Goal: Task Accomplishment & Management: Manage account settings

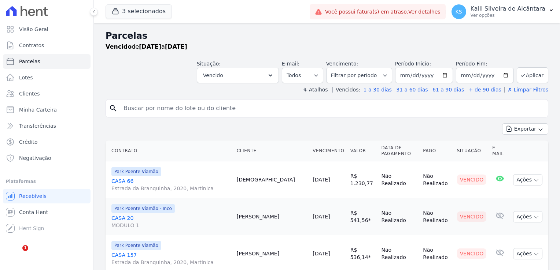
select select
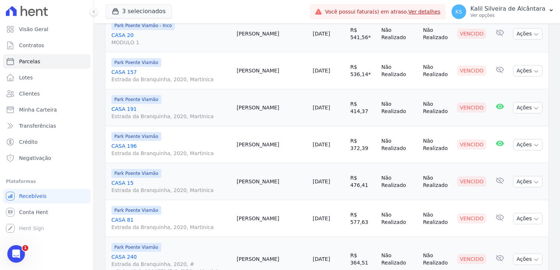
click at [144, 18] on span "3 selecionados" at bounding box center [139, 11] width 66 height 15
click at [144, 15] on button "3 selecionados" at bounding box center [139, 11] width 66 height 14
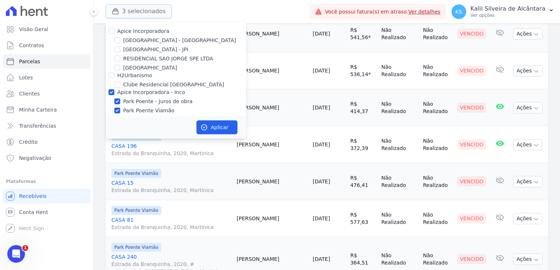
click at [147, 15] on button "3 selecionados" at bounding box center [139, 11] width 66 height 14
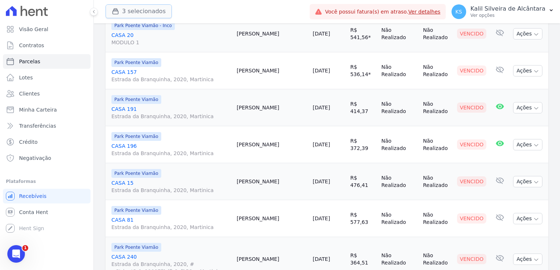
click at [162, 12] on button "3 selecionados" at bounding box center [139, 11] width 66 height 14
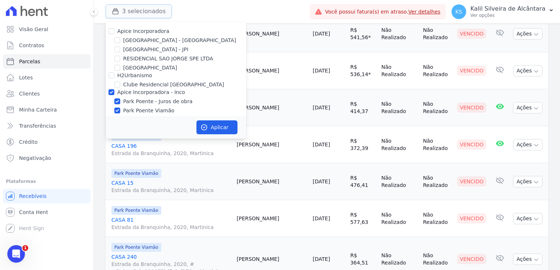
click at [142, 11] on button "3 selecionados" at bounding box center [139, 11] width 66 height 14
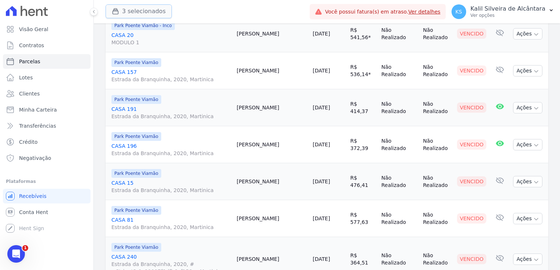
click at [142, 10] on button "3 selecionados" at bounding box center [139, 11] width 66 height 14
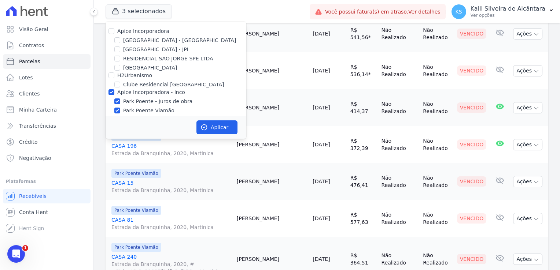
click at [191, 11] on div "3 selecionados Apice Incorporadora Arty Park - Gravatai Arty Park - JPI RESIDEN…" at bounding box center [206, 12] width 201 height 24
click at [128, 11] on button "3 selecionados" at bounding box center [139, 11] width 66 height 14
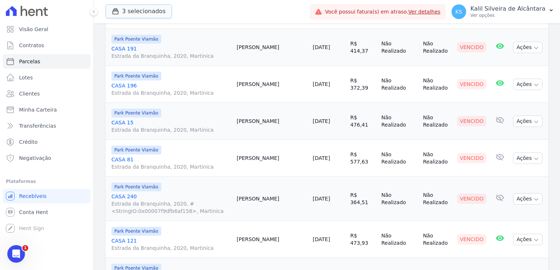
scroll to position [256, 0]
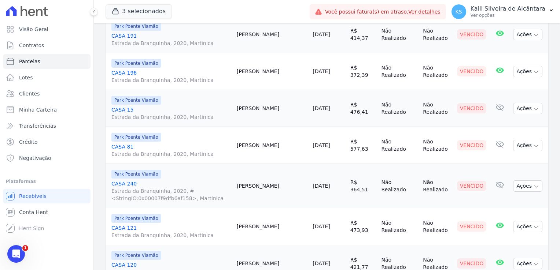
click at [266, 187] on td "Amanda Moreira" at bounding box center [272, 186] width 76 height 44
copy td "Amanda"
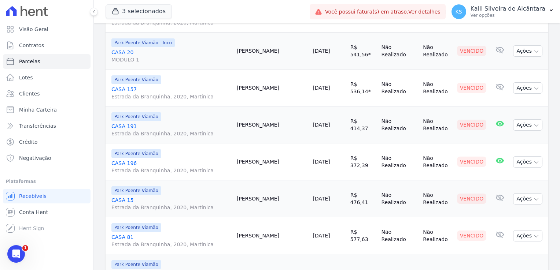
scroll to position [147, 0]
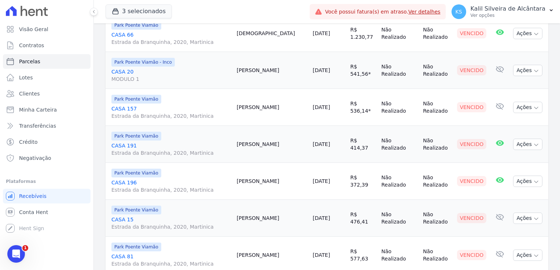
click at [269, 144] on td "Daiane Silva" at bounding box center [272, 144] width 76 height 37
click at [274, 103] on td "Gilberto Carvalho" at bounding box center [272, 107] width 76 height 37
copy td "Gilberto"
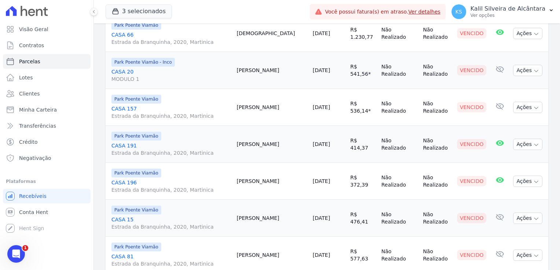
click at [264, 70] on td "Natalia Mota" at bounding box center [272, 70] width 76 height 37
click at [263, 70] on td "Natalia Mota" at bounding box center [272, 70] width 76 height 37
copy td "Natalia"
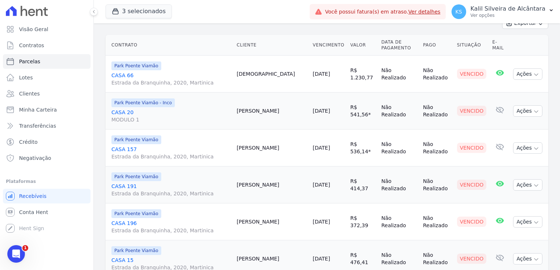
scroll to position [37, 0]
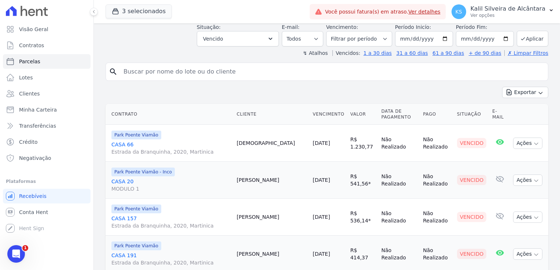
click at [263, 152] on td "Taissa Baptista" at bounding box center [272, 143] width 76 height 37
copy td "Taissa"
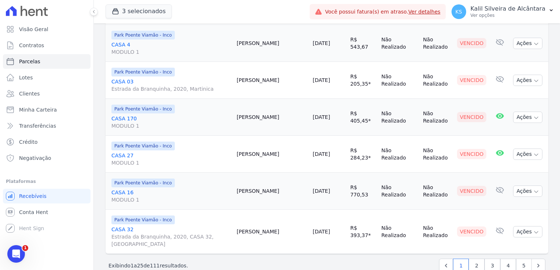
scroll to position [860, 0]
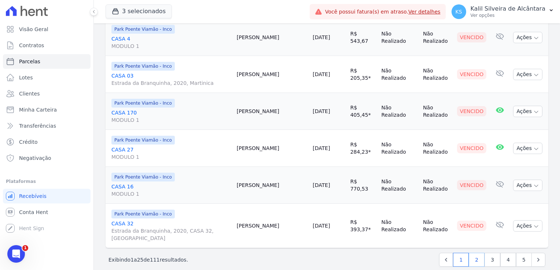
click at [474, 254] on link "2" at bounding box center [477, 260] width 16 height 14
select select
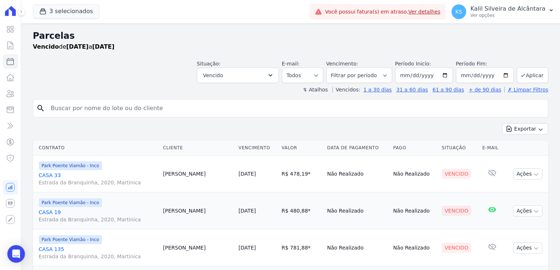
click at [488, 254] on td "Nenhum e-mail lido" at bounding box center [491, 248] width 25 height 37
click at [64, 14] on button "3 selecionados" at bounding box center [66, 11] width 66 height 14
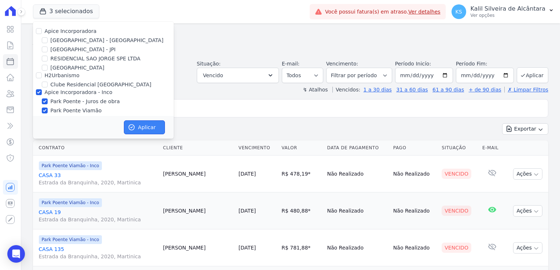
click at [148, 127] on button "Aplicar" at bounding box center [144, 128] width 41 height 14
select select
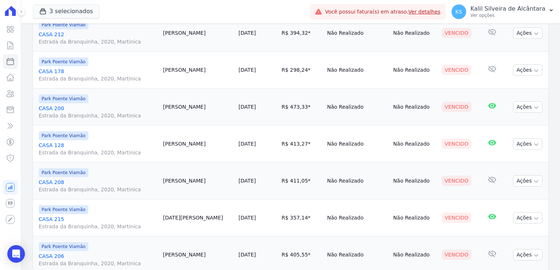
scroll to position [840, 0]
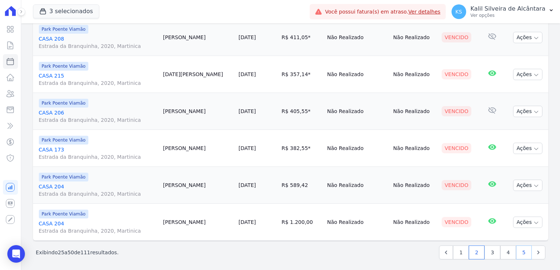
click at [519, 252] on link "5" at bounding box center [524, 253] width 16 height 14
select select
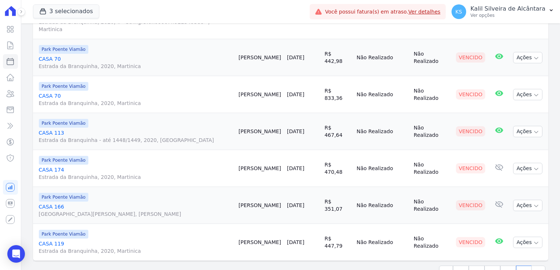
scroll to position [322, 0]
click at [455, 266] on link "1" at bounding box center [461, 273] width 16 height 14
select select
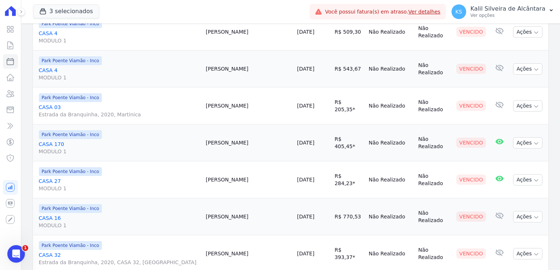
scroll to position [840, 0]
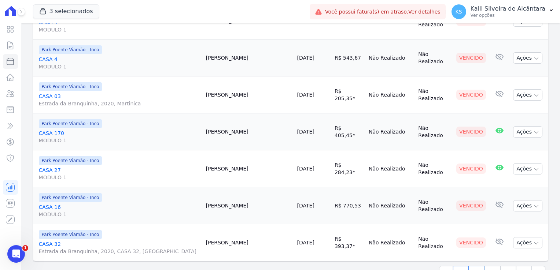
click at [475, 266] on link "2" at bounding box center [477, 273] width 16 height 14
select select
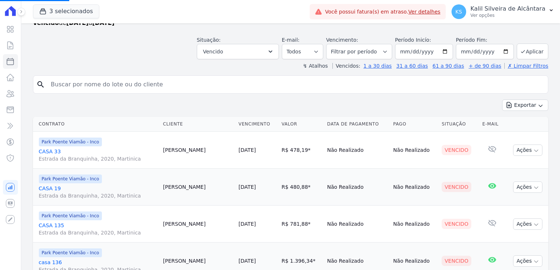
scroll to position [37, 0]
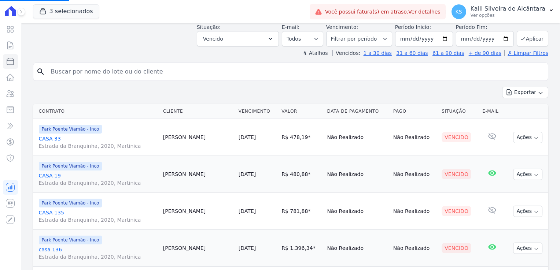
select select
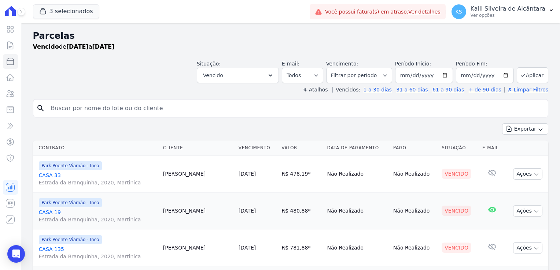
click at [166, 173] on td "Arthur Amestrete" at bounding box center [197, 174] width 75 height 37
copy td "Arthur"
click at [166, 210] on td "Cristiano Silva" at bounding box center [197, 211] width 75 height 37
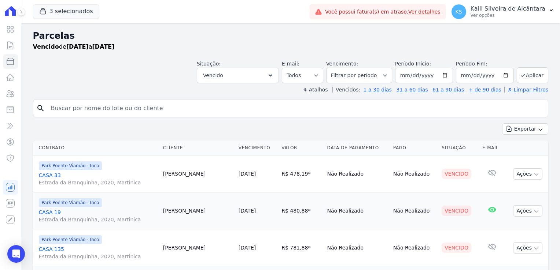
copy td "Cristiano"
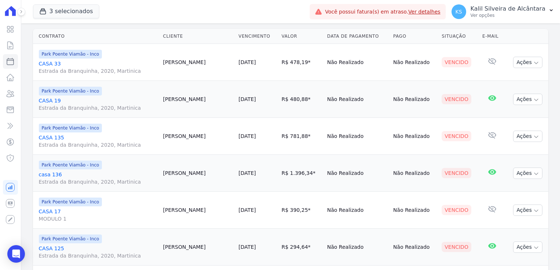
scroll to position [147, 0]
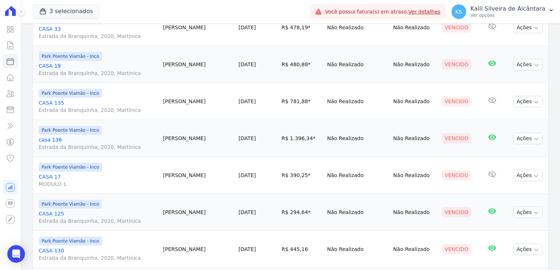
click at [166, 101] on td "Elias Oliveira" at bounding box center [197, 101] width 75 height 37
copy td "Elias"
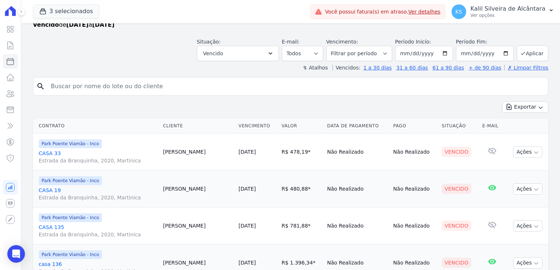
scroll to position [0, 0]
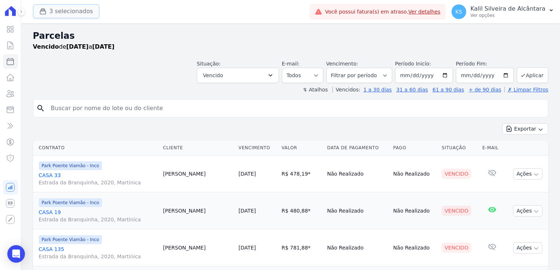
click at [73, 15] on button "3 selecionados" at bounding box center [66, 11] width 66 height 14
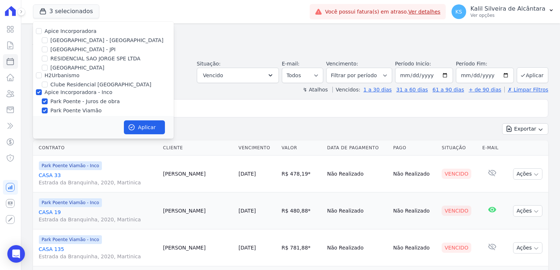
click at [206, 49] on div "Vencido de 01/08/2025 a 31/08/2025" at bounding box center [290, 46] width 515 height 9
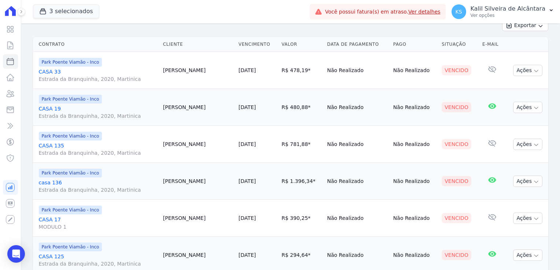
scroll to position [110, 0]
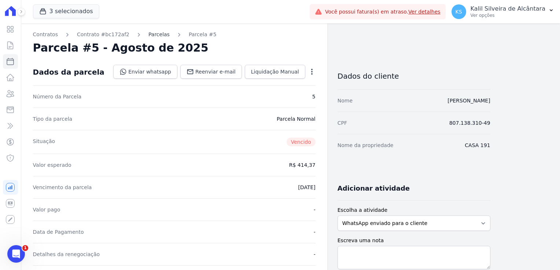
click at [148, 33] on link "Parcelas" at bounding box center [158, 35] width 21 height 8
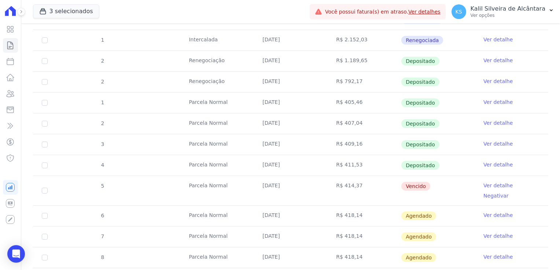
scroll to position [440, 0]
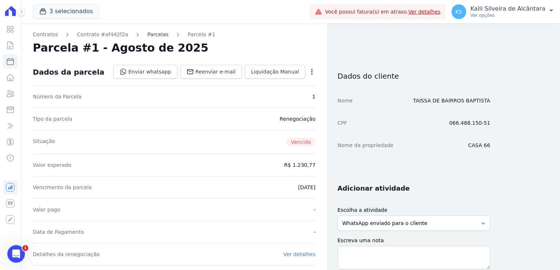
click at [147, 33] on link "Parcelas" at bounding box center [157, 35] width 21 height 8
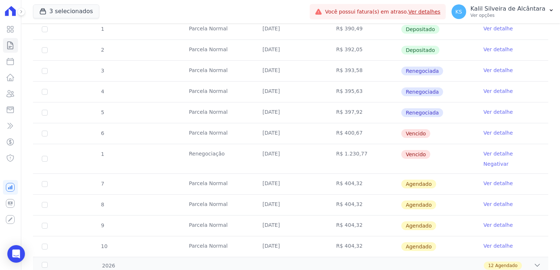
scroll to position [220, 0]
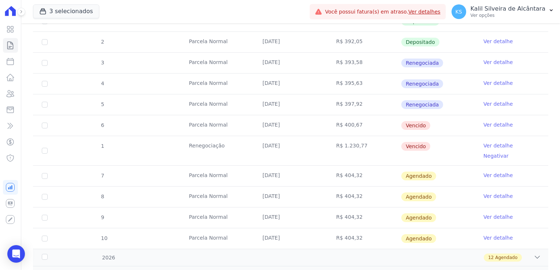
drag, startPoint x: 355, startPoint y: 60, endPoint x: 325, endPoint y: 60, distance: 30.0
click at [327, 60] on td "R$ 393,58" at bounding box center [364, 63] width 74 height 21
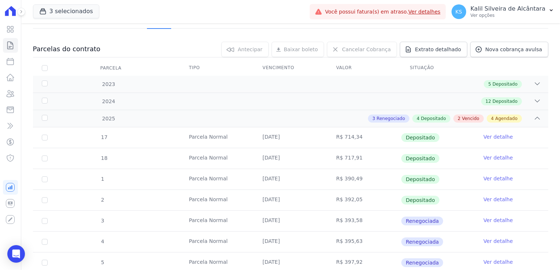
scroll to position [73, 0]
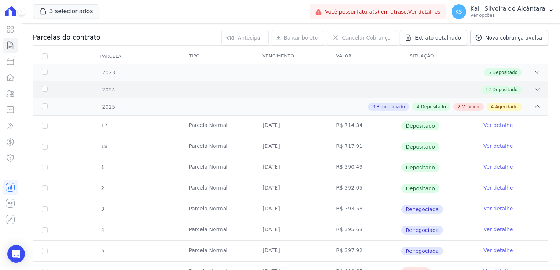
click at [207, 95] on div "2024 12 Depositado" at bounding box center [290, 89] width 515 height 17
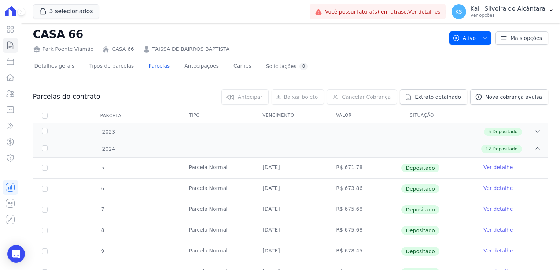
scroll to position [0, 0]
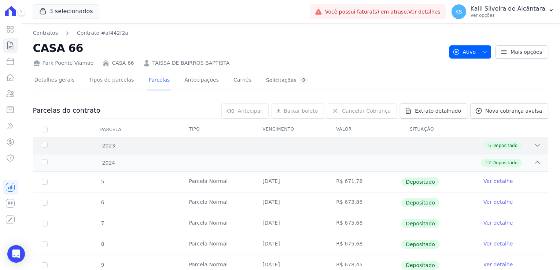
click at [151, 145] on div "5 Depositado" at bounding box center [315, 146] width 450 height 8
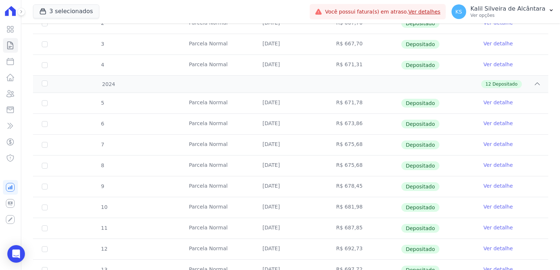
scroll to position [37, 0]
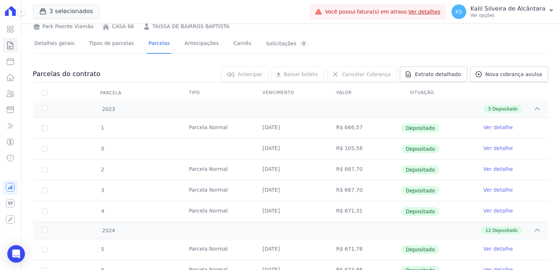
click at [215, 95] on th "Tipo" at bounding box center [217, 92] width 74 height 15
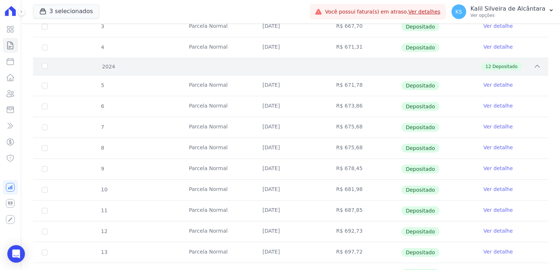
scroll to position [183, 0]
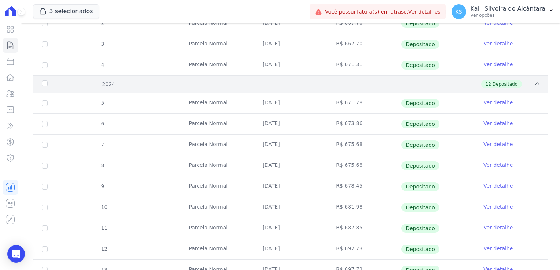
click at [183, 83] on div "12 Depositado" at bounding box center [315, 84] width 450 height 8
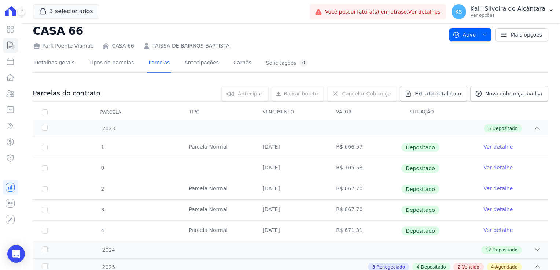
scroll to position [0, 0]
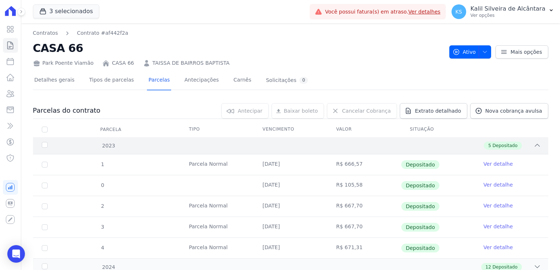
click at [57, 144] on div "2023" at bounding box center [63, 146] width 46 height 8
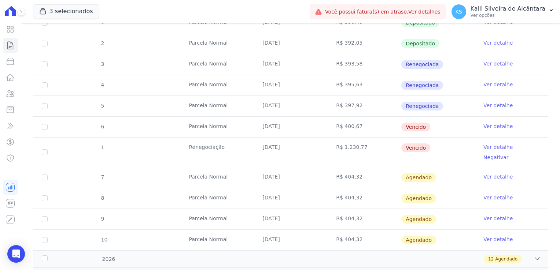
scroll to position [220, 0]
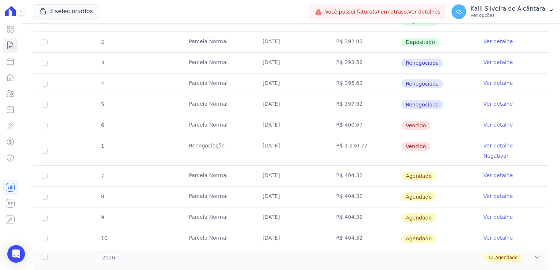
drag, startPoint x: 223, startPoint y: 143, endPoint x: 186, endPoint y: 124, distance: 41.6
click at [186, 124] on tbody "17 Parcela Normal 07/02/2025 R$ 714,34 Depositado Ver detalhe 18 Parcela Normal…" at bounding box center [290, 109] width 515 height 280
click at [328, 139] on td "R$ 1.230,77" at bounding box center [364, 150] width 74 height 29
drag, startPoint x: 279, startPoint y: 137, endPoint x: 261, endPoint y: 125, distance: 22.2
click at [261, 125] on tbody "17 Parcela Normal 07/02/2025 R$ 714,34 Depositado Ver detalhe 18 Parcela Normal…" at bounding box center [290, 109] width 515 height 280
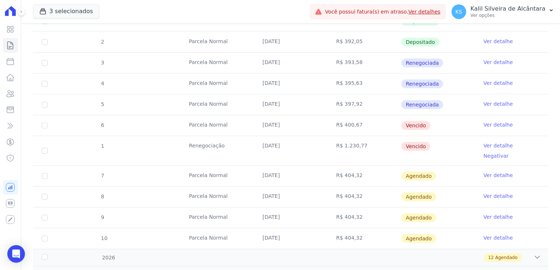
click at [351, 145] on td "R$ 1.230,77" at bounding box center [364, 150] width 74 height 29
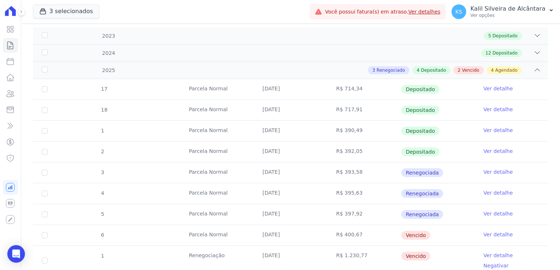
scroll to position [183, 0]
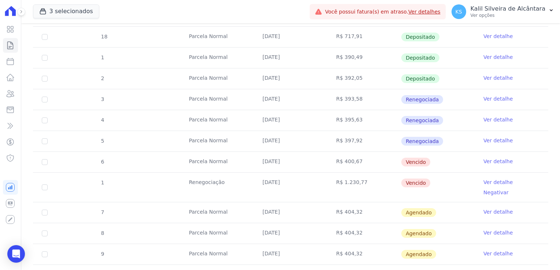
drag, startPoint x: 359, startPoint y: 180, endPoint x: 319, endPoint y: 164, distance: 43.4
click at [319, 164] on tbody "17 Parcela Normal 07/02/2025 R$ 714,34 Depositado Ver detalhe 18 Parcela Normal…" at bounding box center [290, 146] width 515 height 280
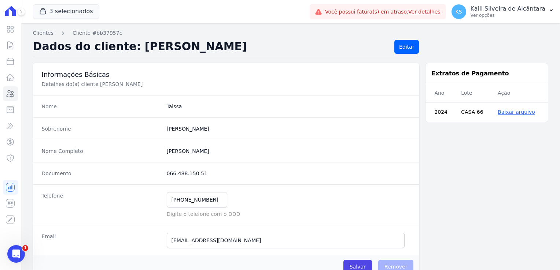
drag, startPoint x: 211, startPoint y: 173, endPoint x: 164, endPoint y: 175, distance: 46.6
click at [164, 175] on div "Documento 066.488.150 51" at bounding box center [226, 173] width 386 height 22
copy dd "066.488.150 51"
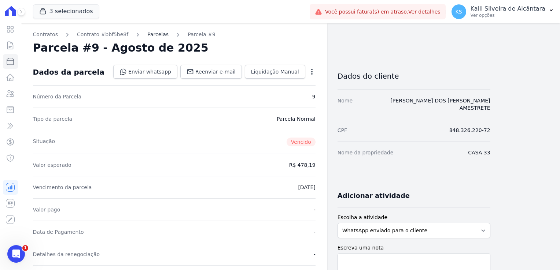
click at [147, 34] on link "Parcelas" at bounding box center [157, 35] width 21 height 8
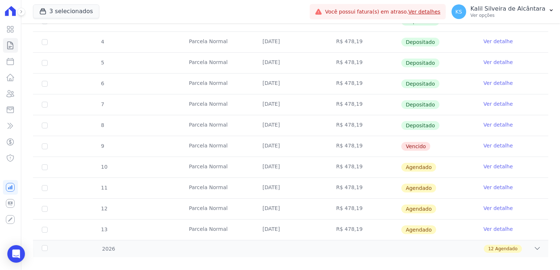
scroll to position [206, 0]
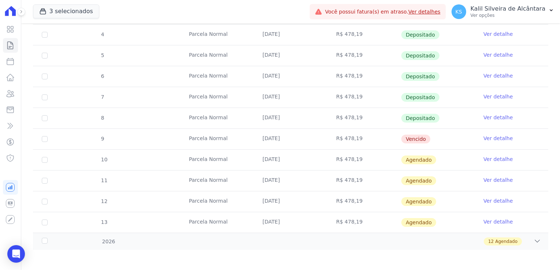
drag, startPoint x: 262, startPoint y: 138, endPoint x: 266, endPoint y: 138, distance: 4.0
click at [266, 138] on td "[DATE]" at bounding box center [291, 139] width 74 height 21
drag, startPoint x: 266, startPoint y: 138, endPoint x: 299, endPoint y: 138, distance: 33.0
click at [300, 138] on td "[DATE]" at bounding box center [291, 139] width 74 height 21
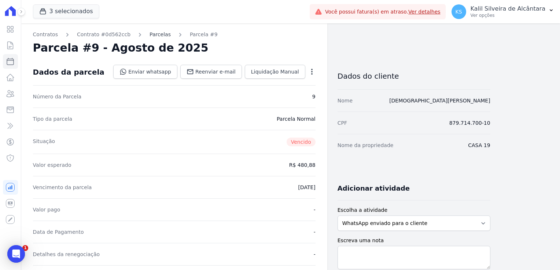
click at [151, 34] on link "Parcelas" at bounding box center [159, 35] width 21 height 8
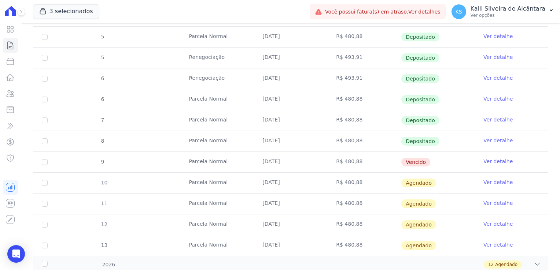
scroll to position [293, 0]
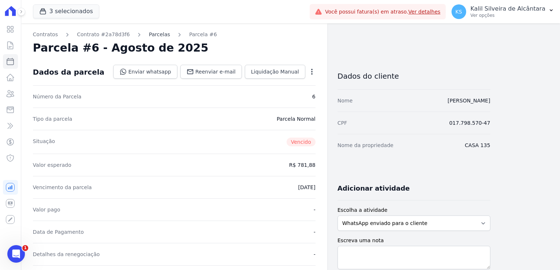
click at [149, 36] on link "Parcelas" at bounding box center [159, 35] width 21 height 8
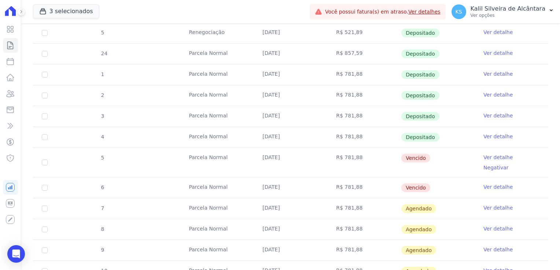
scroll to position [227, 0]
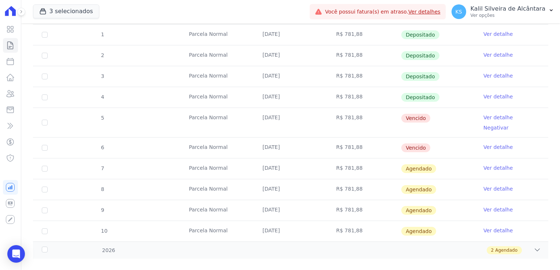
drag, startPoint x: 286, startPoint y: 118, endPoint x: 257, endPoint y: 119, distance: 29.0
click at [257, 119] on td "[DATE]" at bounding box center [291, 122] width 74 height 29
copy td "[DATE]"
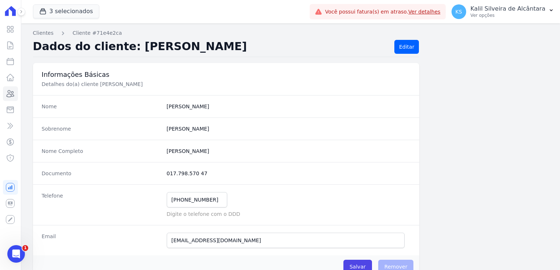
drag, startPoint x: 202, startPoint y: 175, endPoint x: 156, endPoint y: 171, distance: 46.0
click at [156, 171] on div "Documento 017.798.570 47" at bounding box center [226, 173] width 386 height 22
copy div "017.798.570 47"
click at [325, 34] on nav "Clientes Cliente #71e4e2ca" at bounding box center [290, 33] width 515 height 8
click at [160, 169] on div "Documento 017.798.570 47" at bounding box center [226, 173] width 386 height 22
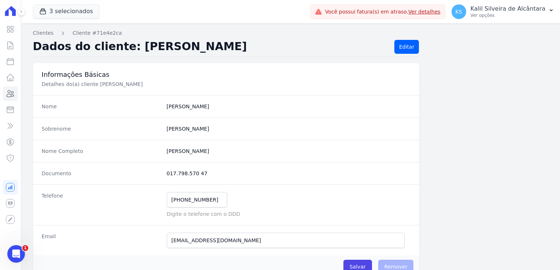
copy div "017.798.570 47"
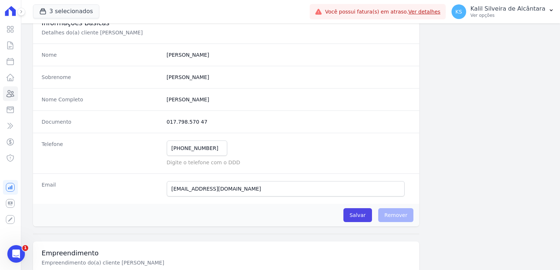
scroll to position [73, 0]
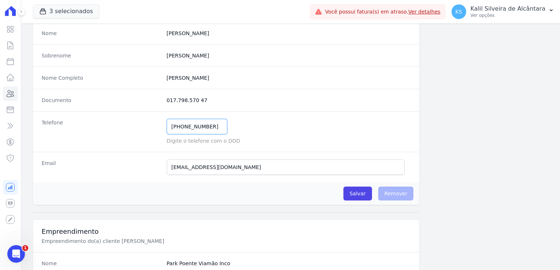
drag, startPoint x: 208, startPoint y: 129, endPoint x: 164, endPoint y: 127, distance: 44.4
click at [164, 127] on div "Telefone [PHONE_NUMBER] Mensagem de SMS ainda não enviada.. Mensagem de [PERSON…" at bounding box center [226, 131] width 386 height 41
drag, startPoint x: 247, startPoint y: 169, endPoint x: 167, endPoint y: 170, distance: 79.9
click at [167, 170] on input "[EMAIL_ADDRESS][DOMAIN_NAME]" at bounding box center [286, 167] width 238 height 15
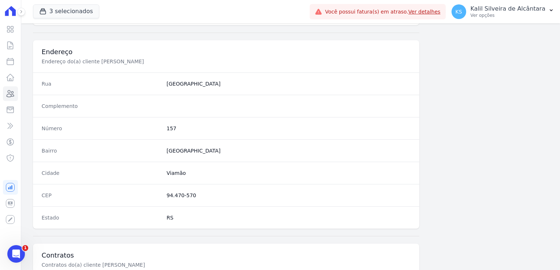
scroll to position [366, 0]
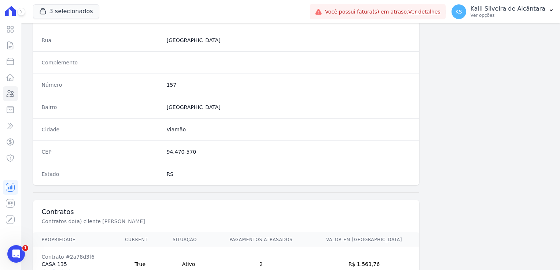
drag, startPoint x: 195, startPoint y: 152, endPoint x: 164, endPoint y: 152, distance: 30.4
click at [164, 152] on div "CEP 94.470-570" at bounding box center [226, 152] width 386 height 22
copy dd "94.470-570"
click at [169, 87] on div "Número 157" at bounding box center [226, 85] width 386 height 22
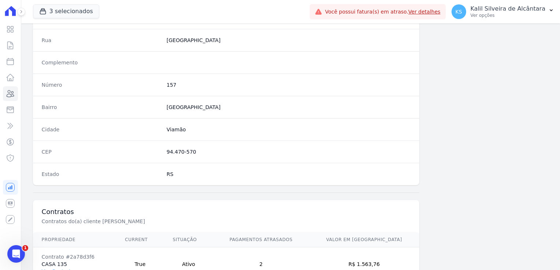
copy dd "157"
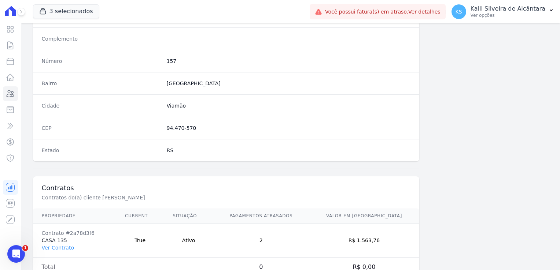
scroll to position [413, 0]
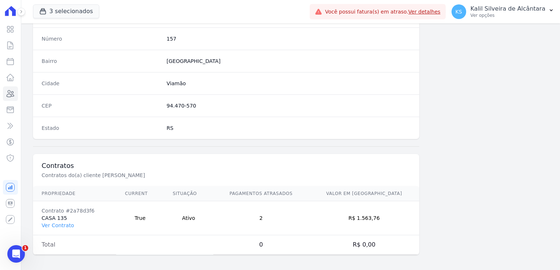
drag, startPoint x: 388, startPoint y: 216, endPoint x: 368, endPoint y: 219, distance: 20.4
click at [368, 219] on td "R$ 1.563,76" at bounding box center [364, 218] width 111 height 34
copy td "1.563,76"
drag, startPoint x: 91, startPoint y: 207, endPoint x: 64, endPoint y: 210, distance: 26.9
click at [64, 210] on div "Contrato #2a78d3f6" at bounding box center [75, 210] width 66 height 7
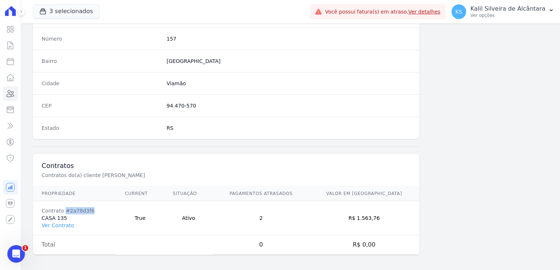
copy div "#2a78d3f6"
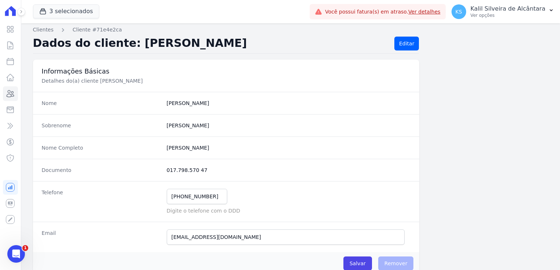
scroll to position [0, 0]
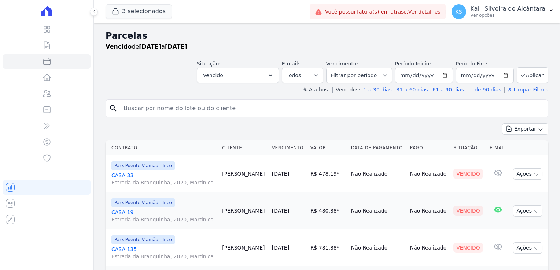
select select
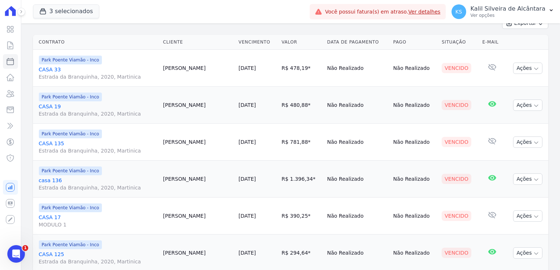
scroll to position [110, 0]
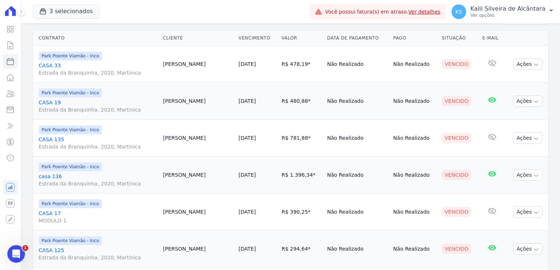
click at [173, 174] on td "[PERSON_NAME]" at bounding box center [197, 175] width 75 height 37
copy td "Emilene"
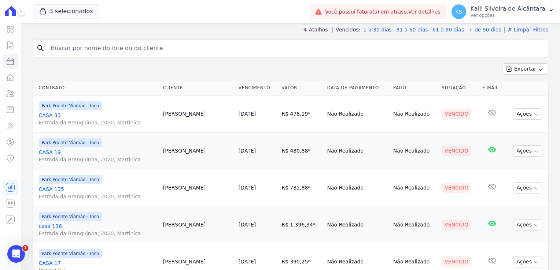
scroll to position [0, 0]
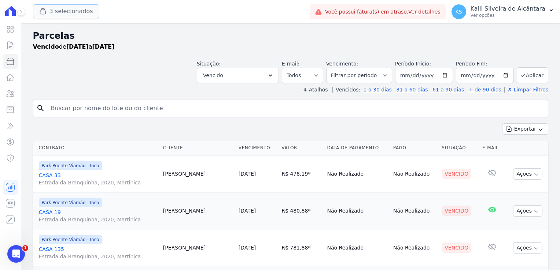
click at [67, 17] on button "3 selecionados" at bounding box center [66, 11] width 66 height 14
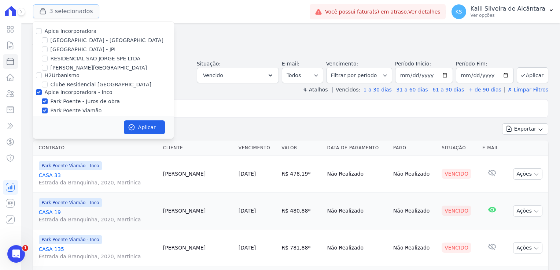
click at [59, 13] on button "3 selecionados" at bounding box center [66, 11] width 66 height 14
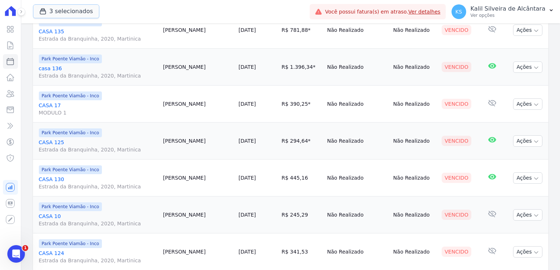
scroll to position [220, 0]
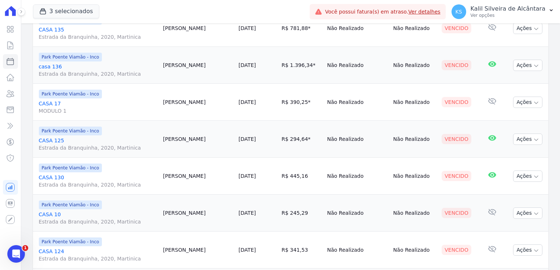
click at [170, 105] on td "Geisson Alves" at bounding box center [197, 102] width 75 height 37
copy td "Geisson"
click at [169, 62] on td "Emilene Bouzas" at bounding box center [197, 65] width 75 height 37
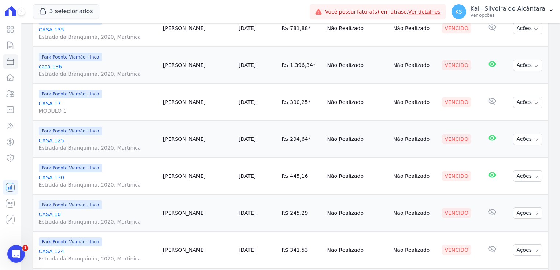
click at [169, 62] on td "Emilene Bouzas" at bounding box center [197, 65] width 75 height 37
copy td "Emilene"
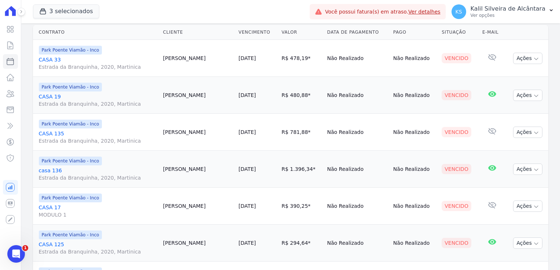
scroll to position [110, 0]
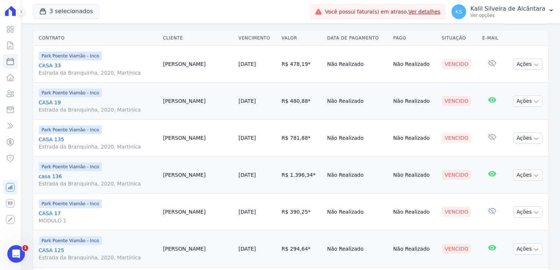
click at [164, 137] on td "Elias Oliveira" at bounding box center [197, 138] width 75 height 37
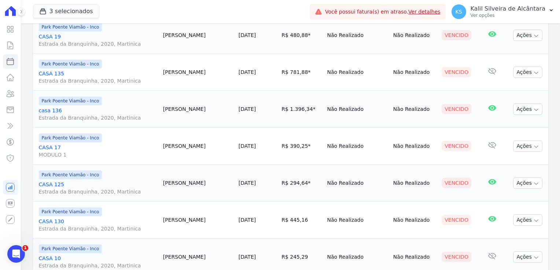
scroll to position [183, 0]
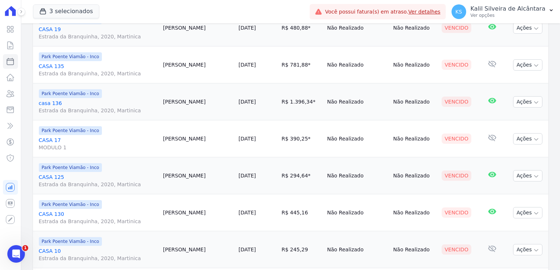
click at [169, 176] on td "Jonas Oliveira" at bounding box center [197, 176] width 75 height 37
copy td "Jonas"
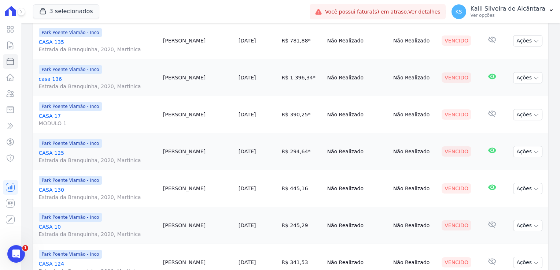
scroll to position [220, 0]
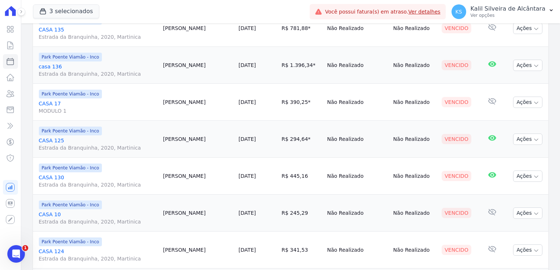
click at [171, 173] on td "Bruna Lima" at bounding box center [197, 176] width 75 height 37
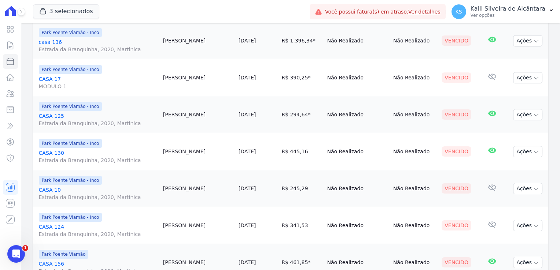
scroll to position [256, 0]
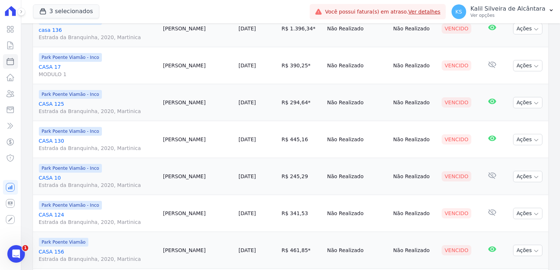
copy td "Bruna"
drag, startPoint x: 160, startPoint y: 141, endPoint x: 163, endPoint y: 139, distance: 4.0
click at [160, 140] on td "Bruna Lima" at bounding box center [197, 139] width 75 height 37
click at [170, 176] on td "Gabriel Muller" at bounding box center [197, 176] width 75 height 37
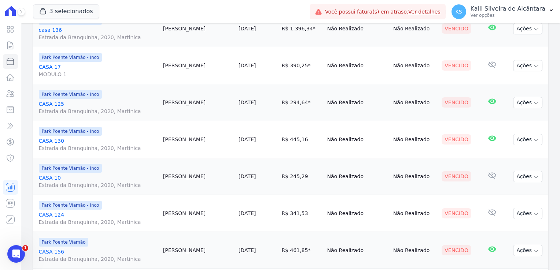
copy td "Gabriel"
click at [170, 214] on td "Alan Alves" at bounding box center [197, 213] width 75 height 37
copy td "Alan"
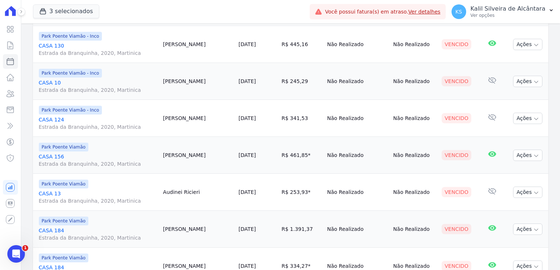
scroll to position [366, 0]
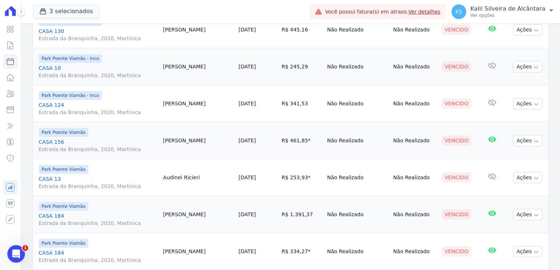
click at [170, 144] on td "Lucas Silva" at bounding box center [197, 140] width 75 height 37
copy td "Lucas"
click at [167, 179] on td "Audinei Ricieri" at bounding box center [197, 177] width 75 height 37
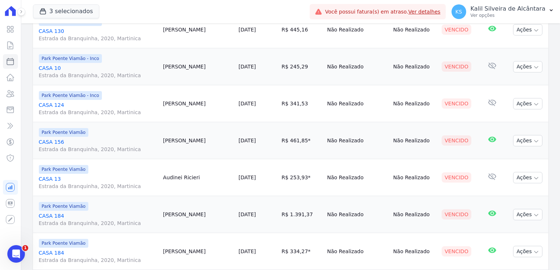
copy td "Audinei"
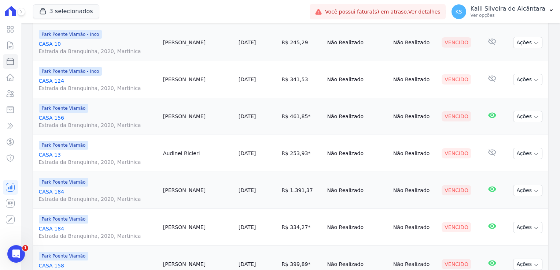
scroll to position [403, 0]
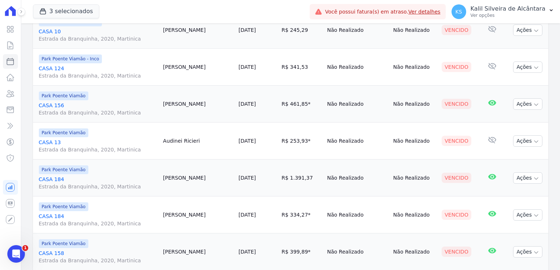
click at [170, 180] on td "Roger Pereira" at bounding box center [197, 178] width 75 height 37
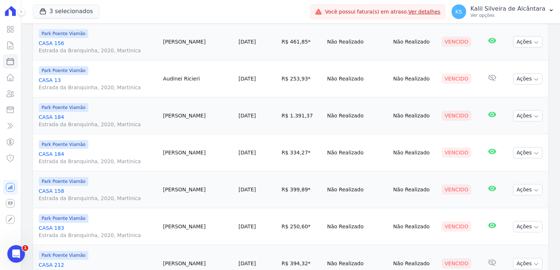
scroll to position [476, 0]
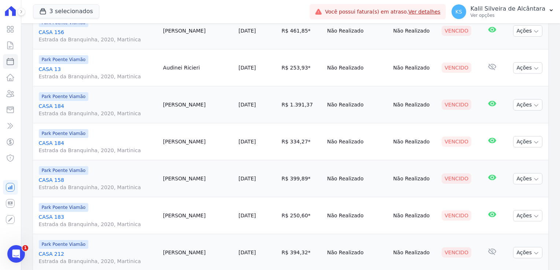
click at [170, 143] on td "Roger Pereira" at bounding box center [197, 141] width 75 height 37
drag, startPoint x: 170, startPoint y: 143, endPoint x: 168, endPoint y: 178, distance: 35.2
click at [168, 178] on td "Scarlett Gaspar" at bounding box center [197, 178] width 75 height 37
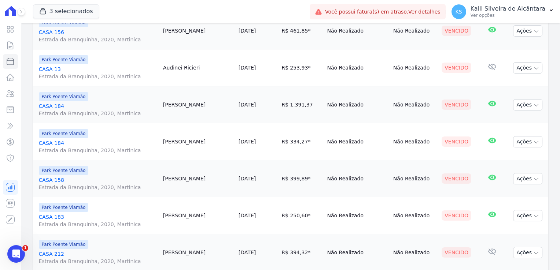
click at [171, 180] on td "Scarlett Gaspar" at bounding box center [197, 178] width 75 height 37
click at [171, 216] on td "Nathalia Elias" at bounding box center [197, 215] width 75 height 37
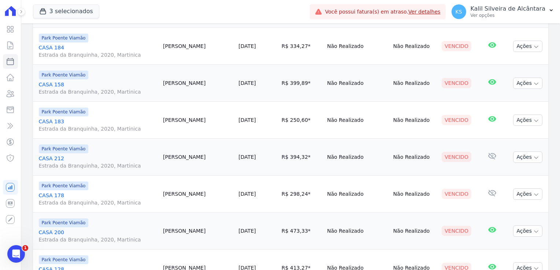
scroll to position [586, 0]
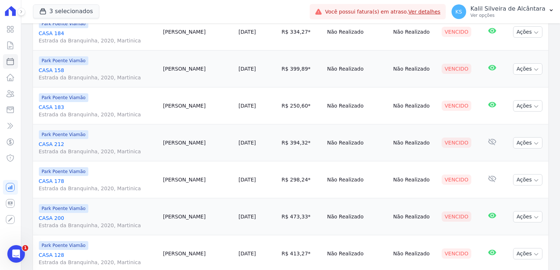
click at [167, 142] on td "Ana Esteves" at bounding box center [197, 143] width 75 height 37
click at [172, 182] on td "Samanta Costa" at bounding box center [197, 180] width 75 height 37
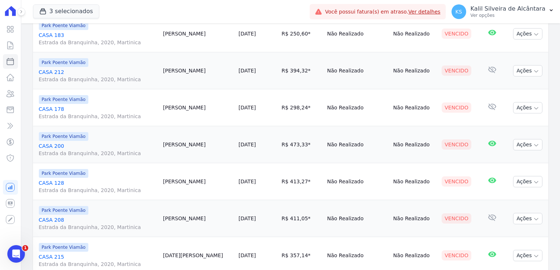
scroll to position [659, 0]
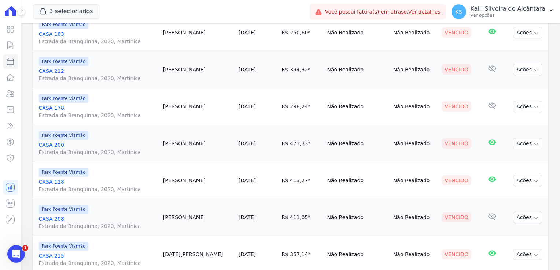
click at [171, 141] on td "Prisciele Souza" at bounding box center [197, 143] width 75 height 37
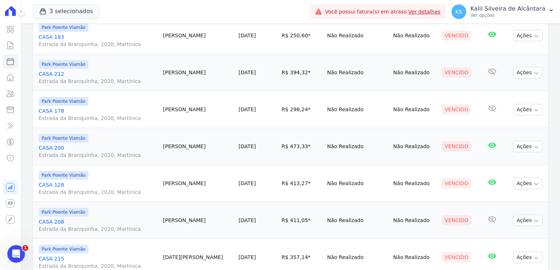
scroll to position [696, 0]
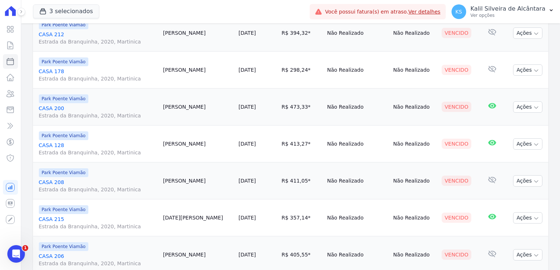
click at [175, 143] on td "Tatiane Silva" at bounding box center [197, 144] width 75 height 37
click at [169, 183] on td "Andre Silva" at bounding box center [197, 181] width 75 height 37
click at [169, 182] on td "Andre Silva" at bounding box center [197, 181] width 75 height 37
click at [169, 181] on td "Andre Silva" at bounding box center [197, 181] width 75 height 37
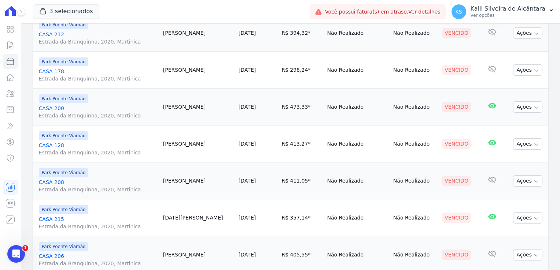
click at [168, 180] on td "Andre Silva" at bounding box center [197, 181] width 75 height 37
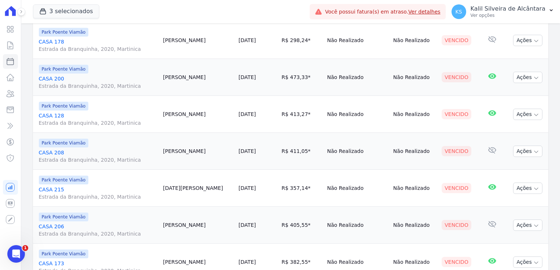
scroll to position [769, 0]
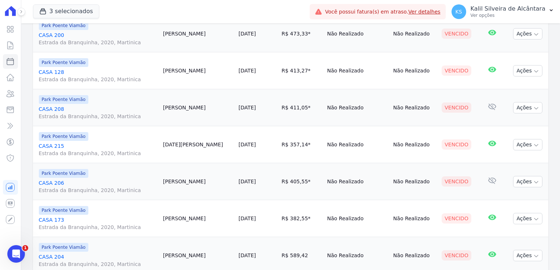
click at [166, 143] on td "Lucia Silva" at bounding box center [197, 144] width 75 height 37
click at [192, 166] on td "Kevin Fernandes" at bounding box center [197, 181] width 75 height 37
click at [169, 182] on td "Kevin Fernandes" at bounding box center [197, 181] width 75 height 37
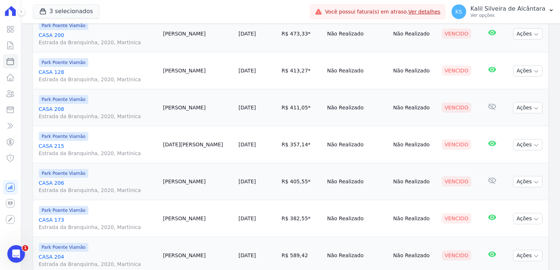
click at [170, 145] on td "Lucia Silva" at bounding box center [197, 144] width 75 height 37
click at [169, 180] on td "Kevin Fernandes" at bounding box center [197, 181] width 75 height 37
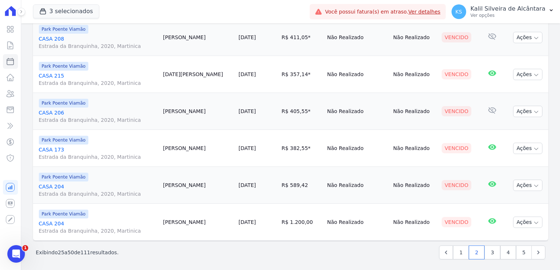
click at [167, 148] on td "Julia Ribeiro" at bounding box center [197, 148] width 75 height 37
click at [167, 182] on td "Thaise Silva" at bounding box center [197, 185] width 75 height 37
click at [491, 253] on link "3" at bounding box center [492, 253] width 16 height 14
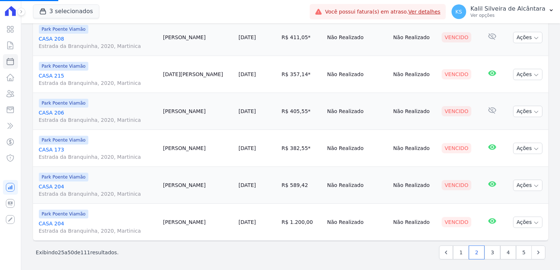
select select
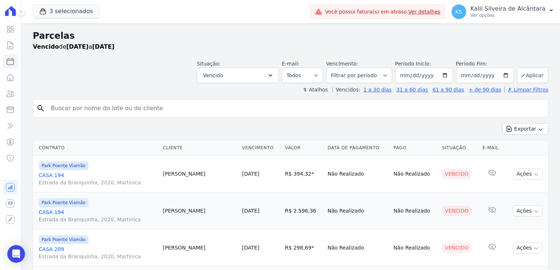
click at [160, 174] on td "Nelson Oliveira" at bounding box center [199, 174] width 79 height 37
click at [107, 109] on input "search" at bounding box center [296, 108] width 498 height 15
click at [102, 113] on input "tatiane" at bounding box center [296, 108] width 498 height 15
type input "tatiane"
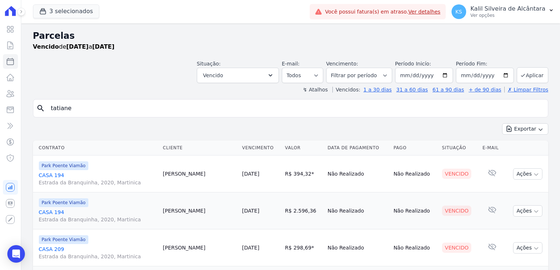
click at [191, 101] on input "tatiane" at bounding box center [296, 108] width 498 height 15
click at [114, 127] on div "Exportar Exportar PDF Exportar CSV" at bounding box center [290, 131] width 515 height 17
select select
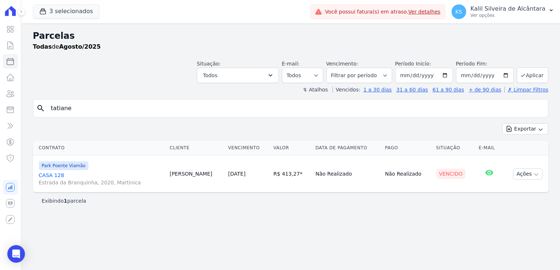
click at [541, 112] on input "tatiane" at bounding box center [296, 108] width 498 height 15
click at [538, 110] on input "tatiane" at bounding box center [296, 108] width 498 height 15
click at [536, 107] on input "tatiane" at bounding box center [296, 108] width 498 height 15
click at [145, 134] on div "Exportar Exportar PDF Exportar CSV" at bounding box center [290, 131] width 515 height 17
click at [120, 111] on input "search" at bounding box center [296, 108] width 498 height 15
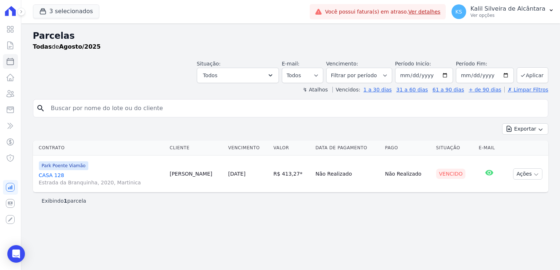
select select
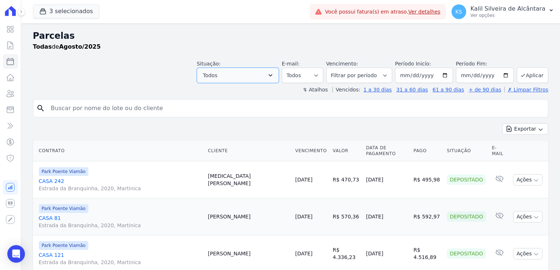
click at [267, 76] on button "Todos" at bounding box center [238, 75] width 82 height 15
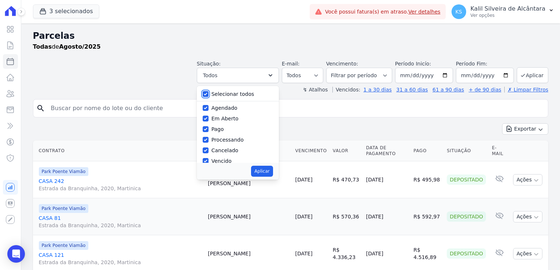
click at [208, 95] on input "Selecionar todos" at bounding box center [206, 94] width 6 height 6
checkbox input "false"
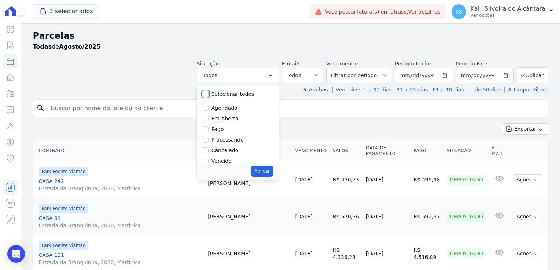
checkbox input "false"
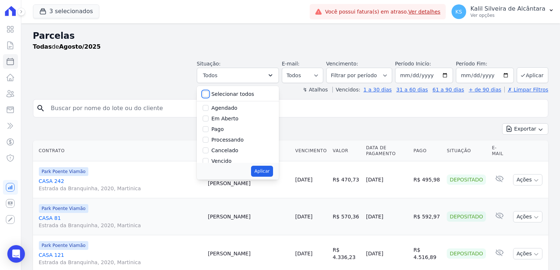
checkbox input "false"
click at [215, 150] on div "Vencido" at bounding box center [238, 149] width 70 height 11
click at [208, 148] on input "Vencido" at bounding box center [206, 149] width 6 height 6
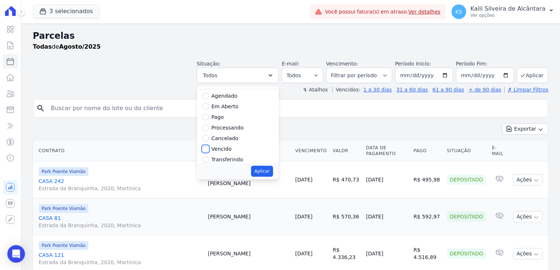
checkbox input "true"
click at [263, 173] on button "Aplicar" at bounding box center [262, 171] width 22 height 11
select select "overdue"
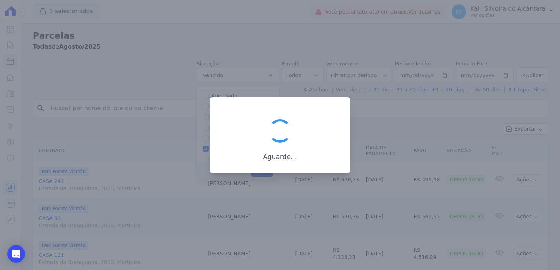
scroll to position [14, 0]
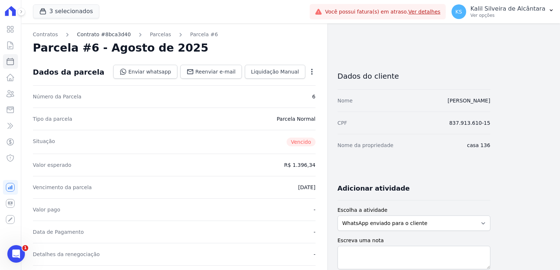
click at [115, 36] on link "Contrato #8bca3d40" at bounding box center [104, 35] width 54 height 8
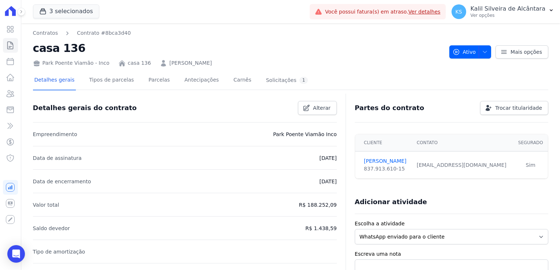
click at [174, 65] on link "[PERSON_NAME]" at bounding box center [190, 63] width 42 height 8
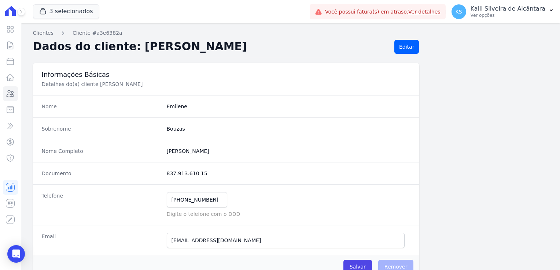
drag, startPoint x: 214, startPoint y: 153, endPoint x: 165, endPoint y: 148, distance: 48.6
click at [167, 148] on completo "[PERSON_NAME]" at bounding box center [289, 151] width 244 height 7
copy completo "[PERSON_NAME]"
drag, startPoint x: 207, startPoint y: 202, endPoint x: 169, endPoint y: 200, distance: 38.9
click at [169, 200] on input "[PHONE_NUMBER]" at bounding box center [197, 199] width 60 height 15
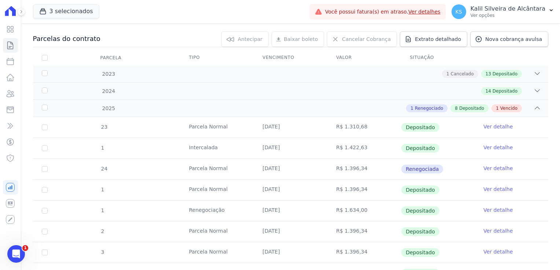
scroll to position [73, 0]
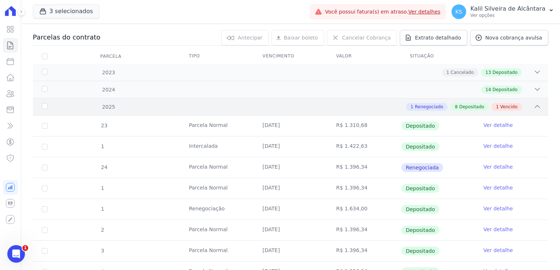
click at [149, 111] on div "2025 1 Renegociado 8 Depositado 1 Vencido" at bounding box center [290, 106] width 515 height 17
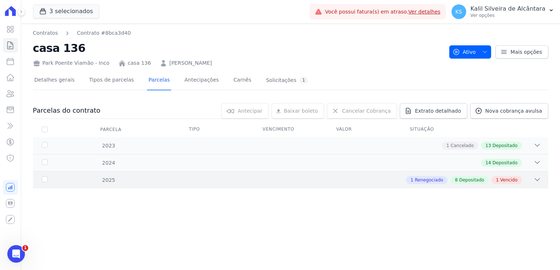
click at [121, 185] on div "2025 1 Renegociado 8 Depositado 1 Vencido" at bounding box center [290, 179] width 515 height 17
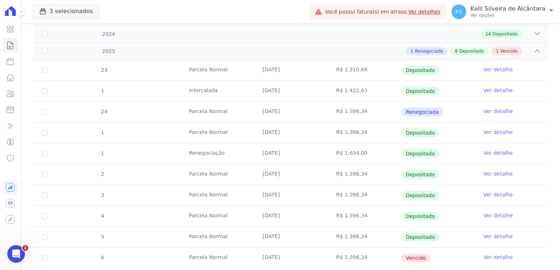
scroll to position [148, 0]
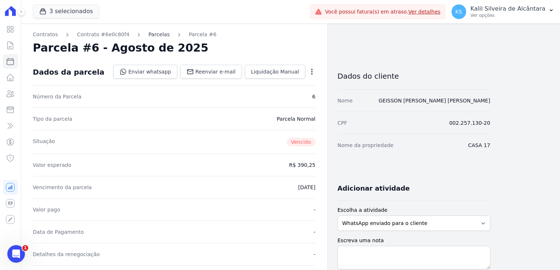
click at [158, 36] on link "Parcelas" at bounding box center [158, 35] width 21 height 8
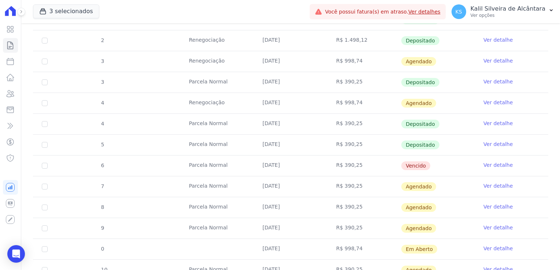
scroll to position [366, 0]
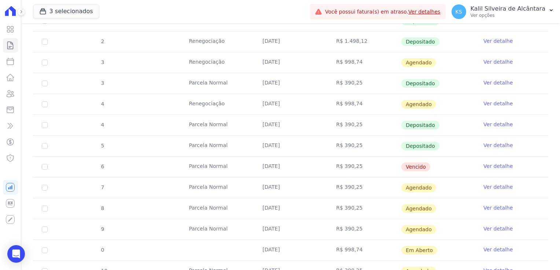
drag, startPoint x: 284, startPoint y: 60, endPoint x: 256, endPoint y: 59, distance: 27.5
click at [256, 59] on td "[DATE]" at bounding box center [291, 62] width 74 height 21
drag, startPoint x: 256, startPoint y: 59, endPoint x: 250, endPoint y: 98, distance: 39.3
click at [250, 98] on tr "4 Renegociação [DATE] R$ 998,74 [GEOGRAPHIC_DATA] Ver detalhe" at bounding box center [290, 104] width 515 height 21
drag, startPoint x: 355, startPoint y: 165, endPoint x: 257, endPoint y: 164, distance: 97.8
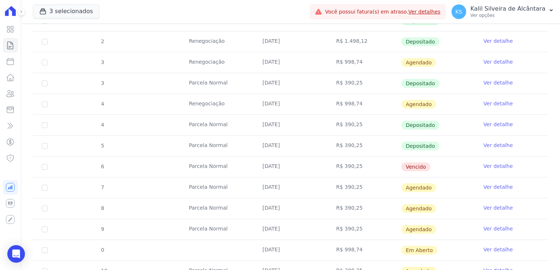
click at [257, 164] on tr "6 [GEOGRAPHIC_DATA] [DATE] R$ 390,25 [GEOGRAPHIC_DATA] Ver detalhe" at bounding box center [290, 166] width 515 height 21
drag, startPoint x: 257, startPoint y: 164, endPoint x: 251, endPoint y: 166, distance: 6.0
click at [251, 166] on tr "6 [GEOGRAPHIC_DATA] [DATE] R$ 390,25 [GEOGRAPHIC_DATA] Ver detalhe" at bounding box center [290, 166] width 515 height 21
click at [210, 166] on td "Parcela Normal" at bounding box center [217, 167] width 74 height 21
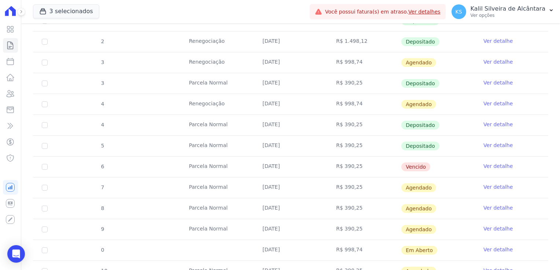
drag, startPoint x: 210, startPoint y: 166, endPoint x: 184, endPoint y: 166, distance: 26.0
click at [184, 166] on td "Parcela Normal" at bounding box center [217, 167] width 74 height 21
drag, startPoint x: 184, startPoint y: 166, endPoint x: 263, endPoint y: 165, distance: 79.1
click at [262, 166] on td "[DATE]" at bounding box center [291, 167] width 74 height 21
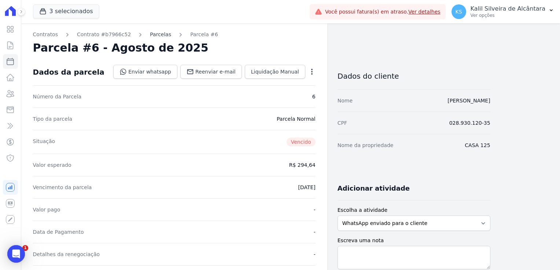
click at [152, 35] on link "Parcelas" at bounding box center [160, 35] width 21 height 8
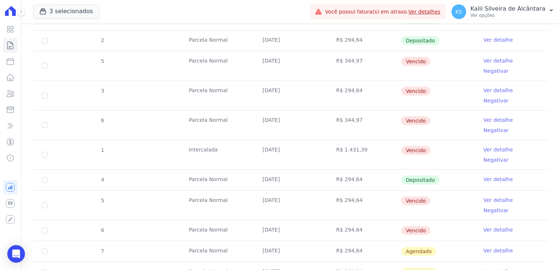
scroll to position [293, 0]
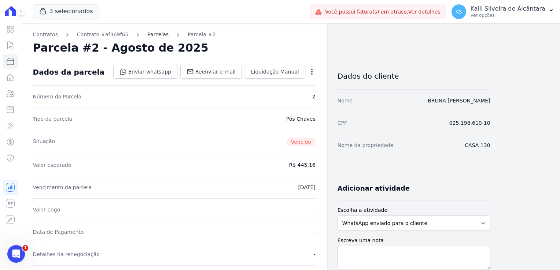
click at [152, 37] on link "Parcelas" at bounding box center [157, 35] width 21 height 8
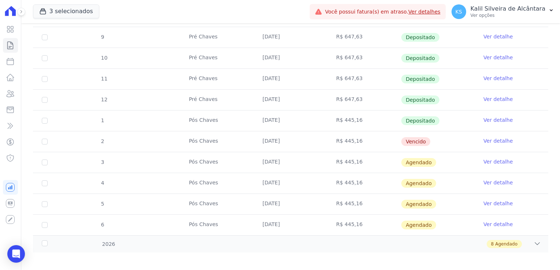
scroll to position [206, 0]
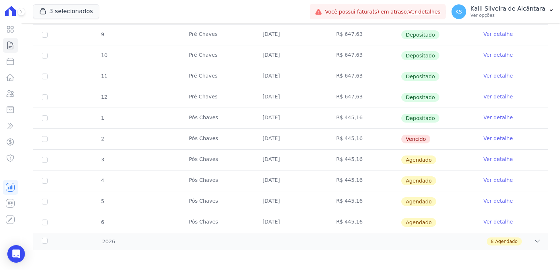
drag, startPoint x: 294, startPoint y: 140, endPoint x: 274, endPoint y: 140, distance: 19.8
click at [274, 140] on td "25/08/2025" at bounding box center [291, 139] width 74 height 21
click at [260, 137] on td "25/08/2025" at bounding box center [291, 139] width 74 height 21
click at [265, 134] on td "25/08/2025" at bounding box center [291, 139] width 74 height 21
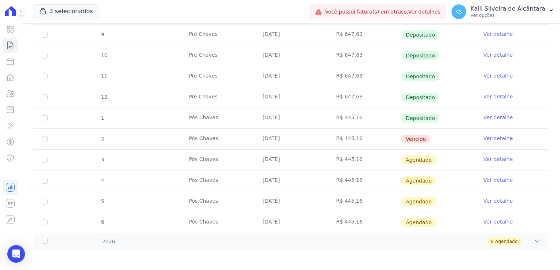
click at [263, 136] on td "25/08/2025" at bounding box center [291, 139] width 74 height 21
click at [263, 136] on td "[DATE]" at bounding box center [291, 139] width 74 height 21
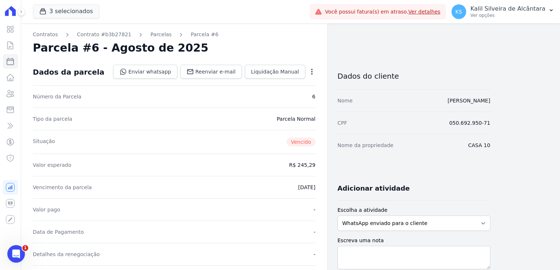
click at [151, 39] on div "Contratos Contrato #b3b27821 Parcelas Parcela #6 Parcela #6 - Agosto de 2025 Da…" at bounding box center [174, 259] width 306 height 473
click at [152, 35] on link "Parcelas" at bounding box center [160, 35] width 21 height 8
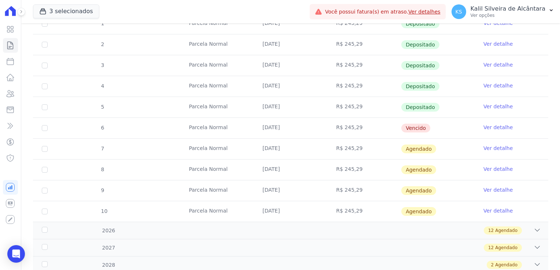
scroll to position [162, 0]
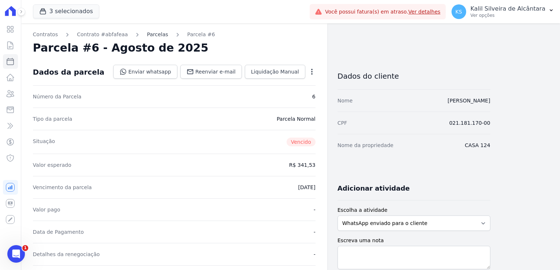
click at [149, 37] on link "Parcelas" at bounding box center [157, 35] width 21 height 8
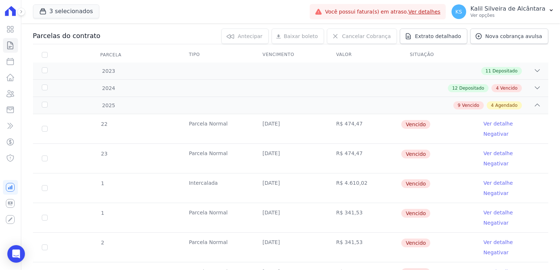
scroll to position [73, 0]
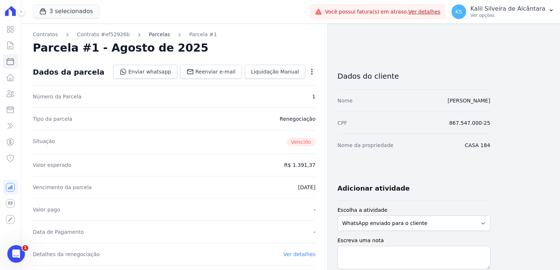
click at [152, 38] on link "Parcelas" at bounding box center [159, 35] width 21 height 8
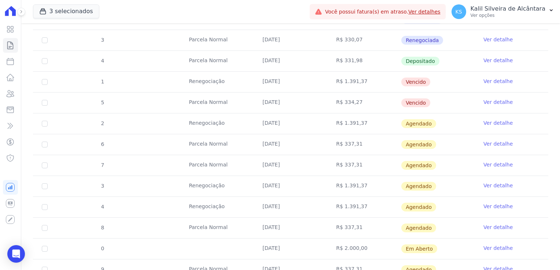
scroll to position [220, 0]
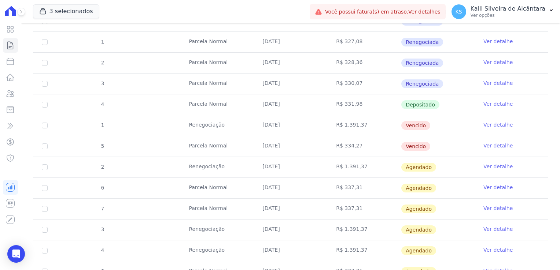
drag, startPoint x: 289, startPoint y: 148, endPoint x: 261, endPoint y: 124, distance: 36.4
click at [261, 124] on tbody "21 [GEOGRAPHIC_DATA] [DATE] R$ 1.208,28 Renegociada Ver detalhe 1 [GEOGRAPHIC_D…" at bounding box center [290, 146] width 515 height 355
drag, startPoint x: 261, startPoint y: 124, endPoint x: 313, endPoint y: 141, distance: 54.4
click at [313, 141] on td "[DATE]" at bounding box center [291, 146] width 74 height 21
click at [273, 146] on td "[DATE]" at bounding box center [291, 146] width 74 height 21
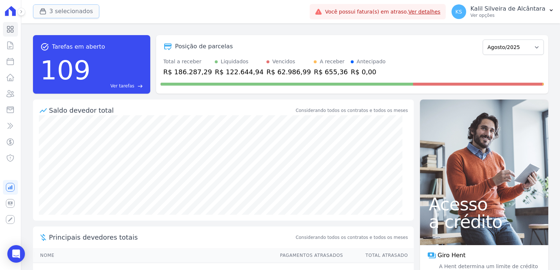
click at [50, 12] on button "3 selecionados" at bounding box center [66, 11] width 66 height 14
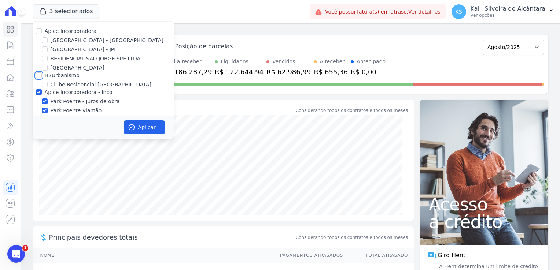
click at [41, 77] on input "H2Urbanismo" at bounding box center [39, 76] width 6 height 6
checkbox input "true"
click at [45, 40] on input "[GEOGRAPHIC_DATA] - [GEOGRAPHIC_DATA]" at bounding box center [45, 40] width 6 height 6
checkbox input "true"
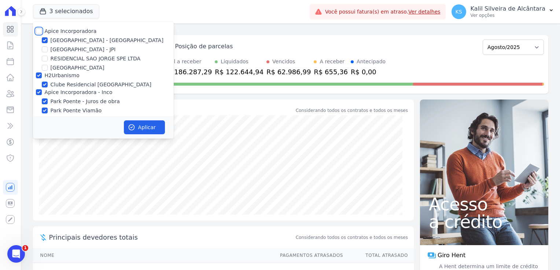
click at [40, 32] on input "Apice Incorporadora" at bounding box center [39, 31] width 6 height 6
checkbox input "true"
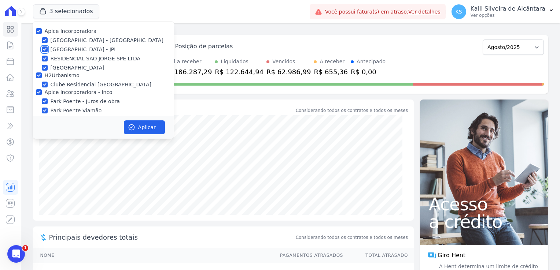
drag, startPoint x: 42, startPoint y: 51, endPoint x: 47, endPoint y: 53, distance: 4.6
click at [44, 51] on input "[GEOGRAPHIC_DATA] - JPI" at bounding box center [45, 50] width 6 height 6
checkbox input "false"
drag, startPoint x: 44, startPoint y: 60, endPoint x: 45, endPoint y: 65, distance: 5.2
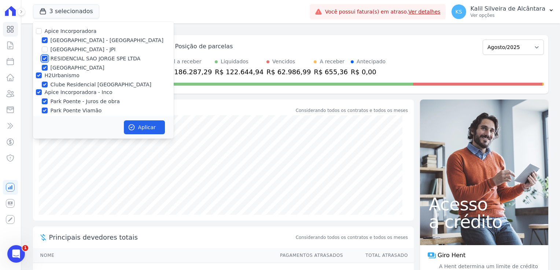
click at [44, 60] on input "RESIDENCIAL SAO JORGE SPE LTDA" at bounding box center [45, 59] width 6 height 6
checkbox input "false"
click at [45, 67] on input "[GEOGRAPHIC_DATA]" at bounding box center [45, 68] width 6 height 6
checkbox input "false"
click at [133, 126] on icon "button" at bounding box center [131, 127] width 7 height 7
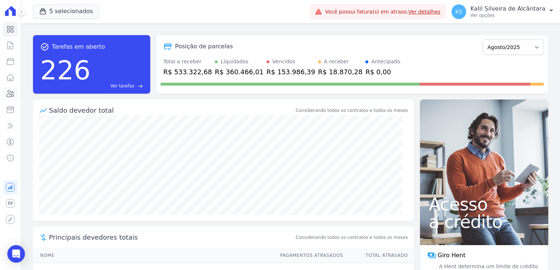
click at [10, 97] on icon at bounding box center [10, 93] width 7 height 7
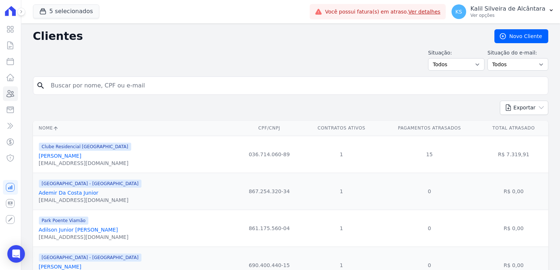
click at [116, 90] on input "search" at bounding box center [296, 85] width 498 height 15
type input "[PERSON_NAME]"
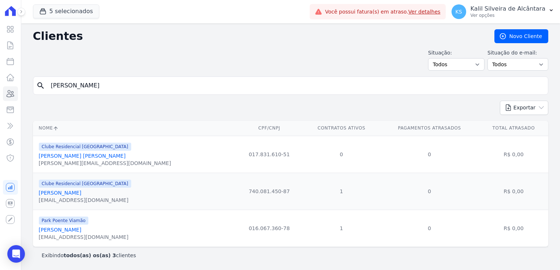
click at [125, 89] on input "[PERSON_NAME]" at bounding box center [296, 85] width 498 height 15
click at [101, 88] on input "[PERSON_NAME]" at bounding box center [296, 85] width 498 height 15
type input "r"
type input "[PERSON_NAME]"
click at [413, 93] on div "search [PERSON_NAME]" at bounding box center [290, 86] width 515 height 18
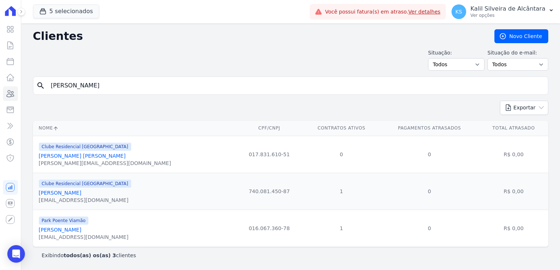
click at [42, 86] on icon "search" at bounding box center [40, 85] width 9 height 9
click at [166, 92] on input "[PERSON_NAME]" at bounding box center [296, 85] width 498 height 15
click at [13, 75] on icon at bounding box center [10, 77] width 9 height 9
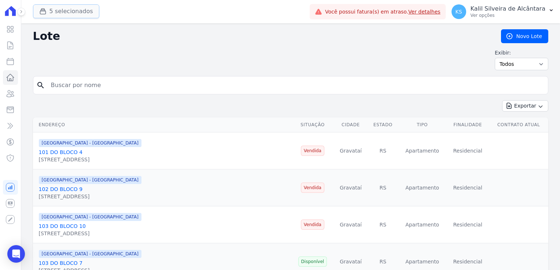
click at [62, 9] on button "5 selecionados" at bounding box center [66, 11] width 66 height 14
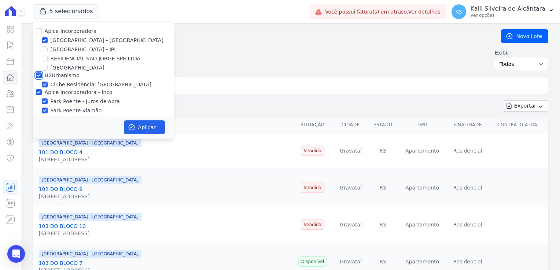
click at [39, 77] on input "H2Urbanismo" at bounding box center [39, 76] width 6 height 6
checkbox input "false"
click at [33, 89] on div "5 selecionados Apice Incorporadora [GEOGRAPHIC_DATA] - [GEOGRAPHIC_DATA] [GEOGR…" at bounding box center [290, 135] width 539 height 270
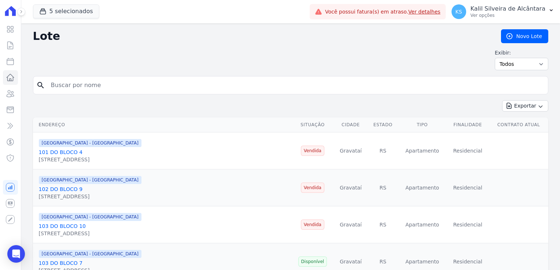
drag, startPoint x: 34, startPoint y: 89, endPoint x: 39, endPoint y: 93, distance: 6.3
click at [39, 93] on div "search" at bounding box center [290, 85] width 515 height 18
click at [55, 8] on button "5 selecionados" at bounding box center [66, 11] width 66 height 14
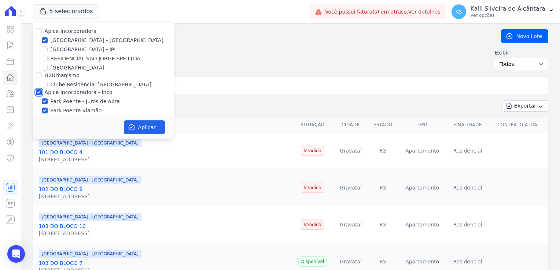
click at [37, 93] on input "Apice Incorporadora - Inco" at bounding box center [39, 92] width 6 height 6
checkbox input "false"
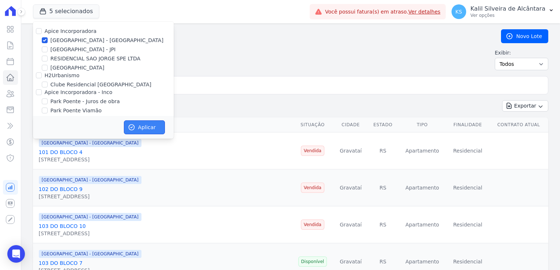
click at [141, 126] on button "Aplicar" at bounding box center [144, 128] width 41 height 14
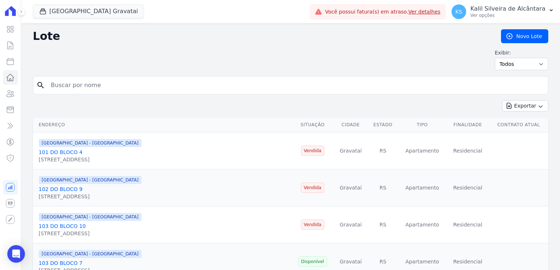
click at [127, 88] on input "search" at bounding box center [296, 85] width 498 height 15
type input "[PERSON_NAME]"
click at [89, 112] on div "Exportar Exportar PDF Exportar CSV" at bounding box center [290, 108] width 515 height 17
click at [22, 10] on icon at bounding box center [21, 12] width 4 height 4
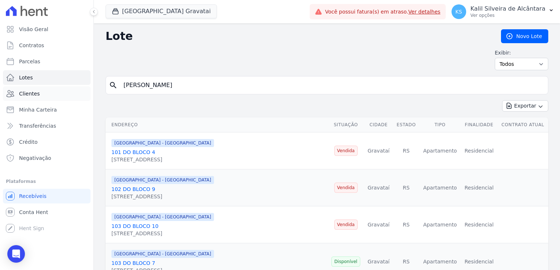
click at [25, 95] on span "Clientes" at bounding box center [29, 93] width 21 height 7
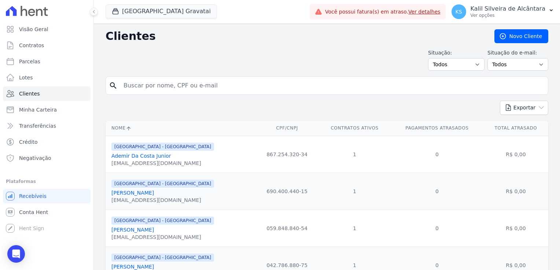
click at [144, 85] on input "search" at bounding box center [332, 85] width 426 height 15
type input "[PERSON_NAME]"
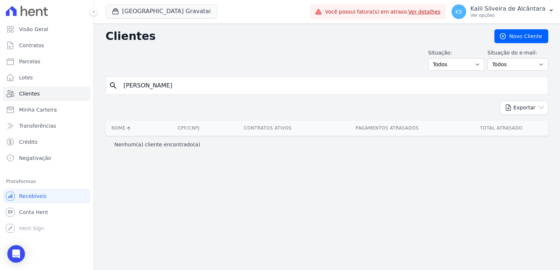
click at [132, 18] on span "[GEOGRAPHIC_DATA] Gravatai" at bounding box center [161, 11] width 111 height 15
click at [141, 8] on button "[GEOGRAPHIC_DATA] Gravatai" at bounding box center [161, 11] width 111 height 14
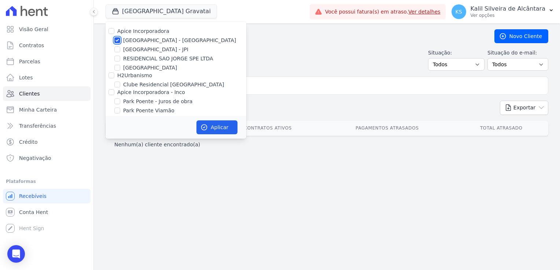
click at [116, 40] on input "[GEOGRAPHIC_DATA] - [GEOGRAPHIC_DATA]" at bounding box center [117, 40] width 6 height 6
checkbox input "false"
click at [110, 77] on input "H2Urbanismo" at bounding box center [111, 76] width 6 height 6
checkbox input "true"
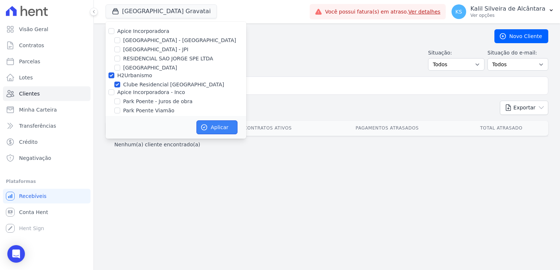
click at [204, 126] on icon "button" at bounding box center [203, 127] width 7 height 7
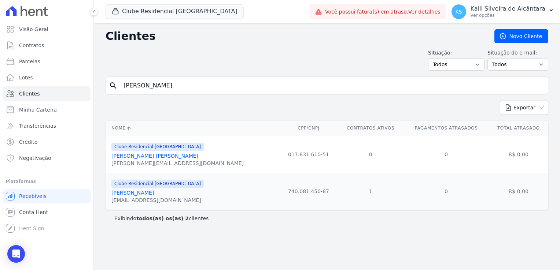
click at [145, 85] on input "[PERSON_NAME]" at bounding box center [332, 85] width 426 height 15
click at [142, 16] on button "Clube Residencial [GEOGRAPHIC_DATA]" at bounding box center [175, 11] width 138 height 14
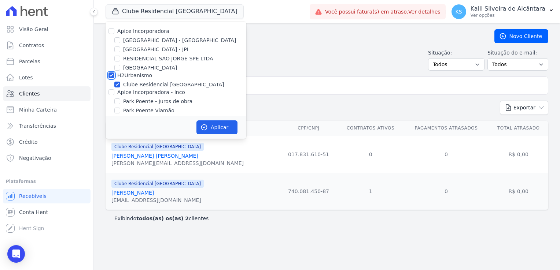
click at [111, 78] on input "H2Urbanismo" at bounding box center [111, 76] width 6 height 6
checkbox input "false"
click at [111, 92] on input "Apice Incorporadora - Inco" at bounding box center [111, 92] width 6 height 6
checkbox input "true"
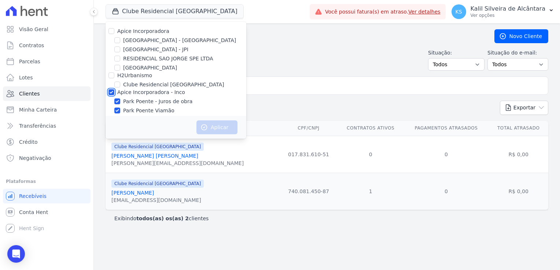
checkbox input "true"
click at [212, 127] on button "Aplicar" at bounding box center [216, 128] width 41 height 14
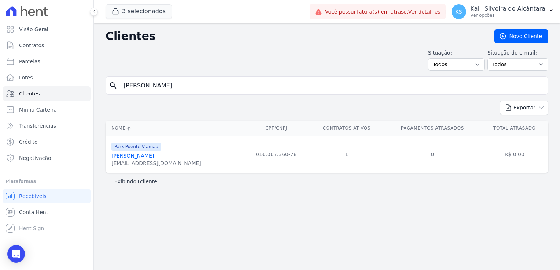
click at [152, 81] on input "[PERSON_NAME]" at bounding box center [332, 85] width 426 height 15
click at [97, 154] on div "Nome CPF/CNPJ Contratos Ativos Pagamentos Atrasados Total Atrasado Park Poente …" at bounding box center [327, 147] width 466 height 58
drag, startPoint x: 166, startPoint y: 81, endPoint x: 109, endPoint y: 88, distance: 56.8
click at [112, 88] on div "search [PERSON_NAME]" at bounding box center [327, 86] width 443 height 18
click at [161, 79] on input "search" at bounding box center [332, 85] width 426 height 15
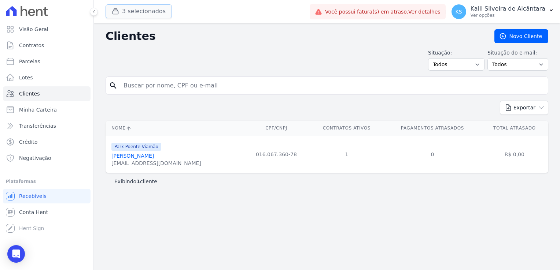
click at [158, 7] on button "3 selecionados" at bounding box center [139, 11] width 66 height 14
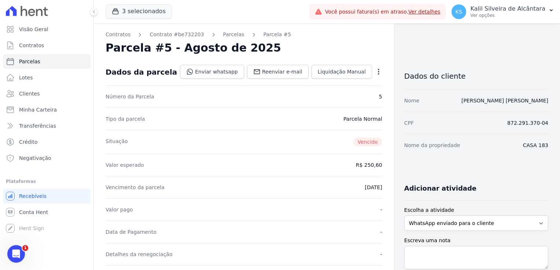
click at [223, 41] on h2 "Parcela #5 - Agosto de 2025" at bounding box center [193, 47] width 175 height 13
click at [223, 33] on link "Parcelas" at bounding box center [233, 35] width 21 height 8
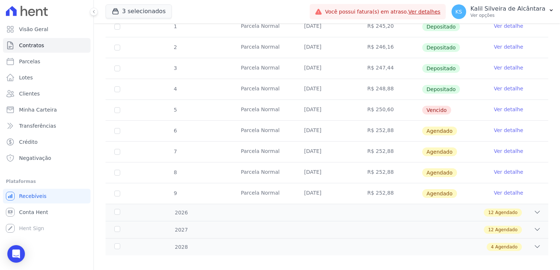
scroll to position [240, 0]
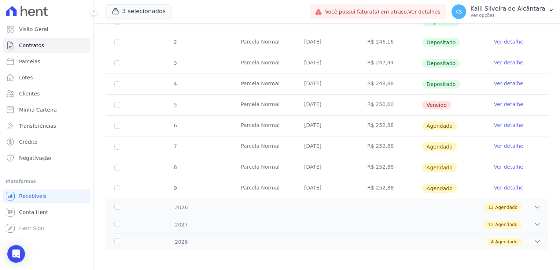
drag, startPoint x: 271, startPoint y: 102, endPoint x: 249, endPoint y: 105, distance: 21.8
click at [249, 105] on td "Parcela Normal" at bounding box center [263, 105] width 63 height 21
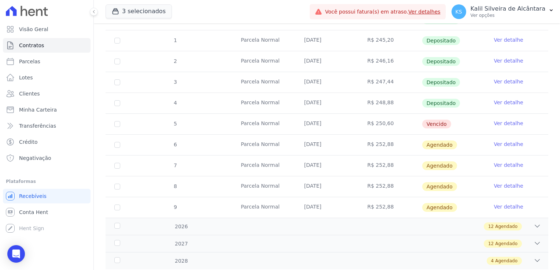
scroll to position [204, 0]
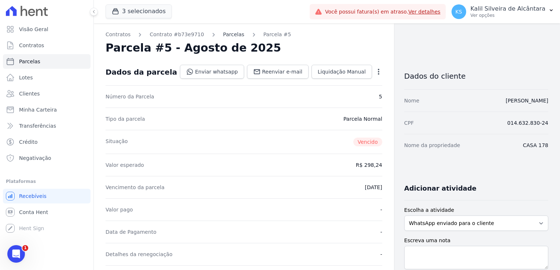
click at [228, 36] on link "Parcelas" at bounding box center [233, 35] width 21 height 8
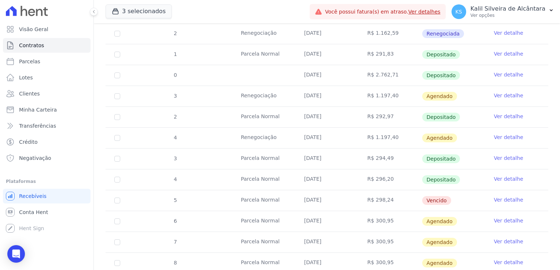
scroll to position [293, 0]
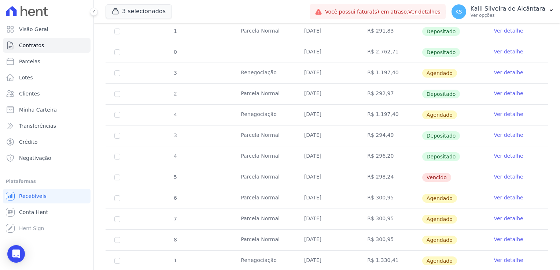
drag, startPoint x: 443, startPoint y: 179, endPoint x: 396, endPoint y: 175, distance: 46.3
click at [396, 175] on tr "5 [GEOGRAPHIC_DATA] [DATE] R$ 298,24 [GEOGRAPHIC_DATA] Ver detalhe" at bounding box center [327, 177] width 443 height 21
drag, startPoint x: 396, startPoint y: 175, endPoint x: 366, endPoint y: 175, distance: 30.0
click at [366, 175] on td "R$ 298,24" at bounding box center [389, 177] width 63 height 21
click at [307, 175] on td "[DATE]" at bounding box center [326, 177] width 63 height 21
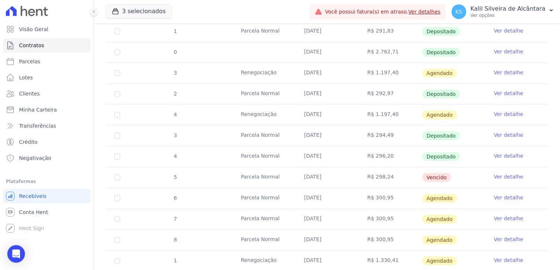
click at [307, 175] on td "[DATE]" at bounding box center [326, 177] width 63 height 21
drag, startPoint x: 307, startPoint y: 175, endPoint x: 303, endPoint y: 178, distance: 5.4
click at [303, 178] on td "[DATE]" at bounding box center [326, 177] width 63 height 21
drag, startPoint x: 302, startPoint y: 73, endPoint x: 297, endPoint y: 71, distance: 4.5
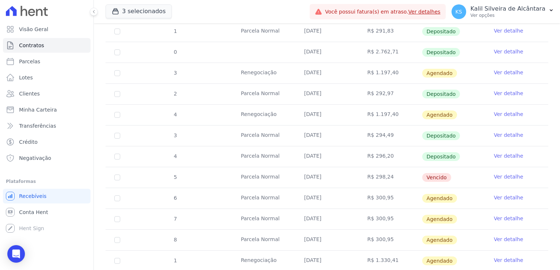
click at [297, 71] on td "[DATE]" at bounding box center [326, 73] width 63 height 21
drag, startPoint x: 297, startPoint y: 71, endPoint x: 371, endPoint y: 143, distance: 102.6
click at [367, 143] on td "R$ 294,49" at bounding box center [389, 136] width 63 height 21
drag, startPoint x: 385, startPoint y: 178, endPoint x: 374, endPoint y: 178, distance: 11.0
click at [374, 178] on td "R$ 298,24" at bounding box center [389, 177] width 63 height 21
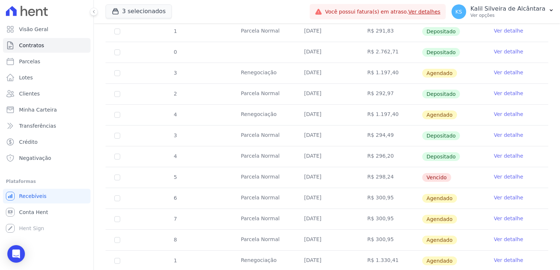
drag, startPoint x: 374, startPoint y: 178, endPoint x: 360, endPoint y: 179, distance: 14.3
click at [360, 179] on td "R$ 298,24" at bounding box center [389, 177] width 63 height 21
drag, startPoint x: 318, startPoint y: 178, endPoint x: 286, endPoint y: 174, distance: 31.4
click at [286, 174] on tr "5 Parcela Normal 25/08/2025 R$ 298,24 Vencido Ver detalhe" at bounding box center [327, 177] width 443 height 21
drag, startPoint x: 286, startPoint y: 174, endPoint x: 329, endPoint y: 174, distance: 42.5
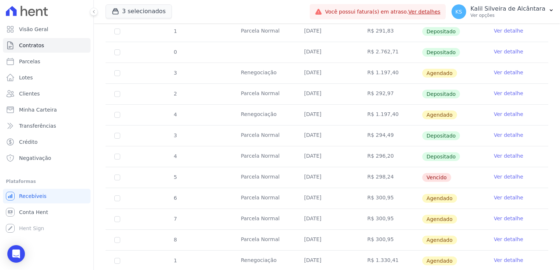
click at [324, 174] on td "[DATE]" at bounding box center [326, 177] width 63 height 21
drag, startPoint x: 325, startPoint y: 175, endPoint x: 290, endPoint y: 175, distance: 34.8
click at [290, 175] on tr "5 Parcela Normal 25/08/2025 R$ 298,24 Vencido Ver detalhe" at bounding box center [327, 177] width 443 height 21
click at [331, 168] on td "[DATE]" at bounding box center [326, 177] width 63 height 21
click at [328, 177] on td "[DATE]" at bounding box center [326, 177] width 63 height 21
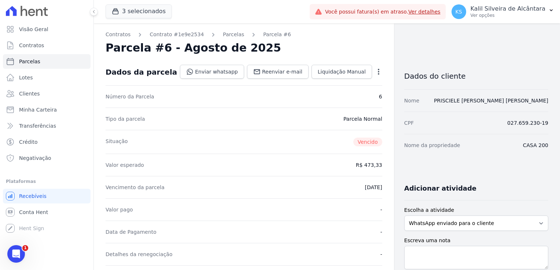
click at [225, 33] on link "Parcelas" at bounding box center [233, 35] width 21 height 8
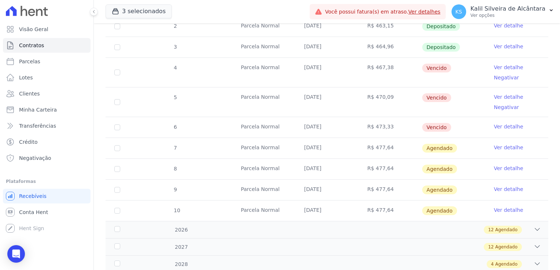
scroll to position [220, 0]
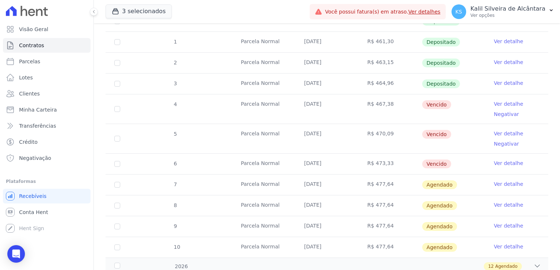
drag, startPoint x: 432, startPoint y: 165, endPoint x: 354, endPoint y: 108, distance: 96.7
click at [354, 108] on tbody "20 [GEOGRAPHIC_DATA] [DATE] R$ 566,76 Depositado Ver detalhe 21 [GEOGRAPHIC_DAT…" at bounding box center [327, 113] width 443 height 289
click at [467, 122] on td "Vencido" at bounding box center [453, 109] width 63 height 29
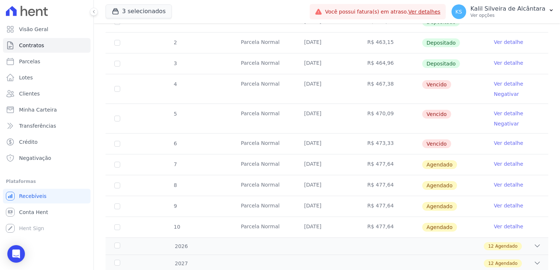
scroll to position [169, 0]
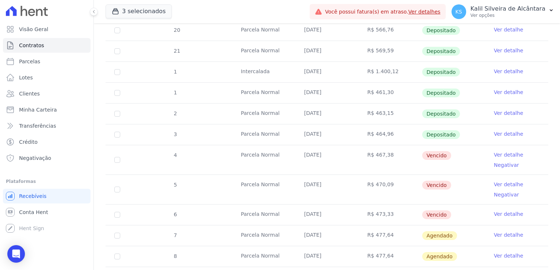
drag, startPoint x: 443, startPoint y: 213, endPoint x: 443, endPoint y: 207, distance: 6.2
click at [443, 207] on td "Vencido" at bounding box center [453, 215] width 63 height 21
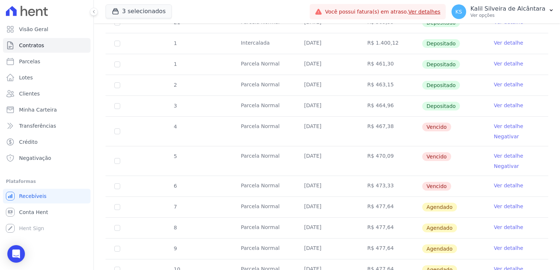
scroll to position [206, 0]
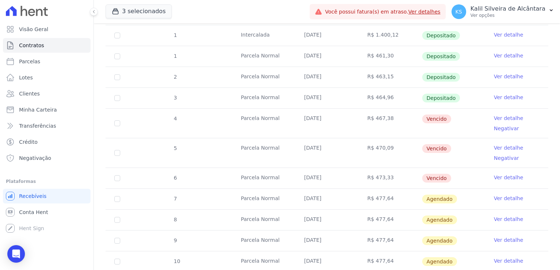
drag, startPoint x: 391, startPoint y: 178, endPoint x: 362, endPoint y: 125, distance: 60.2
click at [362, 125] on tbody "20 Parcela Normal 05/06/2025 R$ 566,76 Depositado Ver detalhe 21 Parcela Normal…" at bounding box center [327, 128] width 443 height 289
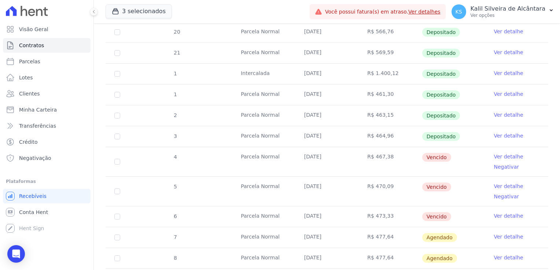
scroll to position [220, 0]
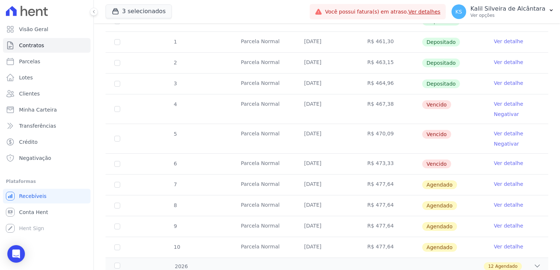
click at [391, 144] on td "R$ 470,09" at bounding box center [389, 138] width 63 height 29
drag, startPoint x: 373, startPoint y: 121, endPoint x: 363, endPoint y: 105, distance: 19.1
click at [363, 105] on tbody "20 Parcela Normal 05/06/2025 R$ 566,76 Depositado Ver detalhe 21 Parcela Normal…" at bounding box center [327, 113] width 443 height 289
drag, startPoint x: 363, startPoint y: 105, endPoint x: 415, endPoint y: 165, distance: 79.2
click at [393, 159] on td "R$ 473,33" at bounding box center [389, 164] width 63 height 21
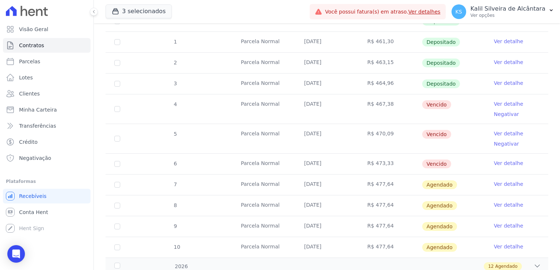
click at [453, 164] on td "Vencido" at bounding box center [453, 164] width 63 height 21
drag, startPoint x: 453, startPoint y: 163, endPoint x: 171, endPoint y: 104, distance: 287.5
click at [171, 104] on tbody "20 Parcela Normal 05/06/2025 R$ 566,76 Depositado Ver detalhe 21 Parcela Normal…" at bounding box center [327, 113] width 443 height 289
click at [337, 126] on td "[DATE]" at bounding box center [326, 138] width 63 height 29
drag, startPoint x: 447, startPoint y: 134, endPoint x: 418, endPoint y: 134, distance: 29.7
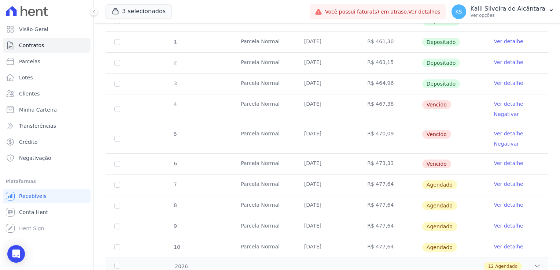
click at [422, 134] on td "Vencido" at bounding box center [453, 138] width 63 height 29
drag, startPoint x: 418, startPoint y: 134, endPoint x: 453, endPoint y: 140, distance: 35.6
click at [453, 140] on td "Vencido" at bounding box center [453, 138] width 63 height 29
click at [414, 156] on td "R$ 473,33" at bounding box center [389, 164] width 63 height 21
drag, startPoint x: 377, startPoint y: 164, endPoint x: 367, endPoint y: 163, distance: 10.0
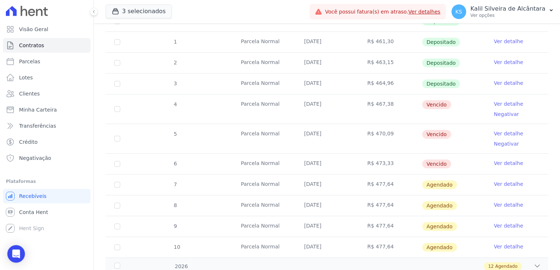
click at [367, 163] on td "R$ 473,33" at bounding box center [389, 164] width 63 height 21
drag, startPoint x: 319, startPoint y: 103, endPoint x: 303, endPoint y: 104, distance: 16.5
click at [303, 104] on td "25/06/2025" at bounding box center [326, 109] width 63 height 29
drag, startPoint x: 303, startPoint y: 104, endPoint x: 310, endPoint y: 104, distance: 7.3
click at [310, 104] on td "25/06/2025" at bounding box center [326, 109] width 63 height 29
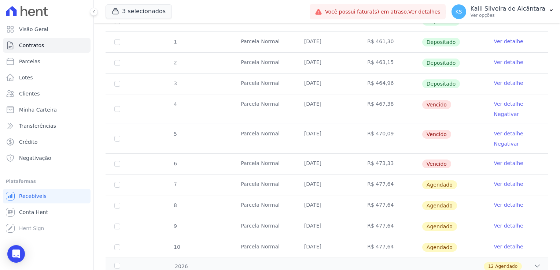
click at [310, 103] on td "25/06/2025" at bounding box center [326, 109] width 63 height 29
drag, startPoint x: 329, startPoint y: 105, endPoint x: 302, endPoint y: 102, distance: 27.7
click at [302, 102] on td "25/06/2025" at bounding box center [326, 109] width 63 height 29
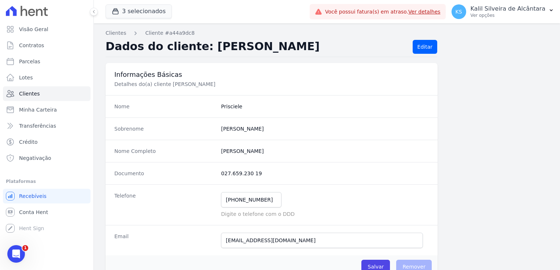
drag, startPoint x: 256, startPoint y: 175, endPoint x: 215, endPoint y: 171, distance: 41.3
click at [215, 171] on div "Documento 027.659.230 19" at bounding box center [272, 173] width 332 height 22
copy div "027.659.230 19"
click at [230, 152] on completo "[PERSON_NAME]" at bounding box center [325, 151] width 208 height 7
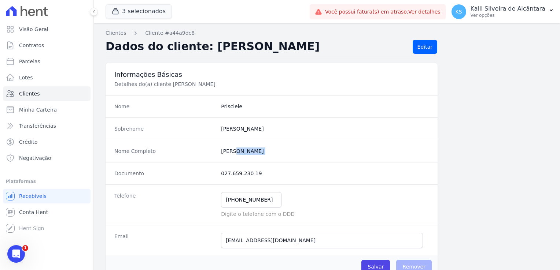
click at [230, 152] on completo "[PERSON_NAME]" at bounding box center [325, 151] width 208 height 7
click at [228, 151] on completo "[PERSON_NAME]" at bounding box center [325, 151] width 208 height 7
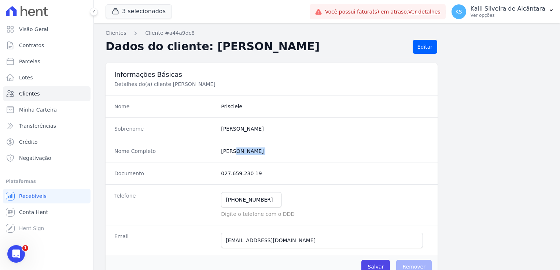
click at [225, 151] on completo "[PERSON_NAME]" at bounding box center [325, 151] width 208 height 7
click at [223, 151] on completo "Prisciele Souza De Souza" at bounding box center [325, 151] width 208 height 7
copy completo "Prisciele"
drag, startPoint x: 258, startPoint y: 168, endPoint x: 217, endPoint y: 175, distance: 41.7
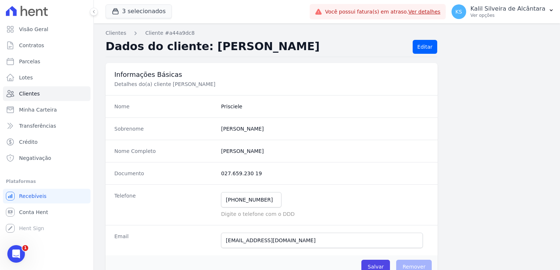
click at [217, 175] on div "Documento 027.659.230 19" at bounding box center [272, 173] width 332 height 22
copy dd "027.659.230 19"
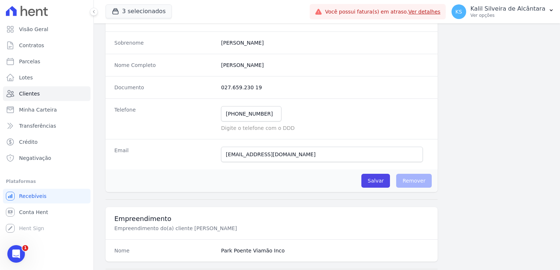
scroll to position [73, 0]
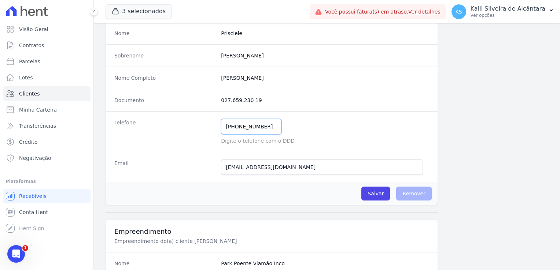
drag, startPoint x: 262, startPoint y: 128, endPoint x: 222, endPoint y: 125, distance: 40.8
click at [222, 125] on input "(51) 99539-0057" at bounding box center [251, 126] width 60 height 15
drag, startPoint x: 256, startPoint y: 167, endPoint x: 216, endPoint y: 164, distance: 40.4
click at [216, 164] on div "Email prisciele.souza@gmail.com Email confirmado." at bounding box center [272, 167] width 332 height 30
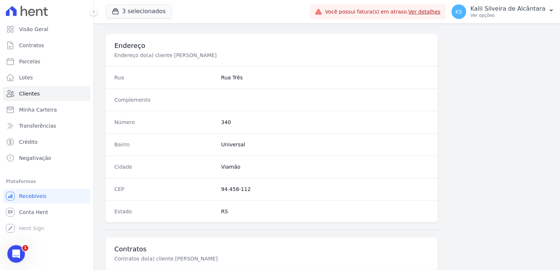
scroll to position [330, 0]
drag, startPoint x: 231, startPoint y: 184, endPoint x: 218, endPoint y: 184, distance: 13.2
click at [218, 184] on div "CEP 94.458-112" at bounding box center [272, 188] width 332 height 22
click at [223, 122] on dd "340" at bounding box center [325, 121] width 208 height 7
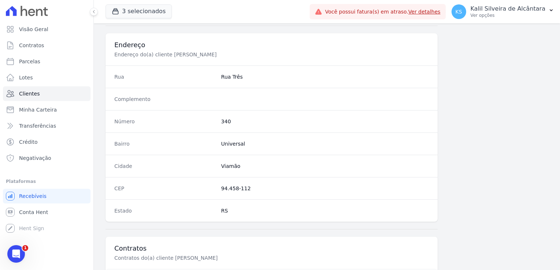
copy dd "340"
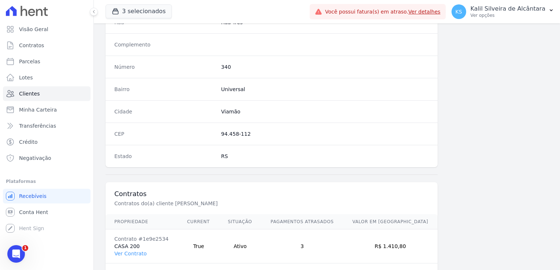
scroll to position [413, 0]
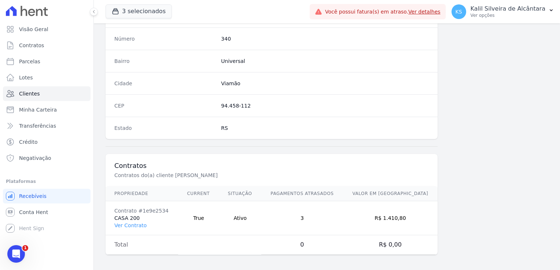
drag, startPoint x: 413, startPoint y: 218, endPoint x: 392, endPoint y: 217, distance: 20.2
click at [392, 217] on td "R$ 1.410,80" at bounding box center [390, 218] width 95 height 34
copy td "1.410,80"
click at [163, 207] on div "Contrato #1e9e2534" at bounding box center [141, 210] width 55 height 7
drag, startPoint x: 163, startPoint y: 207, endPoint x: 136, endPoint y: 210, distance: 26.5
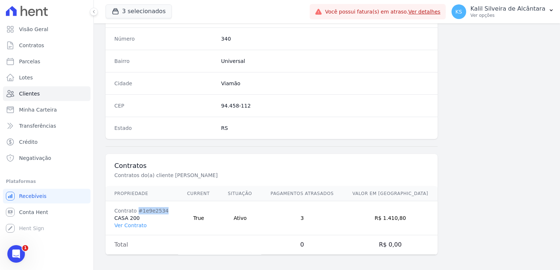
click at [136, 210] on div "Contrato #1e9e2534" at bounding box center [141, 210] width 55 height 7
copy div "#1e9e2534"
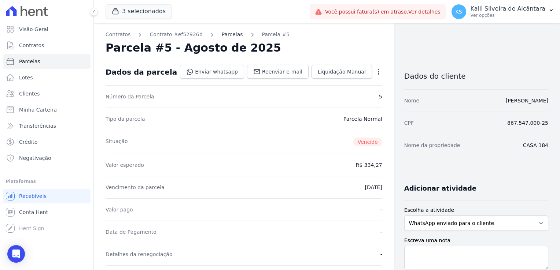
click at [224, 34] on link "Parcelas" at bounding box center [232, 35] width 21 height 8
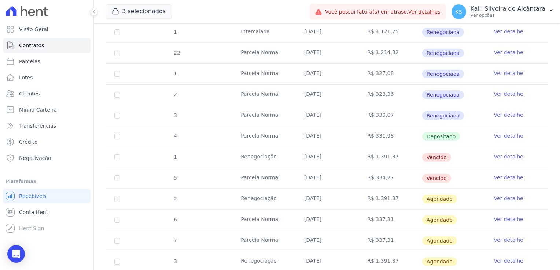
scroll to position [183, 0]
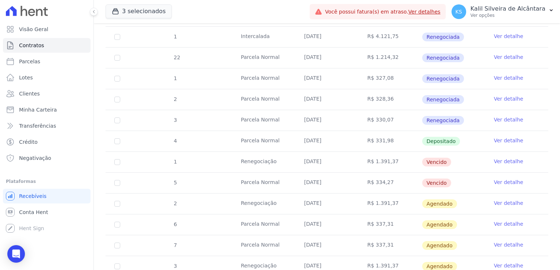
drag, startPoint x: 451, startPoint y: 182, endPoint x: 409, endPoint y: 159, distance: 48.2
click at [409, 159] on tbody "21 [GEOGRAPHIC_DATA] [DATE] R$ 1.208,28 Renegociada Ver detalhe 1 [GEOGRAPHIC_D…" at bounding box center [327, 183] width 443 height 355
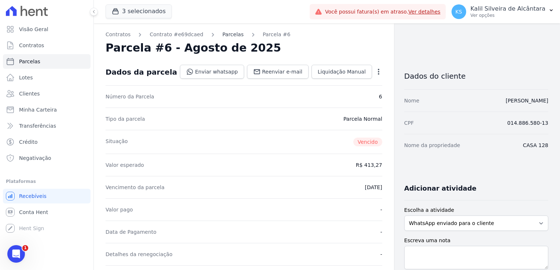
click at [222, 34] on link "Parcelas" at bounding box center [232, 35] width 21 height 8
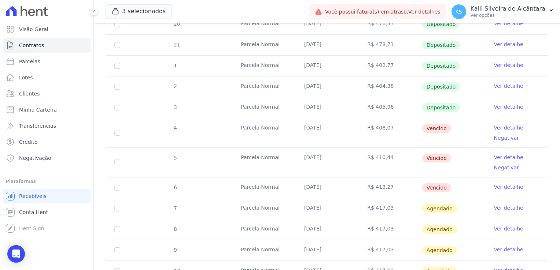
scroll to position [183, 0]
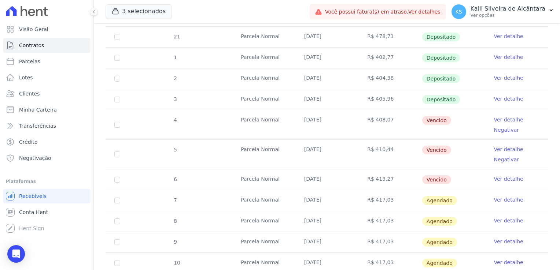
drag, startPoint x: 374, startPoint y: 166, endPoint x: 265, endPoint y: 121, distance: 118.2
click at [265, 121] on tbody "20 [GEOGRAPHIC_DATA] [DATE] R$ 476,33 Depositado Ver detalhe 21 [GEOGRAPHIC_DAT…" at bounding box center [327, 140] width 443 height 268
click at [300, 143] on td "[DATE]" at bounding box center [326, 154] width 63 height 29
drag, startPoint x: 297, startPoint y: 121, endPoint x: 353, endPoint y: 126, distance: 56.0
click at [353, 126] on td "[DATE]" at bounding box center [326, 124] width 63 height 29
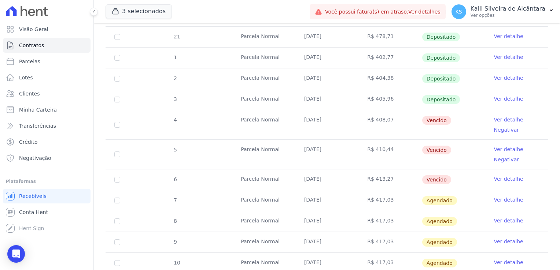
drag, startPoint x: 313, startPoint y: 148, endPoint x: 351, endPoint y: 156, distance: 38.4
click at [351, 156] on td "[DATE]" at bounding box center [326, 154] width 63 height 29
drag, startPoint x: 351, startPoint y: 156, endPoint x: 366, endPoint y: 182, distance: 30.4
click at [366, 182] on tr "6 [GEOGRAPHIC_DATA] [DATE] R$ 413,27 [GEOGRAPHIC_DATA] Ver detalhe" at bounding box center [327, 179] width 443 height 21
drag, startPoint x: 418, startPoint y: 116, endPoint x: 444, endPoint y: 118, distance: 26.1
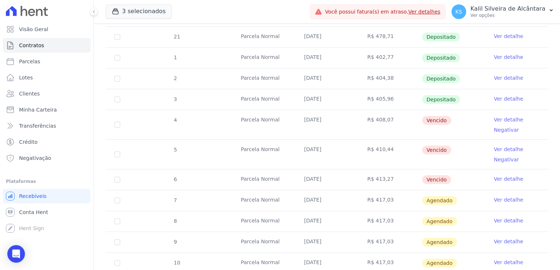
click at [423, 116] on td "Vencido" at bounding box center [453, 124] width 63 height 29
click at [400, 120] on tr "4 Parcela Normal 25/06/2025 R$ 408,07 Vencido Ver detalhe Negativar" at bounding box center [327, 125] width 443 height 30
drag, startPoint x: 284, startPoint y: 119, endPoint x: 336, endPoint y: 121, distance: 52.0
click at [336, 121] on tr "4 Parcela Normal 25/06/2025 R$ 408,07 Vencido Ver detalhe Negativar" at bounding box center [327, 125] width 443 height 30
drag, startPoint x: 336, startPoint y: 121, endPoint x: 344, endPoint y: 151, distance: 31.1
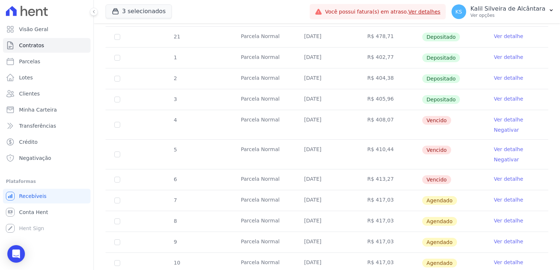
click at [344, 151] on td "[DATE]" at bounding box center [326, 154] width 63 height 29
drag, startPoint x: 344, startPoint y: 151, endPoint x: 341, endPoint y: 181, distance: 29.9
click at [341, 181] on td "[DATE]" at bounding box center [326, 180] width 63 height 21
drag, startPoint x: 341, startPoint y: 181, endPoint x: 293, endPoint y: 167, distance: 49.5
click at [293, 167] on tr "5 Parcela Normal 25/07/2025 R$ 410,44 Vencido Ver detalhe Negativar" at bounding box center [327, 155] width 443 height 30
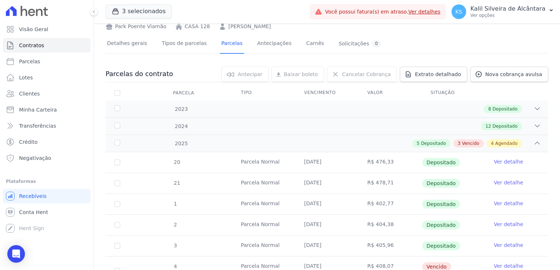
scroll to position [0, 0]
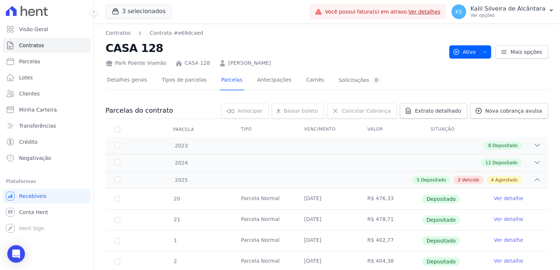
click at [255, 63] on link "[PERSON_NAME]" at bounding box center [249, 63] width 42 height 8
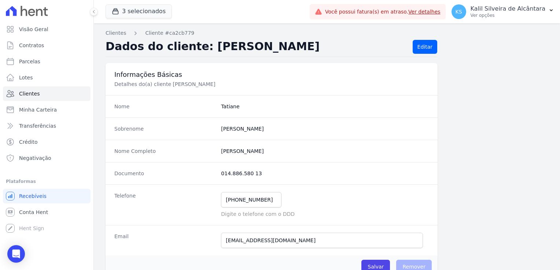
drag, startPoint x: 217, startPoint y: 169, endPoint x: 198, endPoint y: 168, distance: 18.7
click at [198, 168] on div "Documento 014.886.580 13" at bounding box center [272, 173] width 332 height 22
copy div "014.886.580 13"
drag, startPoint x: 257, startPoint y: 201, endPoint x: 210, endPoint y: 196, distance: 47.2
click at [210, 196] on div "Telefone (51) 99972-4242 Mensagem de SMS ainda não enviada.. Mensagem de Whatsa…" at bounding box center [272, 205] width 332 height 41
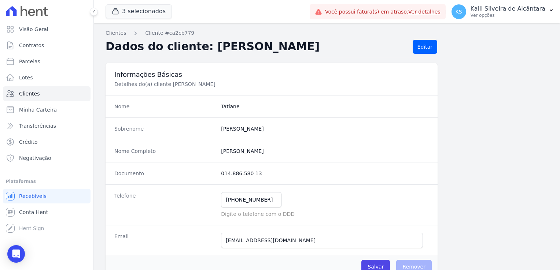
click at [308, 168] on div "Documento 014.886.580 13" at bounding box center [272, 173] width 332 height 22
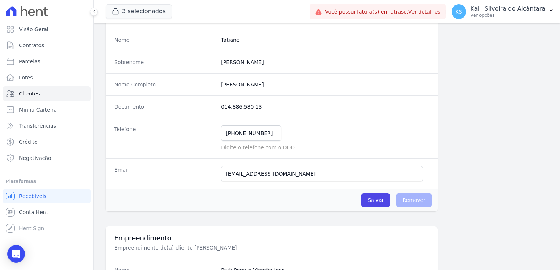
scroll to position [110, 0]
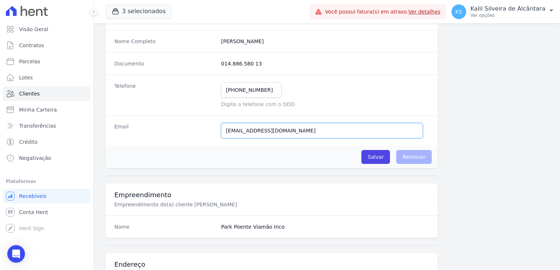
drag, startPoint x: 280, startPoint y: 132, endPoint x: 209, endPoint y: 131, distance: 71.1
click at [209, 131] on div "Email t.abreu87@gmail.com Email confirmado." at bounding box center [272, 130] width 332 height 30
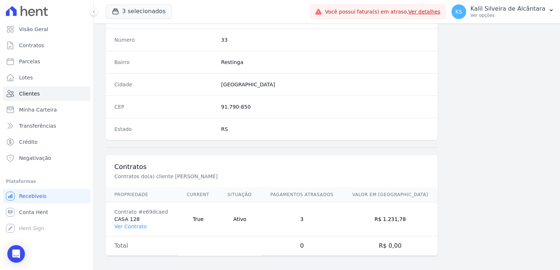
scroll to position [413, 0]
drag, startPoint x: 238, startPoint y: 103, endPoint x: 215, endPoint y: 104, distance: 23.1
click at [215, 104] on div "CEP 91.790-850" at bounding box center [272, 106] width 332 height 22
copy div "91.790-850"
click at [273, 125] on dd "RS" at bounding box center [325, 128] width 208 height 7
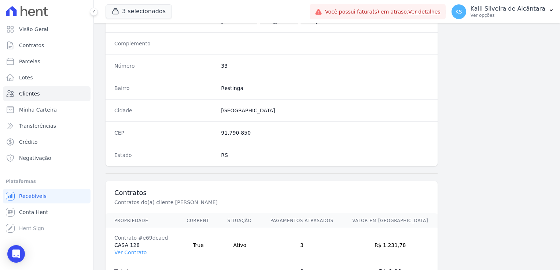
scroll to position [339, 0]
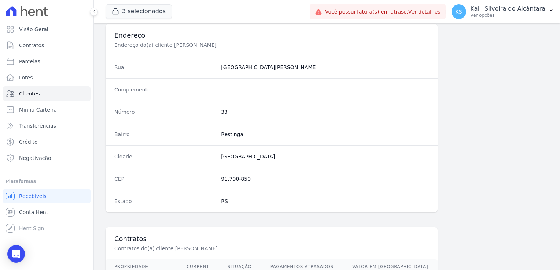
click at [227, 112] on dd "33" at bounding box center [325, 111] width 208 height 7
click at [225, 111] on dd "33" at bounding box center [325, 111] width 208 height 7
click at [223, 111] on dd "33" at bounding box center [325, 111] width 208 height 7
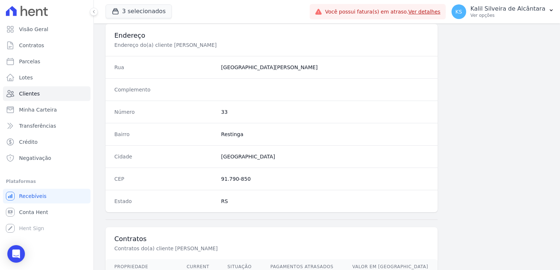
click at [223, 111] on dd "33" at bounding box center [325, 111] width 208 height 7
copy dd "33"
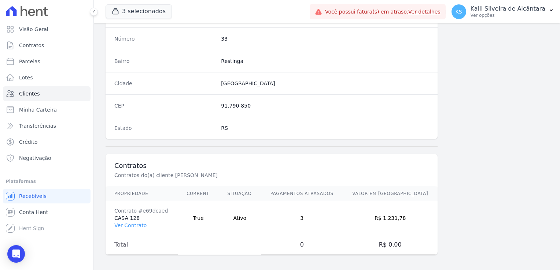
drag, startPoint x: 401, startPoint y: 216, endPoint x: 392, endPoint y: 219, distance: 9.2
click at [392, 219] on td "R$ 1.231,78" at bounding box center [390, 218] width 95 height 34
copy td "1.231,78"
click at [163, 197] on th "Propriedade" at bounding box center [142, 193] width 72 height 15
drag, startPoint x: 162, startPoint y: 211, endPoint x: 137, endPoint y: 209, distance: 24.6
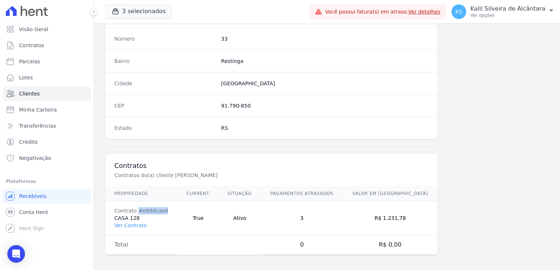
click at [137, 209] on div "Contrato #e69dcaed" at bounding box center [141, 210] width 55 height 7
copy div "#e69dcaed"
click at [137, 209] on div "Contrato #e69dcaed" at bounding box center [141, 210] width 55 height 7
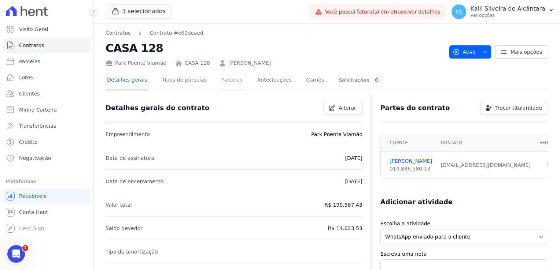
click at [224, 80] on link "Parcelas" at bounding box center [232, 80] width 24 height 19
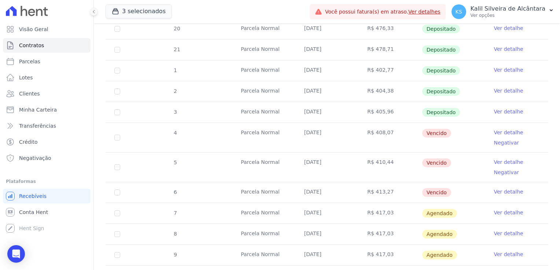
scroll to position [183, 0]
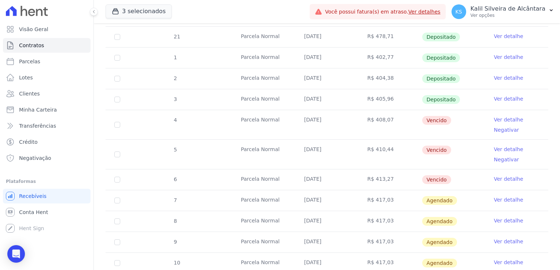
drag, startPoint x: 314, startPoint y: 118, endPoint x: 300, endPoint y: 118, distance: 14.3
click at [300, 118] on td "[DATE]" at bounding box center [326, 124] width 63 height 29
copy td "25/06/2025"
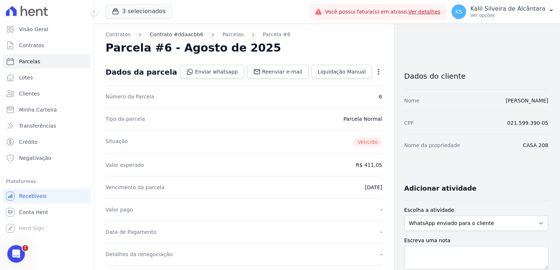
click at [171, 36] on link "Contrato #ddaacbb6" at bounding box center [176, 35] width 54 height 8
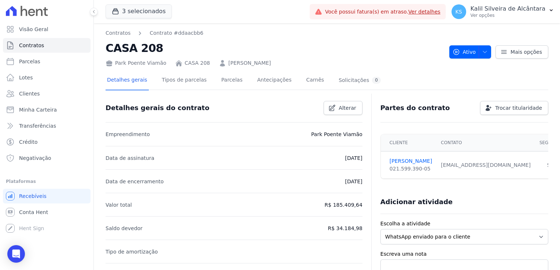
click at [239, 62] on link "[PERSON_NAME]" at bounding box center [249, 63] width 42 height 8
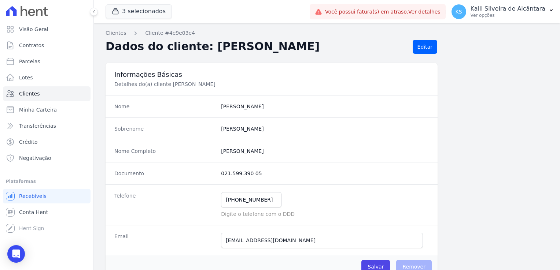
drag, startPoint x: 255, startPoint y: 171, endPoint x: 214, endPoint y: 172, distance: 40.7
click at [214, 172] on div "Documento 021.599.390 05" at bounding box center [272, 173] width 332 height 22
copy div "021.599.390 05"
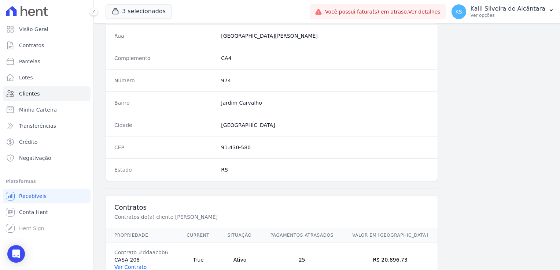
scroll to position [413, 0]
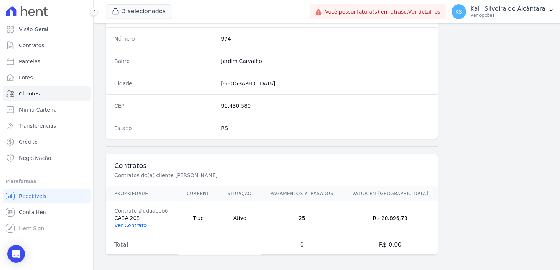
click at [127, 223] on link "Ver Contrato" at bounding box center [130, 226] width 32 height 6
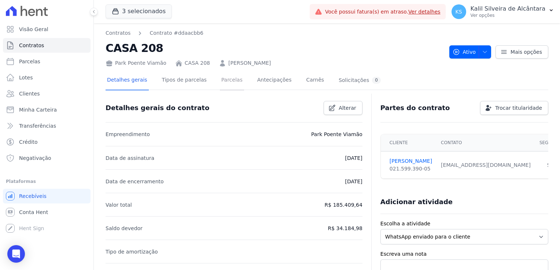
click at [229, 81] on link "Parcelas" at bounding box center [232, 80] width 24 height 19
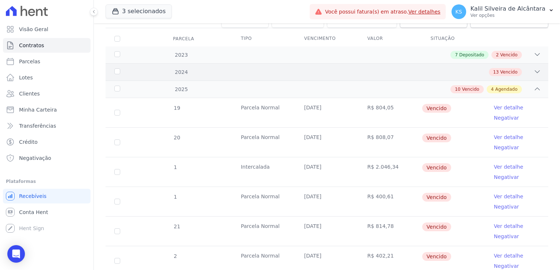
scroll to position [73, 0]
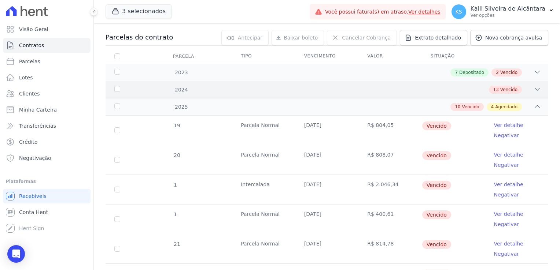
click at [201, 86] on div "13 Vencido" at bounding box center [348, 90] width 385 height 8
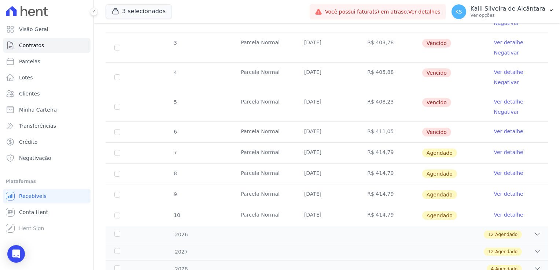
scroll to position [746, 0]
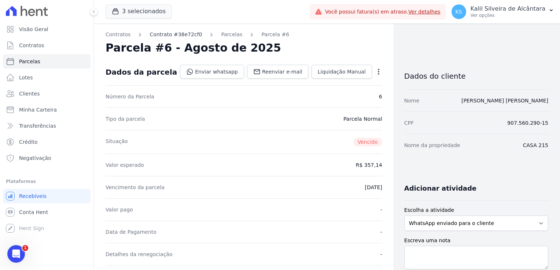
click at [176, 34] on link "Contrato #38e72cf0" at bounding box center [175, 35] width 52 height 8
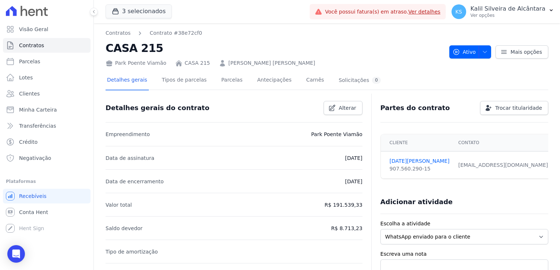
click at [245, 61] on link "[PERSON_NAME] [PERSON_NAME]" at bounding box center [271, 63] width 87 height 8
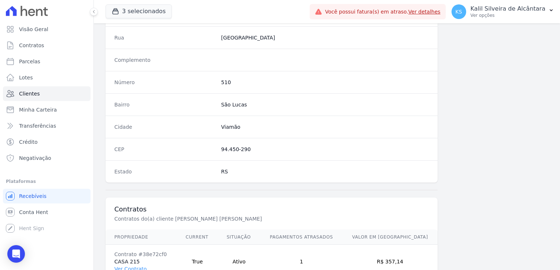
scroll to position [413, 0]
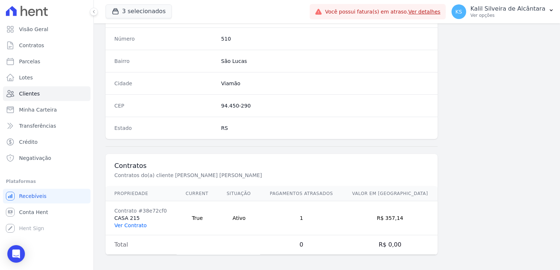
click at [131, 224] on link "Ver Contrato" at bounding box center [130, 226] width 32 height 6
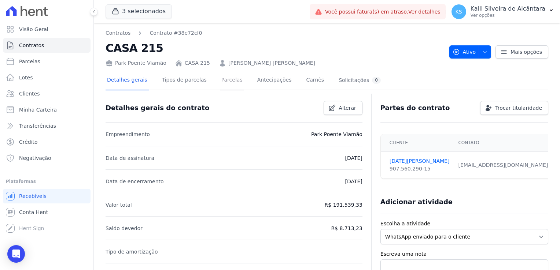
click at [223, 84] on link "Parcelas" at bounding box center [232, 80] width 24 height 19
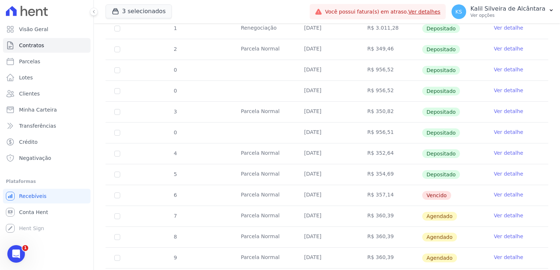
scroll to position [330, 0]
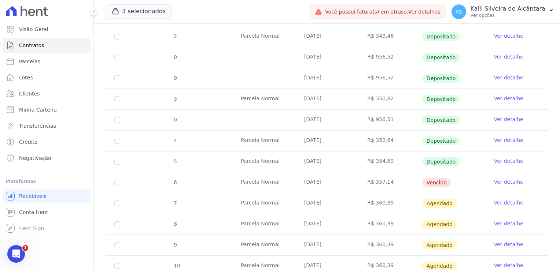
drag, startPoint x: 371, startPoint y: 182, endPoint x: 281, endPoint y: 185, distance: 89.8
click at [281, 185] on tr "6 Parcela Normal 25/08/2025 R$ 357,14 Vencido Ver detalhe" at bounding box center [327, 182] width 443 height 21
drag, startPoint x: 281, startPoint y: 185, endPoint x: 348, endPoint y: 195, distance: 67.8
click at [348, 196] on td "[DATE]" at bounding box center [326, 203] width 63 height 21
drag, startPoint x: 334, startPoint y: 184, endPoint x: 300, endPoint y: 181, distance: 33.9
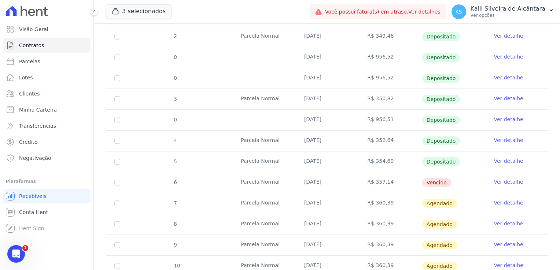
click at [300, 181] on td "[DATE]" at bounding box center [326, 183] width 63 height 21
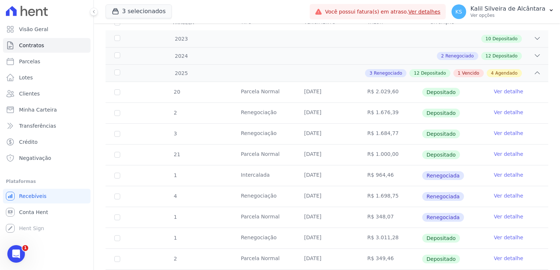
scroll to position [73, 0]
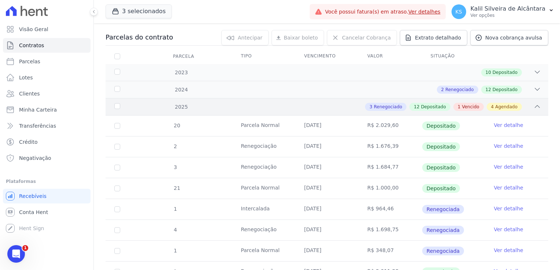
click at [535, 106] on icon at bounding box center [537, 107] width 5 height 2
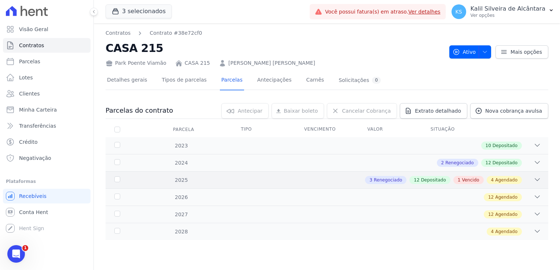
click at [538, 178] on icon at bounding box center [536, 179] width 7 height 7
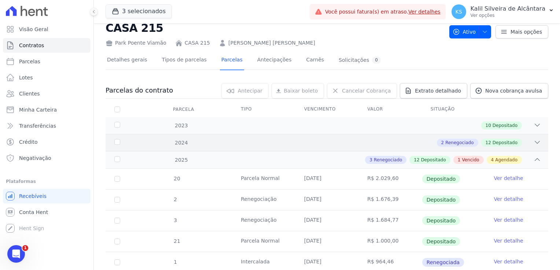
scroll to position [37, 0]
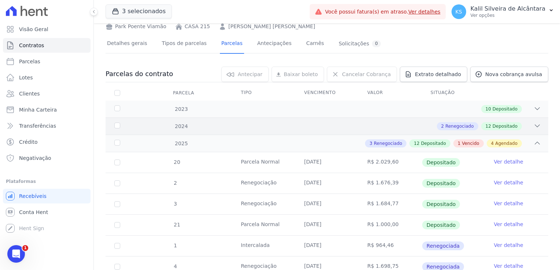
click at [533, 126] on icon at bounding box center [536, 125] width 7 height 7
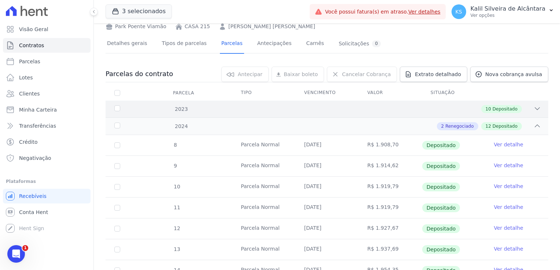
click at [533, 107] on icon at bounding box center [536, 108] width 7 height 7
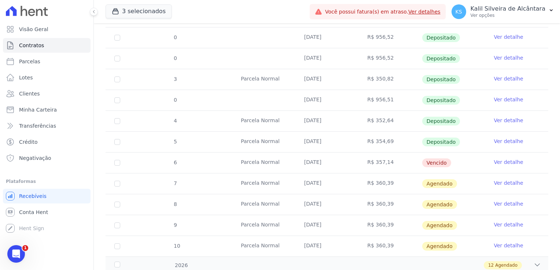
scroll to position [879, 0]
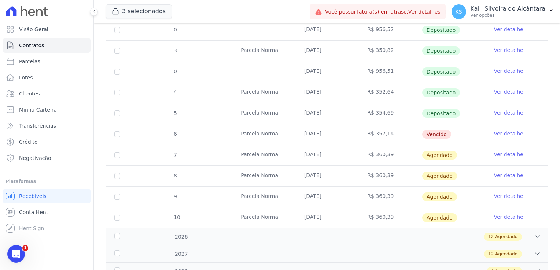
drag, startPoint x: 442, startPoint y: 136, endPoint x: 413, endPoint y: 137, distance: 29.0
click at [413, 137] on tr "6 Parcela Normal 25/08/2025 R$ 357,14 Vencido Ver detalhe" at bounding box center [327, 134] width 443 height 21
drag, startPoint x: 413, startPoint y: 137, endPoint x: 399, endPoint y: 143, distance: 15.3
click at [399, 145] on td "R$ 360,39" at bounding box center [389, 155] width 63 height 21
drag, startPoint x: 394, startPoint y: 133, endPoint x: 369, endPoint y: 133, distance: 25.6
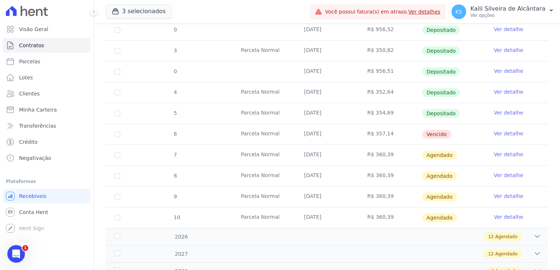
click at [369, 133] on td "R$ 357,14" at bounding box center [389, 134] width 63 height 21
drag, startPoint x: 369, startPoint y: 133, endPoint x: 360, endPoint y: 138, distance: 10.1
click at [360, 139] on td "R$ 357,14" at bounding box center [389, 134] width 63 height 21
click at [116, 132] on input "checkbox" at bounding box center [117, 135] width 6 height 6
checkbox input "true"
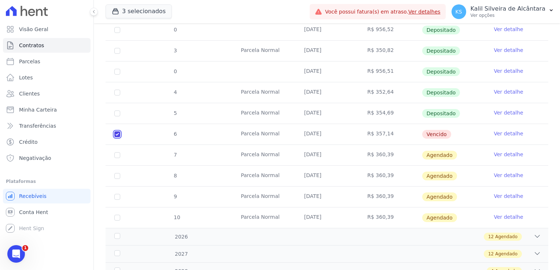
checkbox input "true"
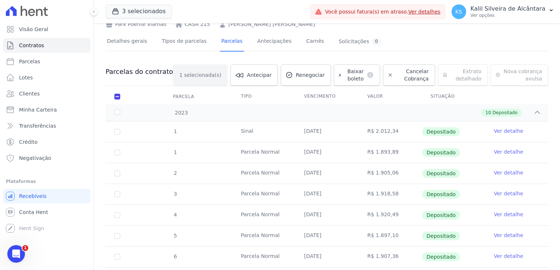
scroll to position [0, 0]
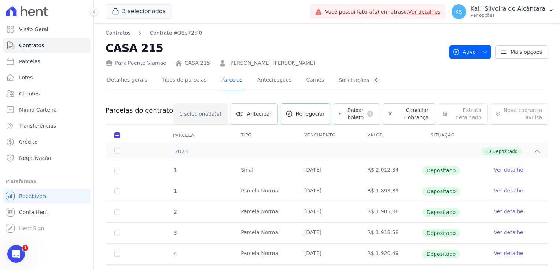
click at [296, 112] on span "Renegociar" at bounding box center [310, 113] width 29 height 7
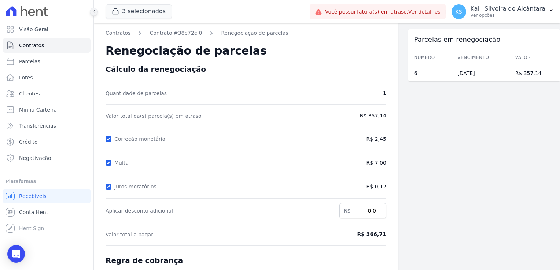
click at [95, 14] on button at bounding box center [94, 12] width 8 height 8
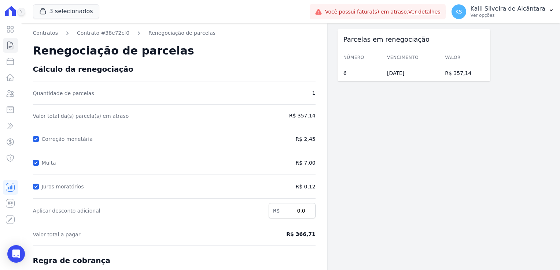
click at [23, 13] on icon at bounding box center [21, 12] width 4 height 4
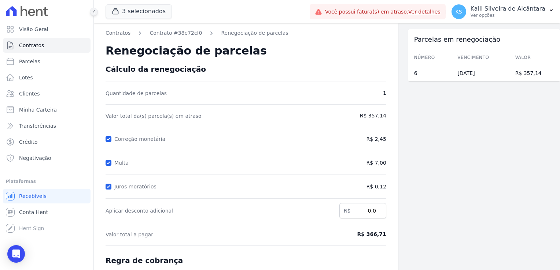
click at [95, 10] on icon at bounding box center [94, 12] width 4 height 4
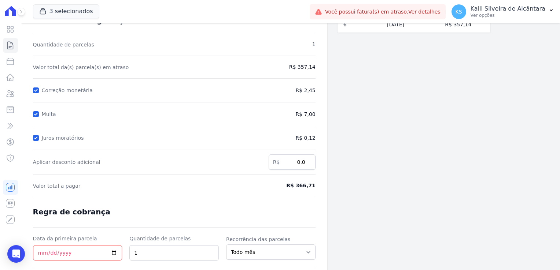
scroll to position [95, 0]
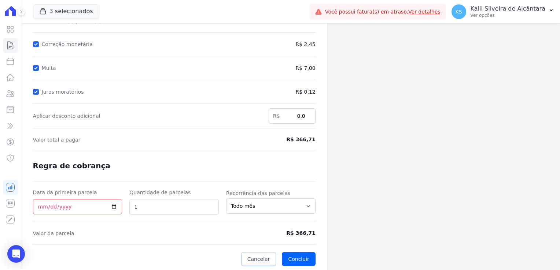
click at [264, 256] on span "Cancelar" at bounding box center [258, 259] width 23 height 7
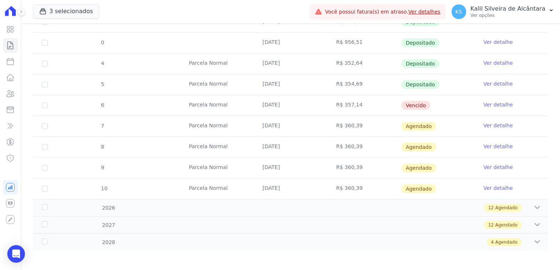
scroll to position [334, 0]
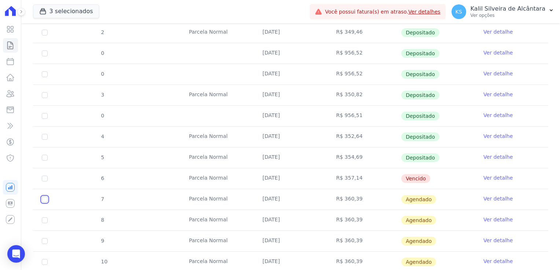
click at [44, 197] on input "checkbox" at bounding box center [45, 200] width 6 height 6
checkbox input "true"
click at [485, 197] on link "Ver detalhe" at bounding box center [497, 198] width 29 height 7
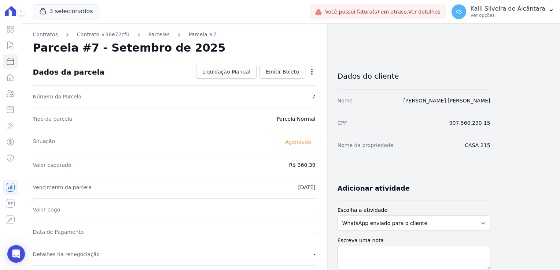
click at [312, 70] on icon "button" at bounding box center [311, 72] width 1 height 6
click at [268, 85] on link "Alterar" at bounding box center [280, 81] width 64 height 13
click at [272, 72] on span "Cancelar" at bounding box center [267, 71] width 23 height 7
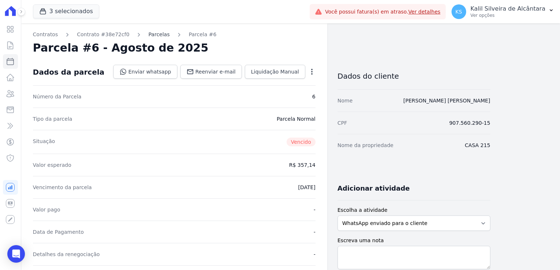
click at [155, 33] on link "Parcelas" at bounding box center [158, 35] width 21 height 8
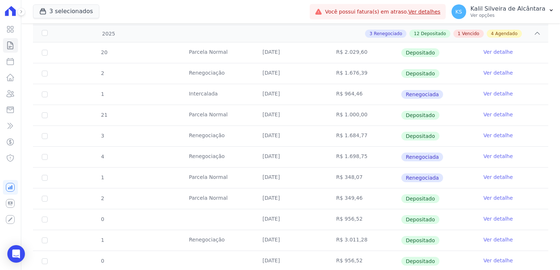
scroll to position [293, 0]
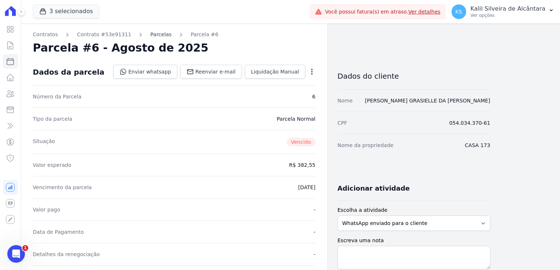
click at [150, 32] on link "Parcelas" at bounding box center [160, 35] width 21 height 8
click at [150, 33] on link "Parcelas" at bounding box center [160, 35] width 21 height 8
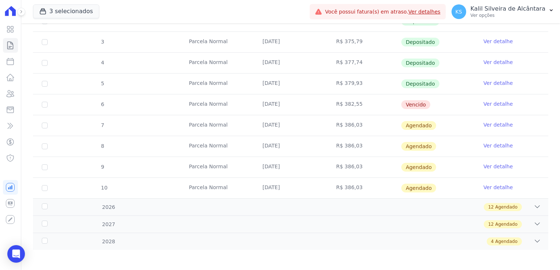
scroll to position [183, 0]
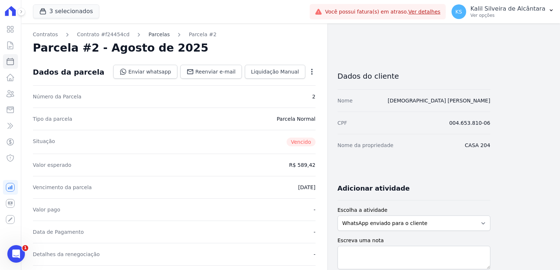
click at [156, 37] on link "Parcelas" at bounding box center [158, 35] width 21 height 8
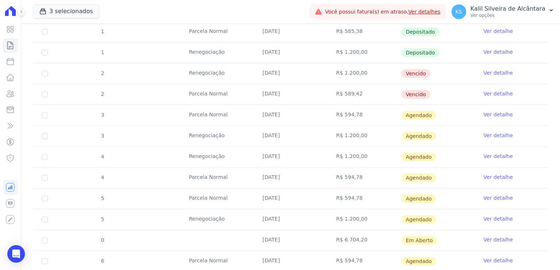
scroll to position [297, 0]
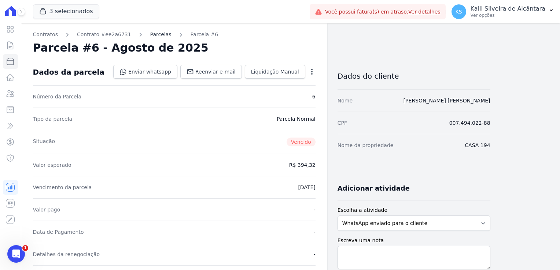
click at [150, 36] on link "Parcelas" at bounding box center [160, 35] width 21 height 8
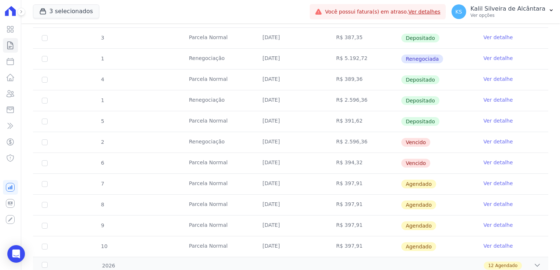
scroll to position [440, 0]
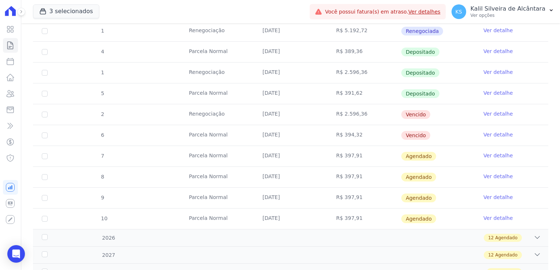
drag, startPoint x: 359, startPoint y: 134, endPoint x: 262, endPoint y: 112, distance: 99.3
drag, startPoint x: 262, startPoint y: 112, endPoint x: 317, endPoint y: 131, distance: 57.7
click at [317, 131] on td "[DATE]" at bounding box center [291, 135] width 74 height 21
click at [315, 131] on td "[DATE]" at bounding box center [291, 135] width 74 height 21
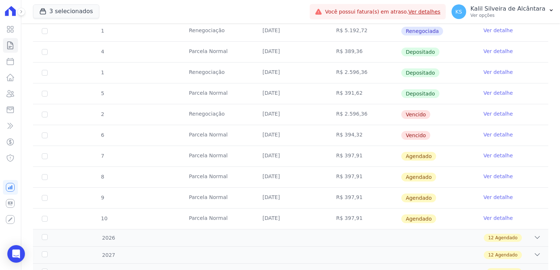
drag, startPoint x: 274, startPoint y: 133, endPoint x: 260, endPoint y: 111, distance: 25.8
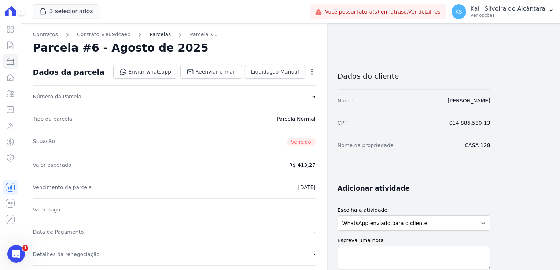
click at [149, 33] on link "Parcelas" at bounding box center [159, 35] width 21 height 8
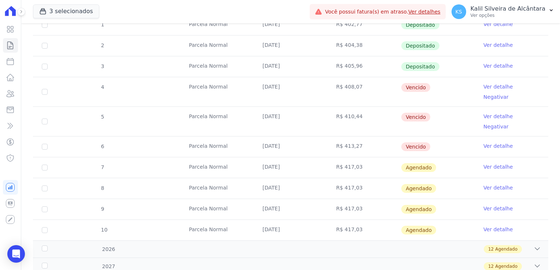
scroll to position [204, 0]
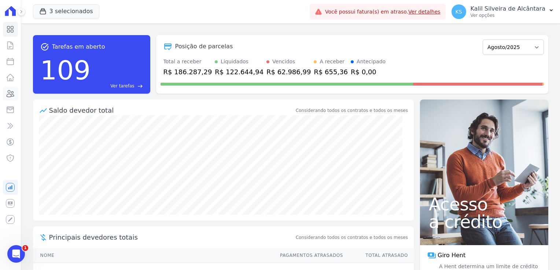
click at [12, 96] on icon at bounding box center [10, 93] width 7 height 7
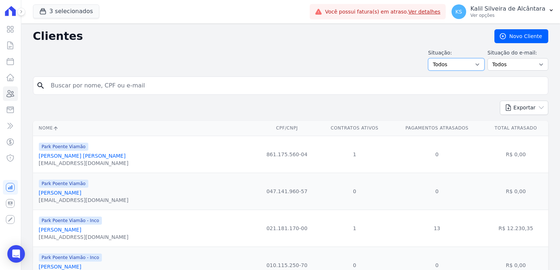
click at [453, 66] on select "Todos Adimplentes Inadimplentes" at bounding box center [456, 64] width 56 height 12
click at [457, 62] on select "Todos Adimplentes Inadimplentes" at bounding box center [456, 64] width 56 height 12
select select "compliant"
click at [431, 58] on select "Todos Adimplentes Inadimplentes" at bounding box center [456, 64] width 56 height 12
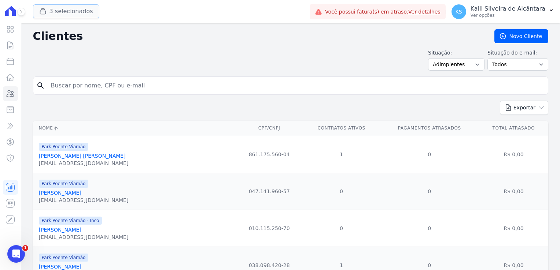
click at [64, 8] on button "3 selecionados" at bounding box center [66, 11] width 66 height 14
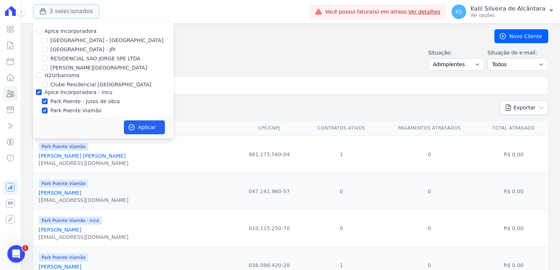
click at [68, 11] on button "3 selecionados" at bounding box center [66, 11] width 66 height 14
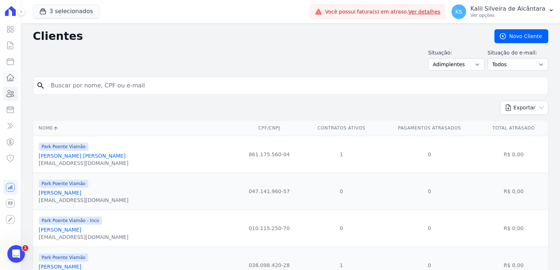
click at [12, 77] on icon at bounding box center [10, 77] width 9 height 9
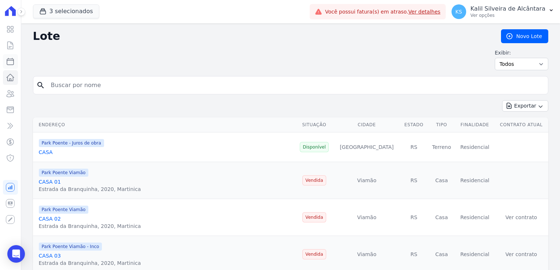
click at [10, 65] on icon at bounding box center [10, 61] width 9 height 9
select select
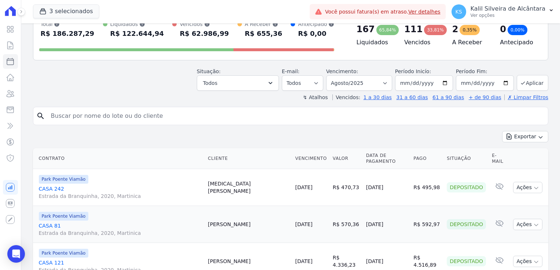
scroll to position [73, 0]
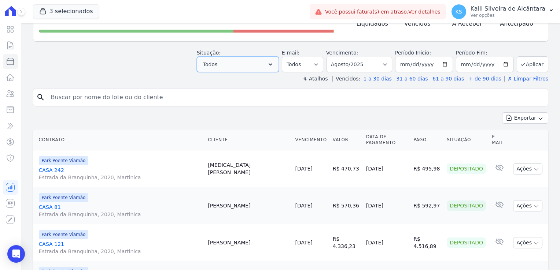
click at [256, 60] on button "Todos" at bounding box center [238, 64] width 82 height 15
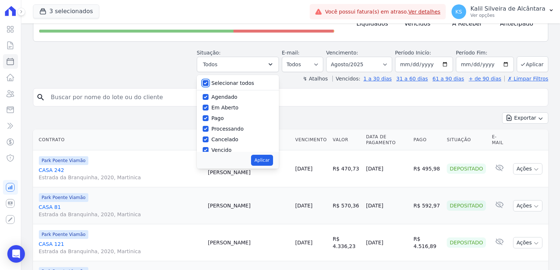
click at [208, 84] on input "Selecionar todos" at bounding box center [206, 83] width 6 height 6
checkbox input "false"
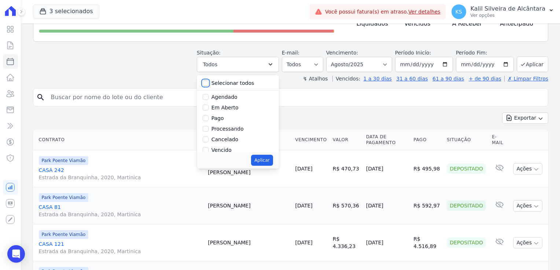
checkbox input "false"
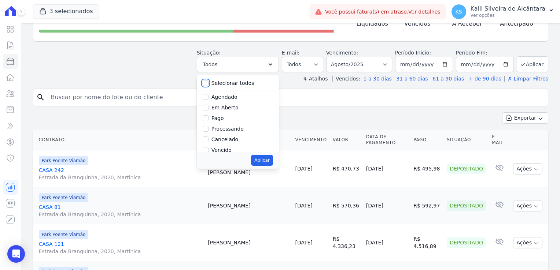
checkbox input "false"
click at [208, 103] on div "Selecionar todos Agendado Em Aberto Pago Processando Cancelado Vencido Transfer…" at bounding box center [238, 113] width 82 height 77
click at [217, 103] on div "Vencido" at bounding box center [238, 101] width 70 height 11
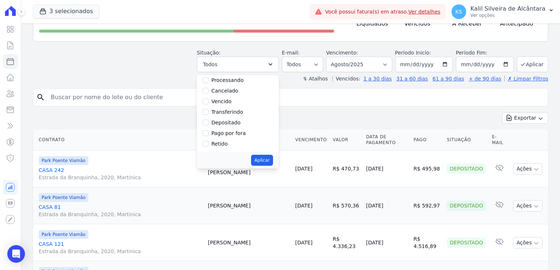
click at [215, 103] on div "Vencido" at bounding box center [238, 101] width 70 height 11
click at [208, 101] on input "Vencido" at bounding box center [206, 102] width 6 height 6
checkbox input "true"
click at [267, 162] on button "Aplicar" at bounding box center [262, 160] width 22 height 11
select select "overdue"
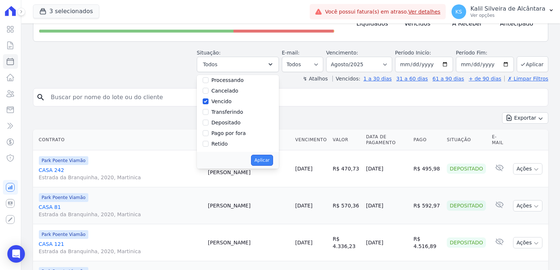
scroll to position [14, 0]
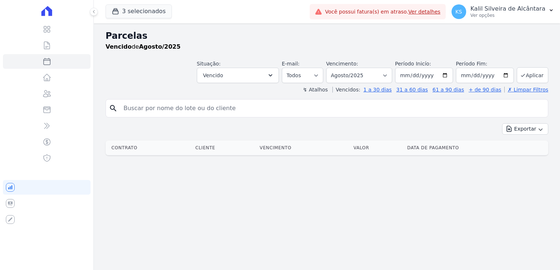
select select
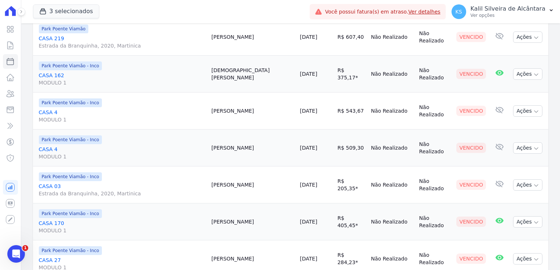
scroll to position [840, 0]
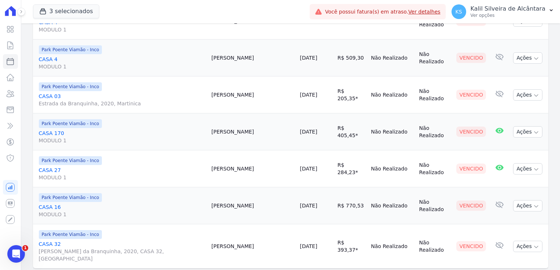
select select
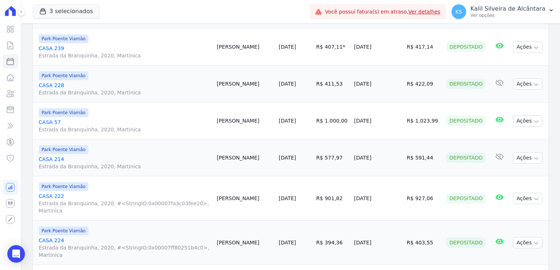
scroll to position [96, 0]
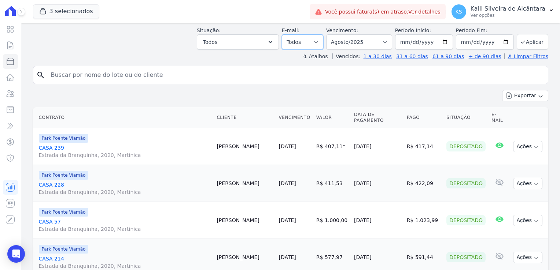
click at [302, 39] on select "Todos Lido Não-lido" at bounding box center [302, 41] width 41 height 15
click at [239, 38] on button "Todos" at bounding box center [238, 41] width 82 height 15
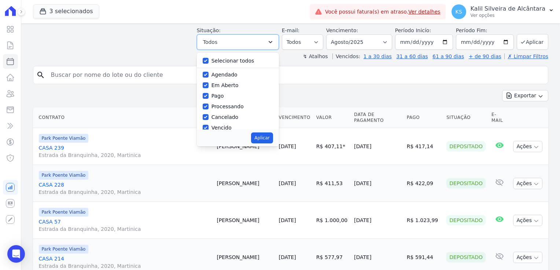
scroll to position [49, 0]
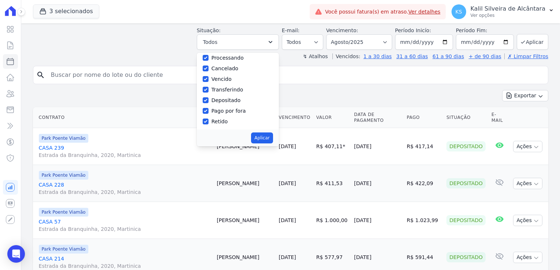
click at [211, 125] on div "Retido" at bounding box center [238, 121] width 70 height 11
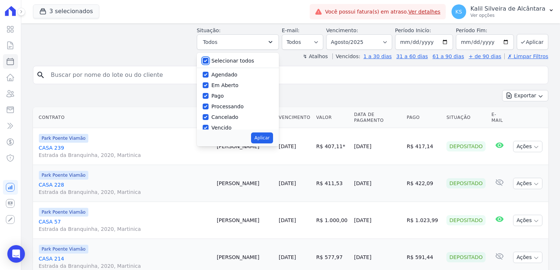
click at [208, 60] on input "Selecionar todos" at bounding box center [206, 61] width 6 height 6
checkbox input "false"
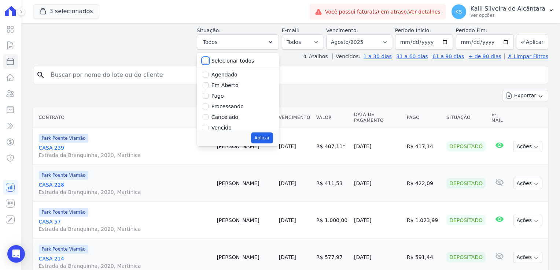
checkbox input "false"
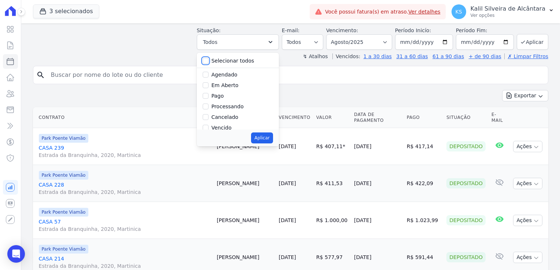
checkbox input "false"
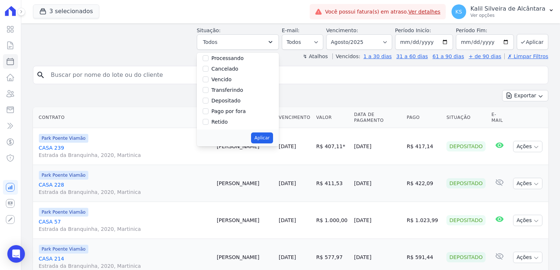
scroll to position [49, 0]
click at [208, 80] on input "Vencido" at bounding box center [206, 79] width 6 height 6
checkbox input "true"
click at [266, 138] on button "Aplicar" at bounding box center [262, 138] width 22 height 11
select select "overdue"
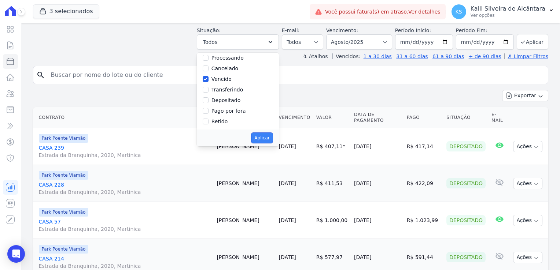
scroll to position [14, 0]
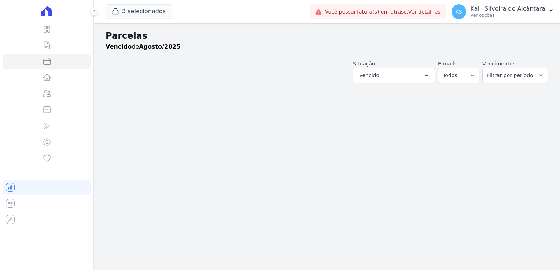
select select
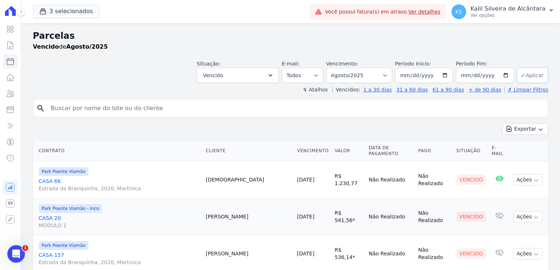
click at [524, 72] on button "Aplicar" at bounding box center [533, 75] width 32 height 16
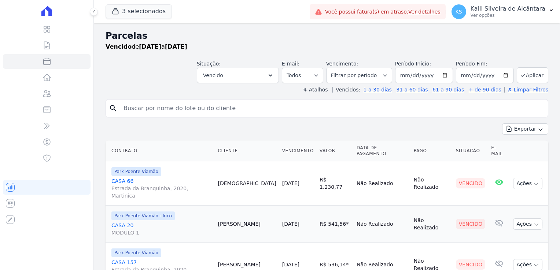
select select
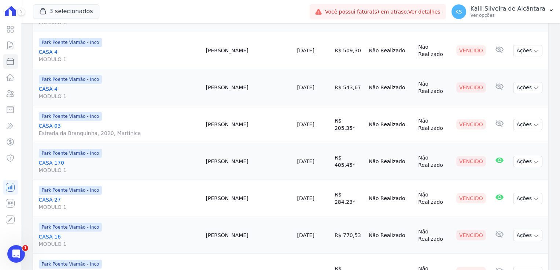
scroll to position [840, 0]
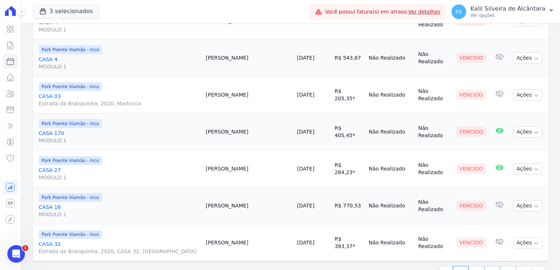
click at [494, 266] on link "3" at bounding box center [492, 273] width 16 height 14
select select
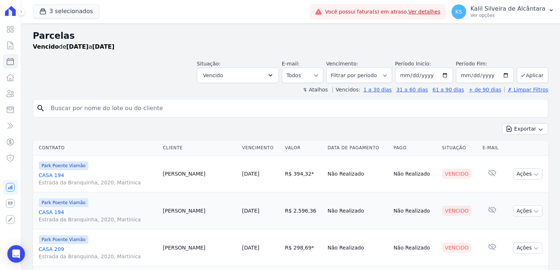
click at [139, 106] on input "search" at bounding box center [296, 108] width 498 height 15
type input "[DATE]"
click at [114, 126] on div "Exportar Exportar PDF Exportar CSV" at bounding box center [290, 131] width 515 height 17
click at [101, 105] on input "[DATE]" at bounding box center [296, 108] width 498 height 15
select select
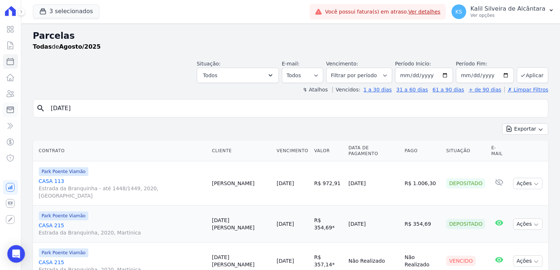
drag, startPoint x: 81, startPoint y: 107, endPoint x: 13, endPoint y: 111, distance: 67.5
click at [22, 111] on div "Parcelas Todas de Agosto/2025 Situação: Agendado Em Aberto Pago Processando Can…" at bounding box center [290, 240] width 539 height 434
type input "[PERSON_NAME]"
click at [37, 110] on icon "search" at bounding box center [40, 108] width 9 height 9
click at [384, 128] on div "Exportar Exportar PDF Exportar CSV" at bounding box center [290, 131] width 515 height 17
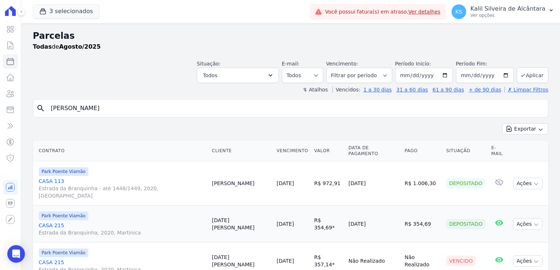
click at [101, 111] on input "[PERSON_NAME]" at bounding box center [296, 108] width 498 height 15
select select
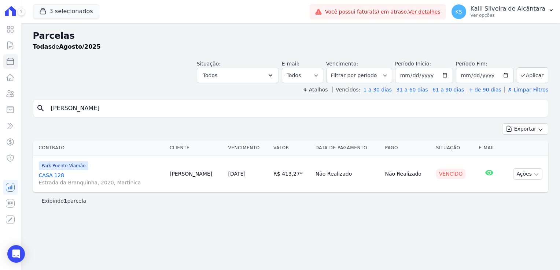
drag, startPoint x: 91, startPoint y: 106, endPoint x: 1, endPoint y: 104, distance: 90.5
click at [1, 104] on div "Visão Geral Contratos [GEOGRAPHIC_DATA] Lotes Clientes Minha Carteira Transferê…" at bounding box center [280, 135] width 560 height 270
type input "emilene"
click at [90, 132] on div "Exportar Exportar PDF Exportar CSV" at bounding box center [290, 131] width 515 height 17
click at [91, 108] on input "emilene" at bounding box center [296, 108] width 498 height 15
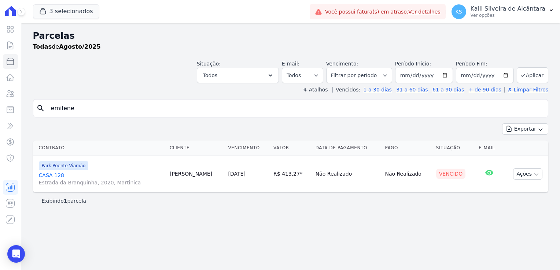
click at [89, 127] on div "Exportar Exportar PDF Exportar CSV" at bounding box center [290, 131] width 515 height 17
click at [93, 107] on input "emilene" at bounding box center [296, 108] width 498 height 15
select select
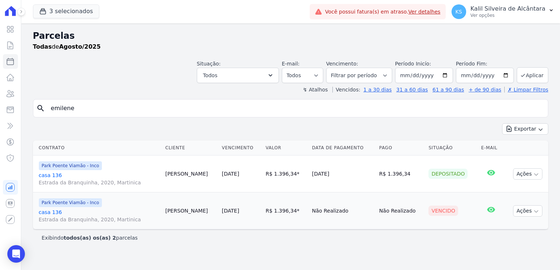
click at [86, 130] on div "Exportar Exportar PDF Exportar CSV" at bounding box center [290, 131] width 515 height 17
click at [47, 13] on div "button" at bounding box center [44, 11] width 10 height 7
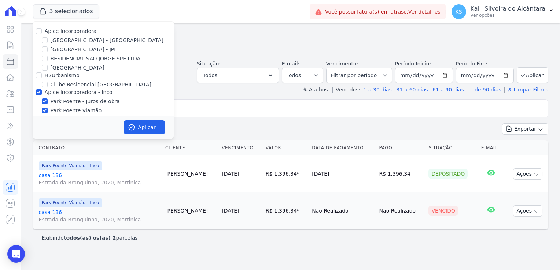
click at [237, 112] on input "emilene" at bounding box center [296, 108] width 498 height 15
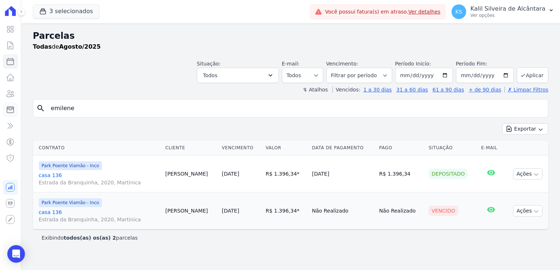
drag, startPoint x: 109, startPoint y: 111, endPoint x: 9, endPoint y: 111, distance: 100.0
click at [34, 111] on div "search emilene" at bounding box center [290, 108] width 515 height 18
click at [448, 115] on input "search" at bounding box center [296, 108] width 498 height 15
click at [380, 128] on div "Exportar Exportar PDF Exportar CSV" at bounding box center [290, 131] width 515 height 17
drag, startPoint x: 242, startPoint y: 77, endPoint x: 246, endPoint y: 78, distance: 4.2
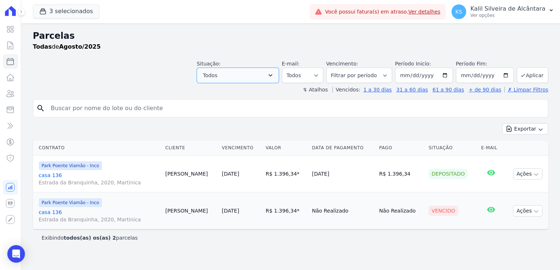
click at [243, 77] on button "Todos" at bounding box center [238, 75] width 82 height 15
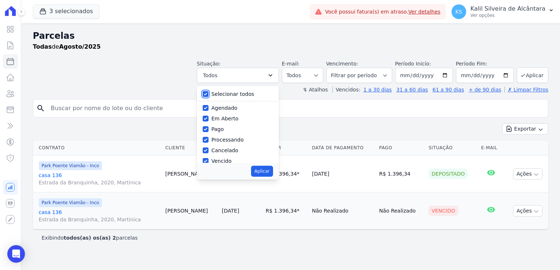
click at [208, 93] on input "Selecionar todos" at bounding box center [206, 94] width 6 height 6
checkbox input "false"
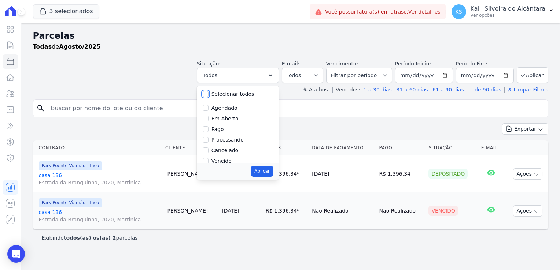
checkbox input "false"
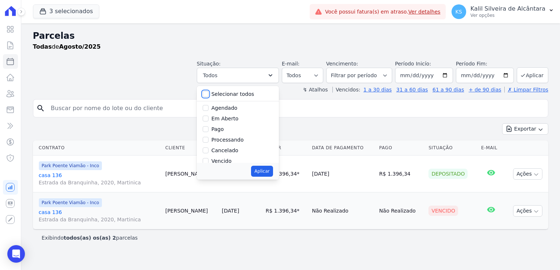
checkbox input "false"
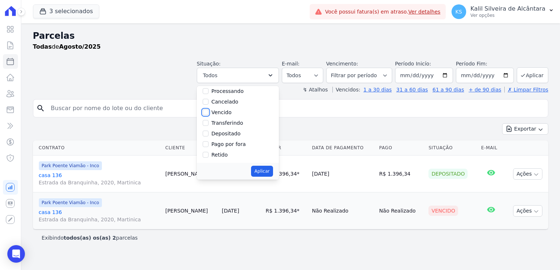
click at [208, 113] on input "Vencido" at bounding box center [206, 113] width 6 height 6
checkbox input "true"
click at [530, 69] on button "Aplicar" at bounding box center [533, 75] width 32 height 16
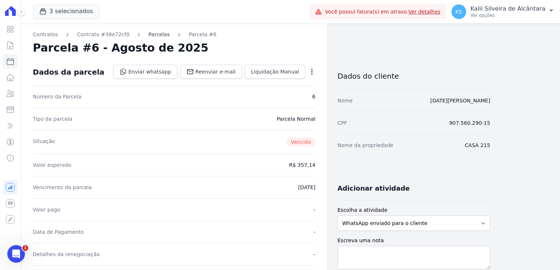
click at [148, 37] on link "Parcelas" at bounding box center [158, 35] width 21 height 8
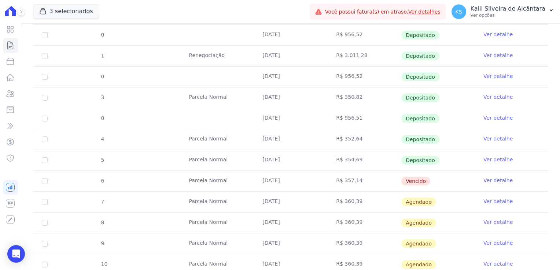
scroll to position [403, 0]
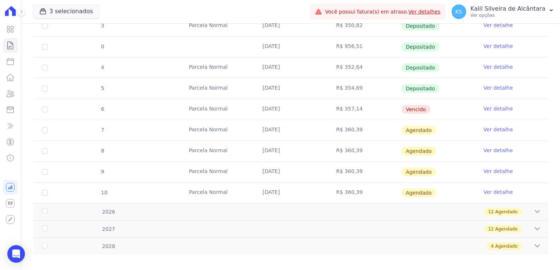
drag, startPoint x: 422, startPoint y: 108, endPoint x: 407, endPoint y: 108, distance: 15.0
click at [407, 108] on span "Vencido" at bounding box center [415, 109] width 29 height 9
click at [40, 109] on td "6" at bounding box center [44, 109] width 23 height 21
click at [46, 109] on input "checkbox" at bounding box center [45, 110] width 6 height 6
checkbox input "true"
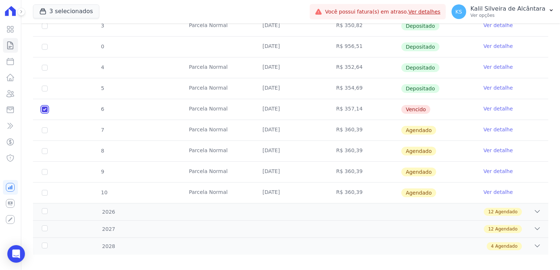
checkbox input "true"
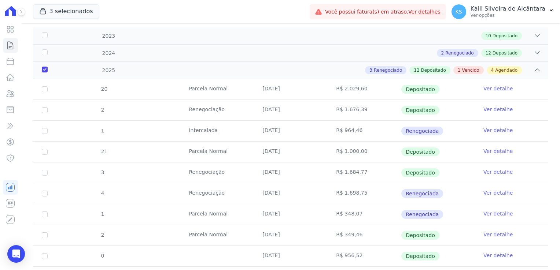
scroll to position [0, 0]
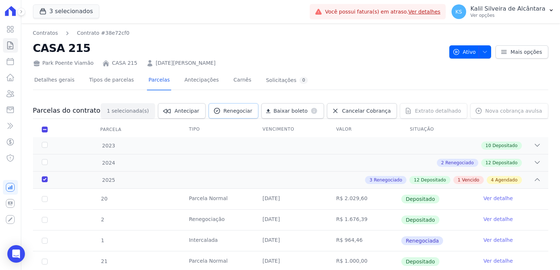
click at [250, 107] on span "Renegociar" at bounding box center [237, 110] width 29 height 7
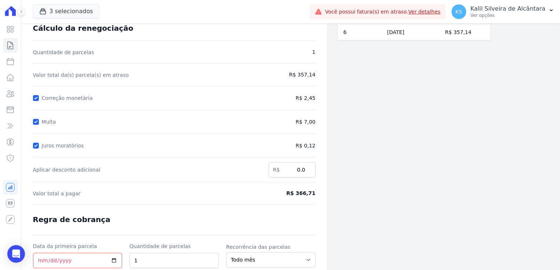
scroll to position [95, 0]
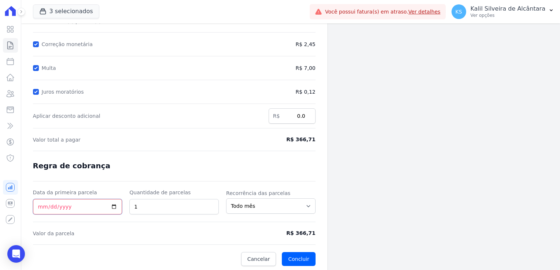
click at [39, 207] on input "Data da primeira parcela" at bounding box center [77, 206] width 89 height 15
type input "2025-09-02"
click at [171, 233] on span "Valor da parcela" at bounding box center [138, 233] width 210 height 7
click at [307, 256] on button "Concluir" at bounding box center [298, 259] width 33 height 14
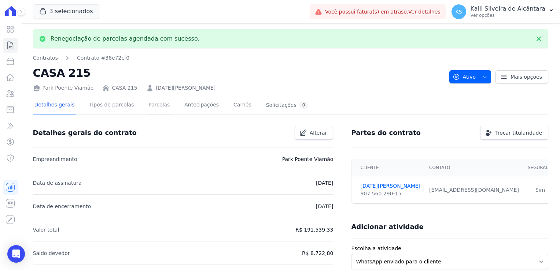
click at [151, 109] on link "Parcelas" at bounding box center [159, 105] width 24 height 19
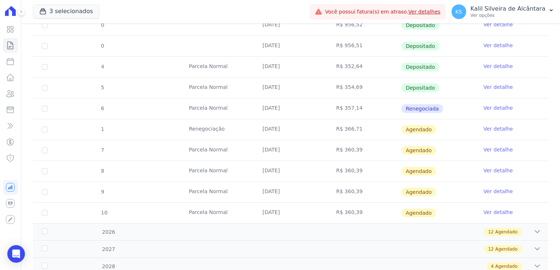
scroll to position [391, 0]
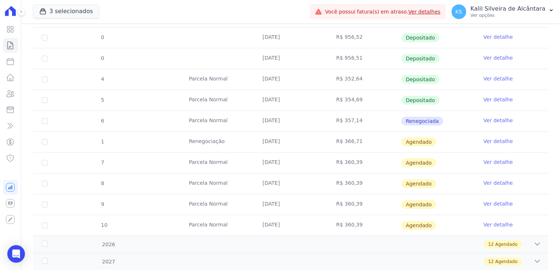
drag, startPoint x: 362, startPoint y: 122, endPoint x: 344, endPoint y: 122, distance: 18.7
click at [344, 122] on td "R$ 357,14" at bounding box center [364, 121] width 74 height 21
drag, startPoint x: 344, startPoint y: 122, endPoint x: 384, endPoint y: 137, distance: 42.9
click at [384, 137] on td "R$ 366,71" at bounding box center [364, 142] width 74 height 21
drag, startPoint x: 384, startPoint y: 137, endPoint x: 436, endPoint y: 142, distance: 51.9
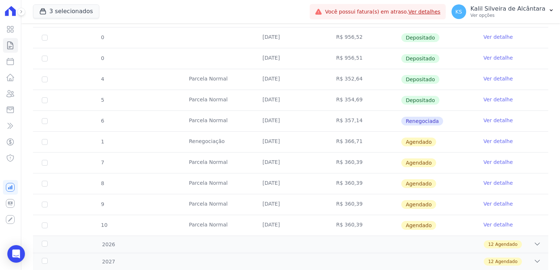
click at [436, 142] on td "Agendado" at bounding box center [438, 142] width 74 height 21
drag, startPoint x: 258, startPoint y: 140, endPoint x: 282, endPoint y: 141, distance: 24.2
click at [282, 141] on td "02/09/2025" at bounding box center [291, 142] width 74 height 21
drag, startPoint x: 282, startPoint y: 141, endPoint x: 289, endPoint y: 141, distance: 7.0
click at [289, 141] on td "02/09/2025" at bounding box center [291, 142] width 74 height 21
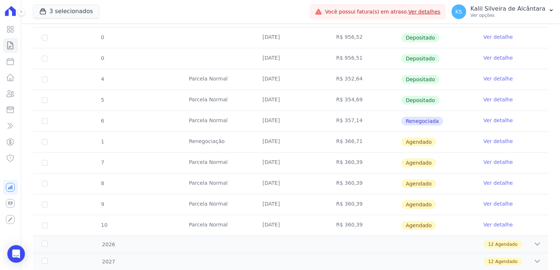
drag, startPoint x: 289, startPoint y: 142, endPoint x: 271, endPoint y: 140, distance: 17.8
click at [271, 140] on td "02/09/2025" at bounding box center [291, 142] width 74 height 21
click at [483, 139] on link "Ver detalhe" at bounding box center [497, 141] width 29 height 7
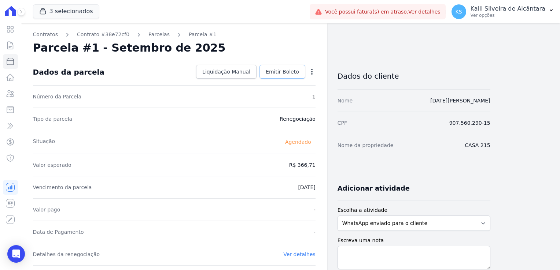
click at [287, 74] on span "Emitir Boleto" at bounding box center [282, 71] width 33 height 7
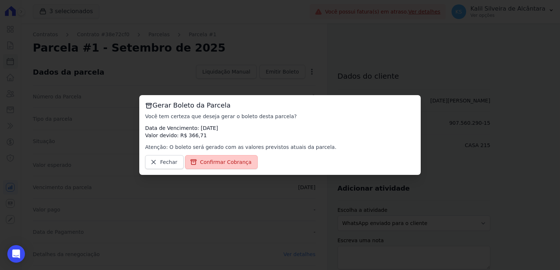
click at [224, 163] on span "Confirmar Cobrança" at bounding box center [226, 162] width 52 height 7
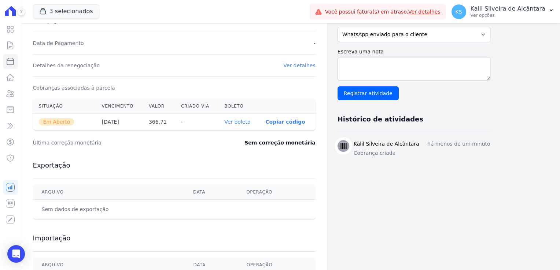
scroll to position [230, 0]
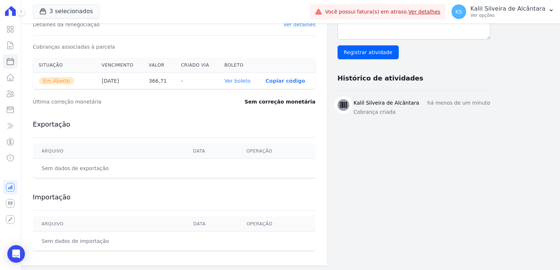
click at [239, 80] on link "Ver boleto" at bounding box center [237, 81] width 26 height 6
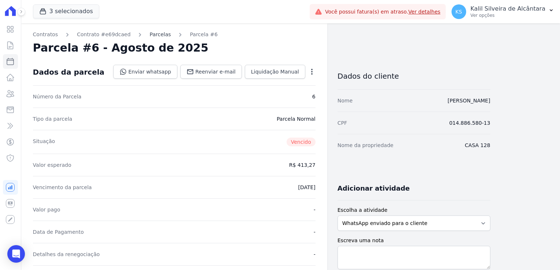
click at [149, 37] on link "Parcelas" at bounding box center [159, 35] width 21 height 8
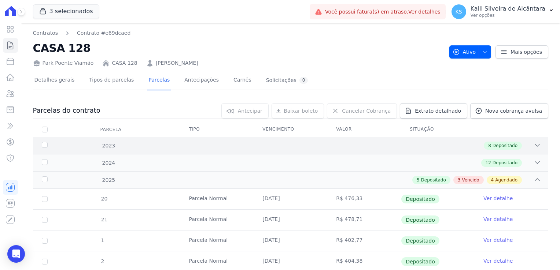
click at [533, 143] on icon at bounding box center [536, 145] width 7 height 7
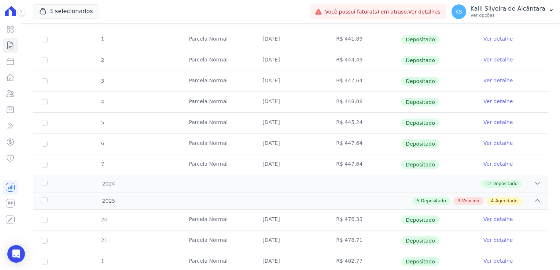
scroll to position [147, 0]
click at [535, 185] on icon at bounding box center [536, 183] width 7 height 7
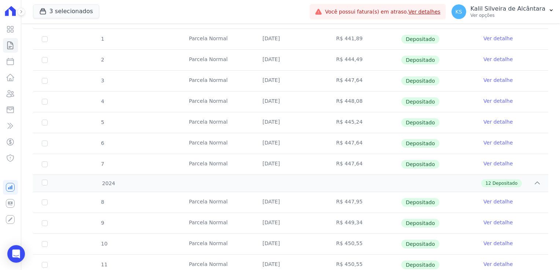
scroll to position [0, 0]
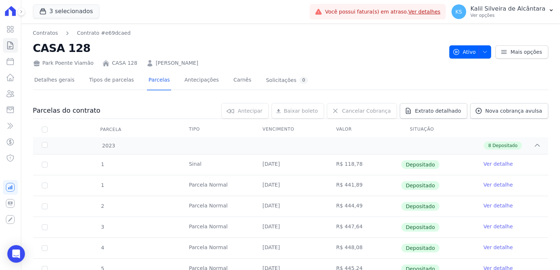
click at [166, 63] on link "[PERSON_NAME]" at bounding box center [177, 63] width 42 height 8
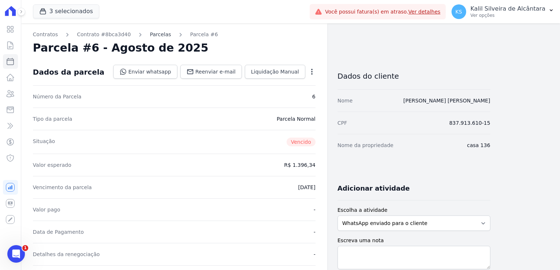
click at [150, 37] on link "Parcelas" at bounding box center [160, 35] width 21 height 8
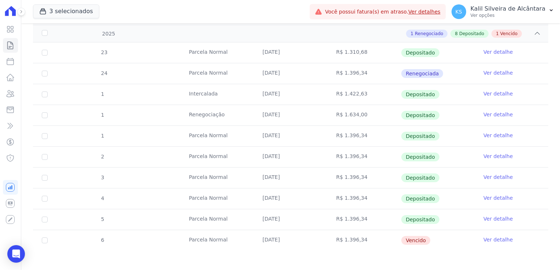
scroll to position [148, 0]
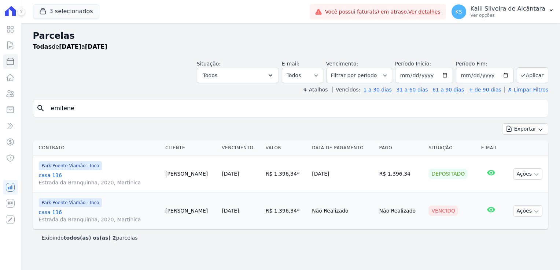
select select
drag, startPoint x: 108, startPoint y: 108, endPoint x: -10, endPoint y: 123, distance: 118.9
click at [0, 123] on html "Visão Geral Contratos [GEOGRAPHIC_DATA] Lotes Clientes Minha Carteira Transferê…" at bounding box center [280, 135] width 560 height 270
click at [535, 72] on button "Aplicar" at bounding box center [533, 75] width 32 height 16
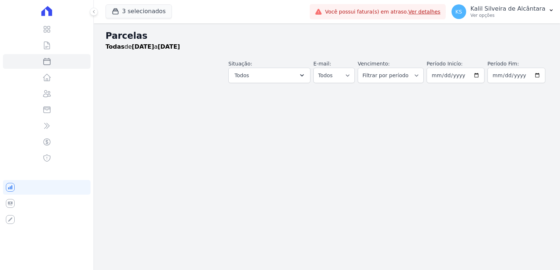
select select
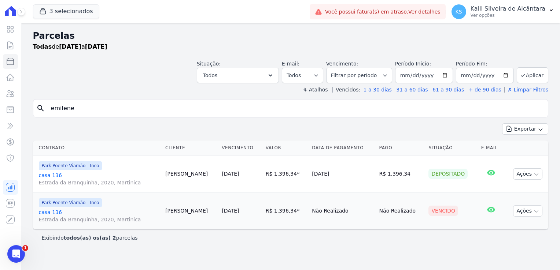
drag, startPoint x: 45, startPoint y: 108, endPoint x: -5, endPoint y: 110, distance: 50.6
click at [0, 110] on html "Visão Geral Contratos Parcelas Lotes Clientes Minha Carteira Transferências Cré…" at bounding box center [280, 135] width 560 height 270
click at [44, 109] on icon "search" at bounding box center [40, 108] width 9 height 9
click at [43, 109] on icon "search" at bounding box center [40, 108] width 9 height 9
click at [41, 109] on icon "search" at bounding box center [40, 108] width 9 height 9
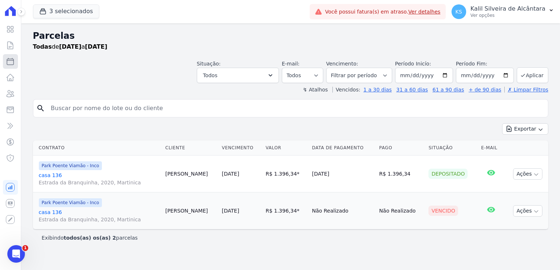
click at [12, 63] on icon at bounding box center [10, 61] width 9 height 9
select select
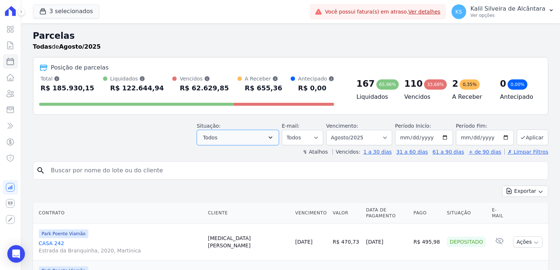
click at [260, 137] on button "Todos" at bounding box center [238, 137] width 82 height 15
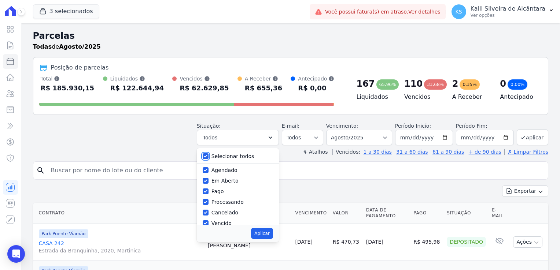
click at [208, 156] on input "Selecionar todos" at bounding box center [206, 156] width 6 height 6
checkbox input "false"
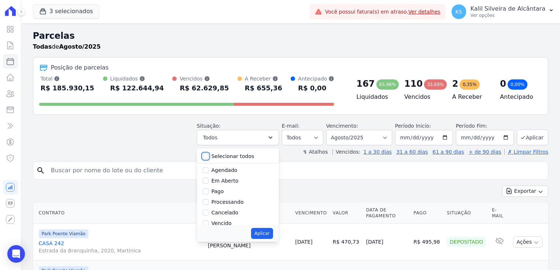
checkbox input "false"
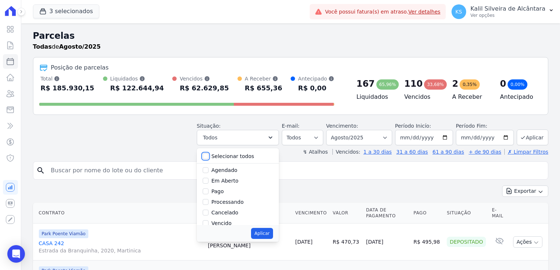
checkbox input "false"
click at [208, 223] on input "Vencido" at bounding box center [206, 224] width 6 height 6
checkbox input "true"
click at [269, 231] on button "Aplicar" at bounding box center [262, 233] width 22 height 11
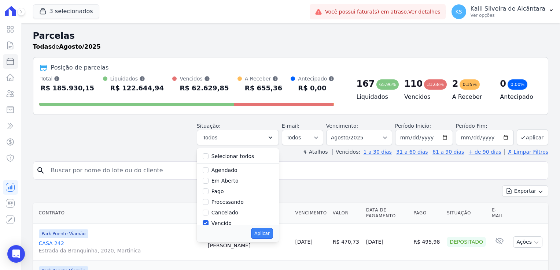
select select "overdue"
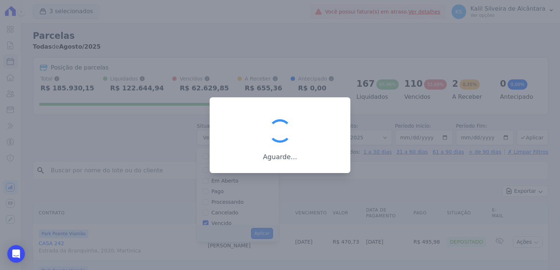
scroll to position [14, 0]
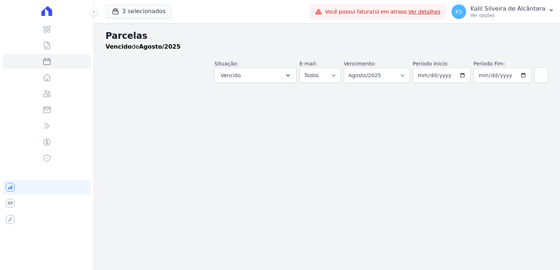
select select
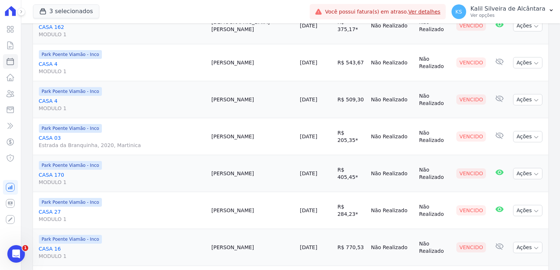
scroll to position [840, 0]
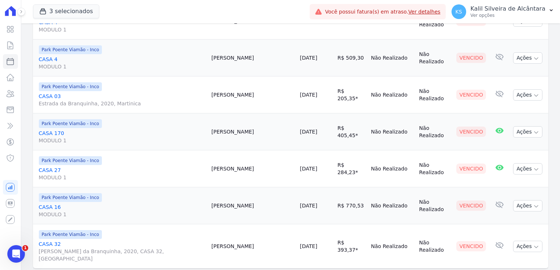
select select
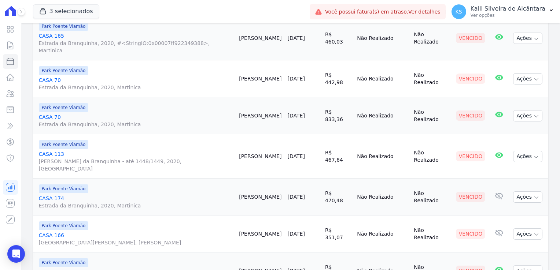
scroll to position [286, 0]
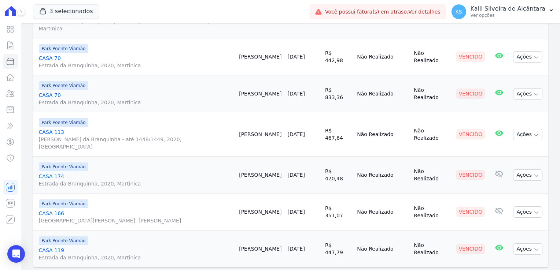
select select
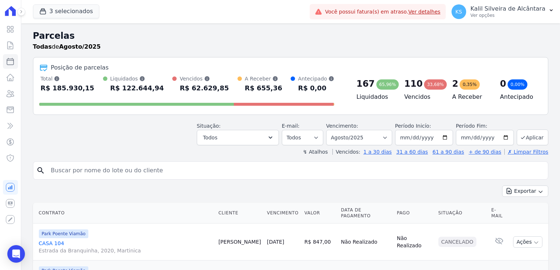
click at [214, 145] on header "Parcelas Todas de Agosto/2025 Posição de parcelas Total Soma das parcelas pagas…" at bounding box center [290, 92] width 515 height 126
click at [217, 141] on span "Todos" at bounding box center [210, 137] width 14 height 9
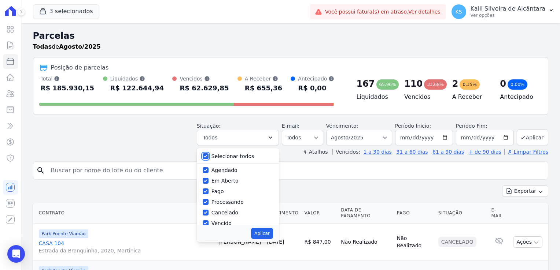
click at [208, 155] on input "Selecionar todos" at bounding box center [206, 156] width 6 height 6
checkbox input "false"
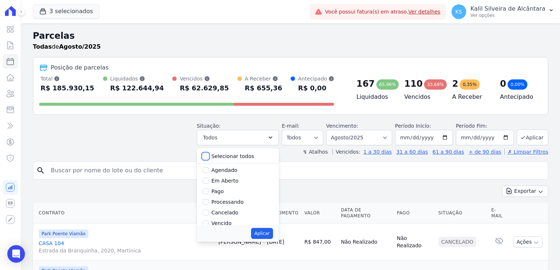
checkbox input "false"
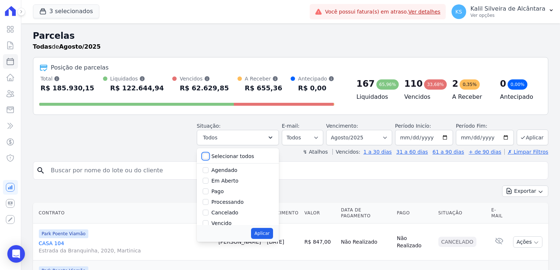
checkbox input "false"
click at [215, 188] on div "Vencido" at bounding box center [238, 187] width 70 height 11
click at [208, 184] on input "Vencido" at bounding box center [206, 187] width 6 height 6
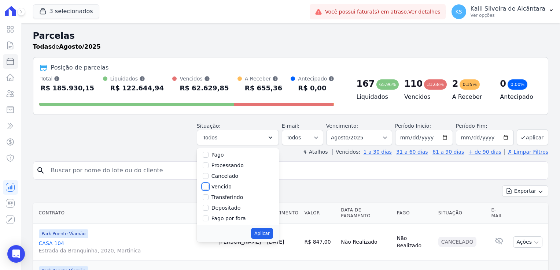
checkbox input "true"
click at [270, 236] on button "Aplicar" at bounding box center [262, 233] width 22 height 11
select select "overdue"
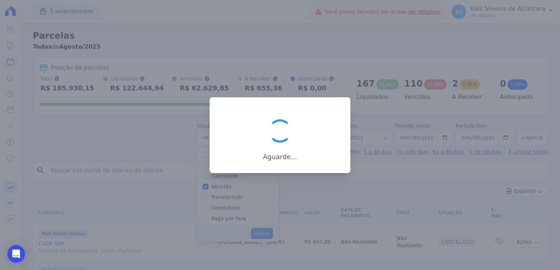
scroll to position [14, 0]
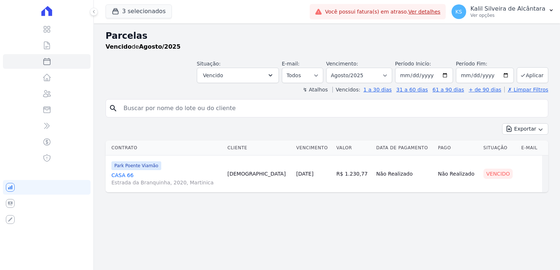
select select
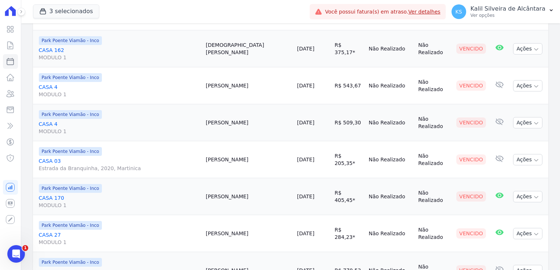
scroll to position [840, 0]
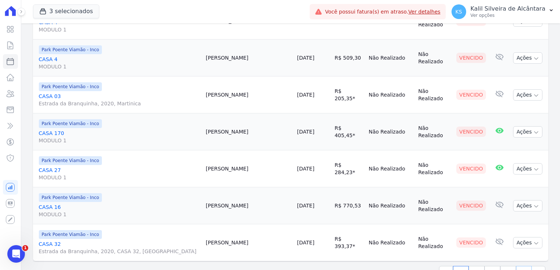
click at [519, 266] on link "5" at bounding box center [524, 273] width 16 height 14
select select
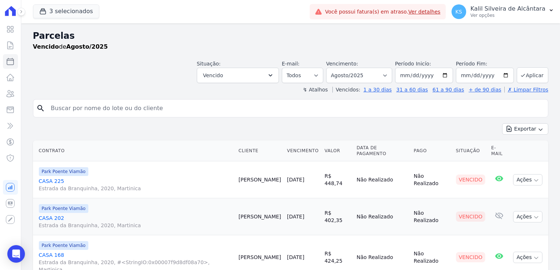
drag, startPoint x: 226, startPoint y: 175, endPoint x: 245, endPoint y: 175, distance: 18.3
click at [245, 175] on tr "Park Poente Viamão CASA 225 Estrada da Branquinha, 2020, Martinica Mariele Silv…" at bounding box center [290, 180] width 515 height 37
drag, startPoint x: 245, startPoint y: 175, endPoint x: 237, endPoint y: 174, distance: 7.4
click at [237, 174] on td "Mariele Silva" at bounding box center [260, 180] width 48 height 37
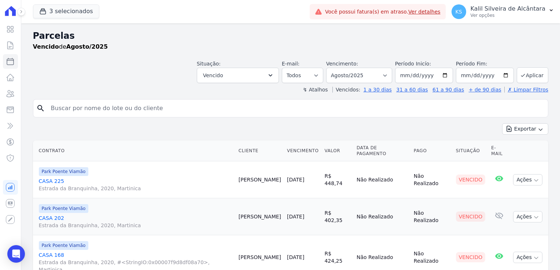
click at [236, 174] on td "Mariele Silva" at bounding box center [260, 180] width 48 height 37
click at [236, 164] on td "Mariele Silva" at bounding box center [260, 180] width 48 height 37
click at [239, 175] on td "Mariele Silva" at bounding box center [260, 180] width 48 height 37
copy td "Mariele"
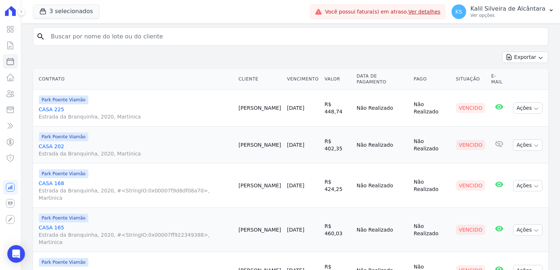
scroll to position [73, 0]
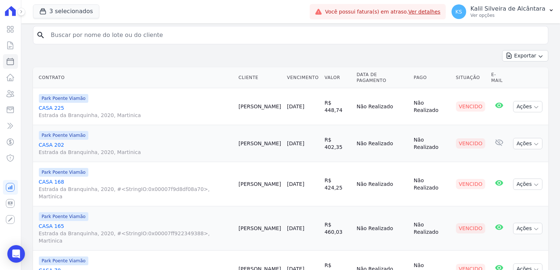
click at [240, 137] on td "Andressa Severo" at bounding box center [260, 143] width 48 height 37
copy td "Andressa"
click at [239, 138] on td "Andressa Severo" at bounding box center [260, 143] width 48 height 37
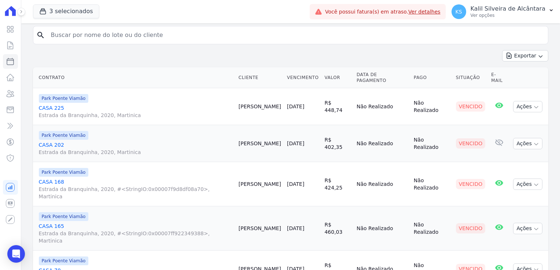
click at [236, 177] on td "Emillyn Reis" at bounding box center [260, 184] width 48 height 44
copy td "Emillyn"
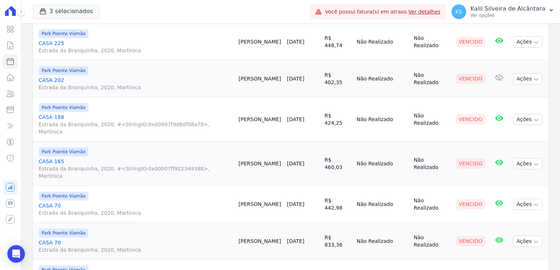
scroll to position [147, 0]
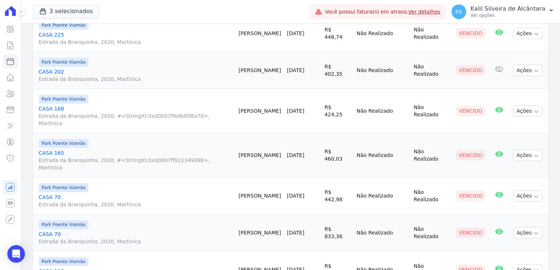
click at [237, 141] on td "Bruno Carvalho" at bounding box center [260, 155] width 48 height 44
copy td "Bruno"
click at [237, 178] on td "Andreia Welter" at bounding box center [260, 196] width 48 height 37
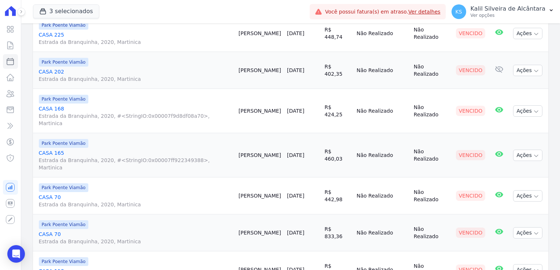
copy td "Andreia"
click at [236, 137] on td "Bruno Carvalho" at bounding box center [260, 155] width 48 height 44
click at [236, 178] on td "Andreia Welter" at bounding box center [260, 196] width 48 height 37
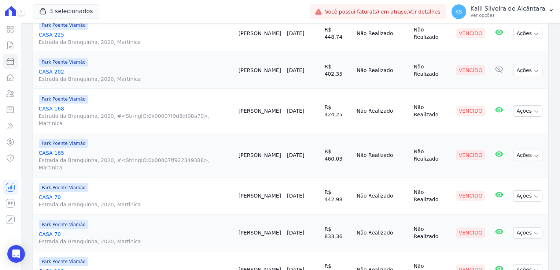
copy td "Andreia"
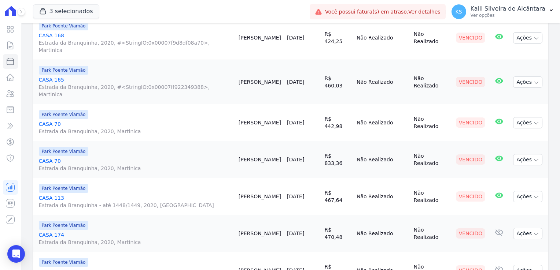
click at [236, 178] on td "Luciane Silva" at bounding box center [260, 196] width 48 height 37
copy td "Luciane"
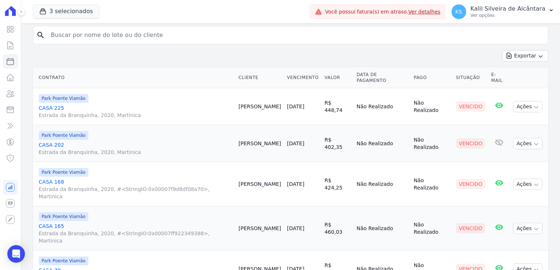
scroll to position [0, 0]
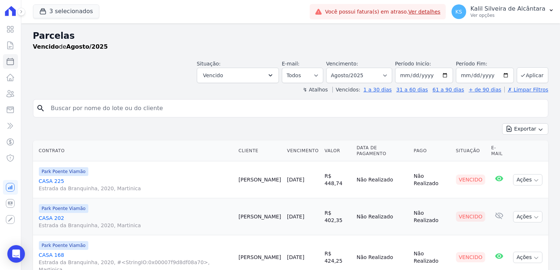
click at [103, 112] on input "search" at bounding box center [296, 108] width 498 height 15
type input "bruno jaques"
click at [193, 131] on div "Exportar Exportar PDF Exportar CSV" at bounding box center [290, 131] width 515 height 17
click at [175, 134] on div "Exportar Exportar PDF Exportar CSV" at bounding box center [290, 131] width 515 height 17
click at [118, 115] on input "bruno jaques" at bounding box center [296, 108] width 498 height 15
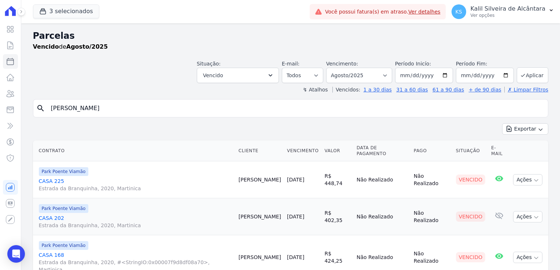
select select
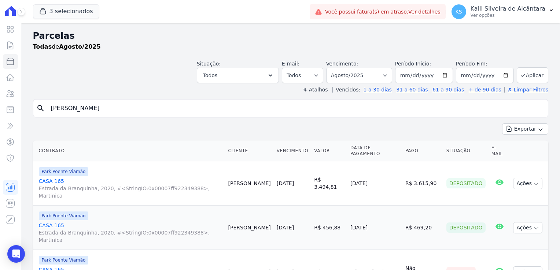
click at [0, 110] on html "Visão Geral Contratos Parcelas Lotes Clientes Minha Carteira Transferências Cré…" at bounding box center [280, 135] width 560 height 270
type input "tatiane abreu da silva"
click at [41, 110] on icon "search" at bounding box center [40, 108] width 9 height 9
click at [86, 121] on div "search tatiane abreu da silva Exportar Exportar PDF Exportar CSV Contrato Clien…" at bounding box center [290, 205] width 515 height 212
click at [111, 113] on input "tatiane abreu da silva" at bounding box center [296, 108] width 498 height 15
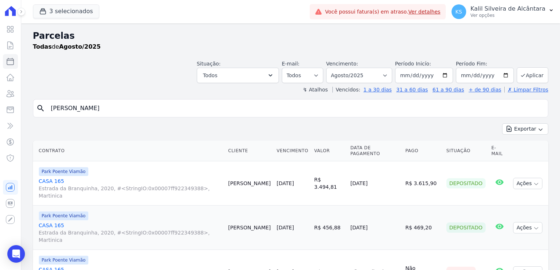
select select
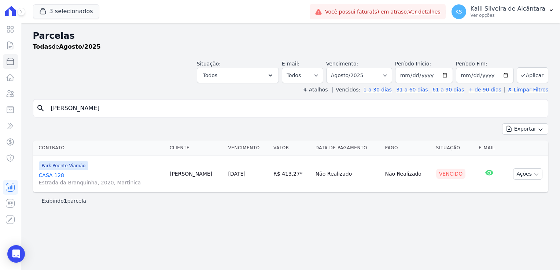
click at [53, 177] on link "CASA 128 Estrada da Branquinha, 2020, Martinica" at bounding box center [101, 179] width 125 height 15
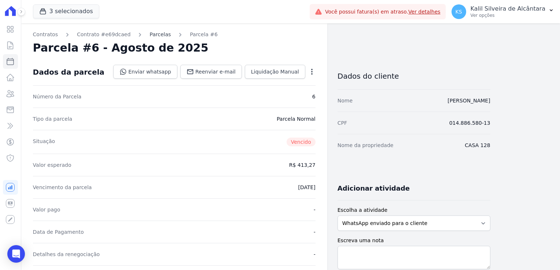
click at [152, 32] on link "Parcelas" at bounding box center [159, 35] width 21 height 8
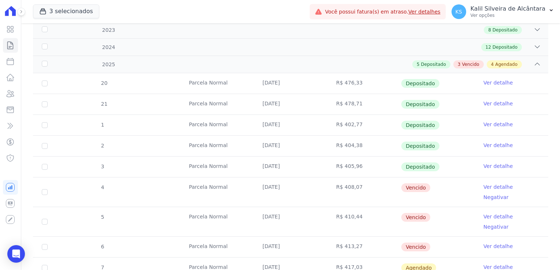
scroll to position [147, 0]
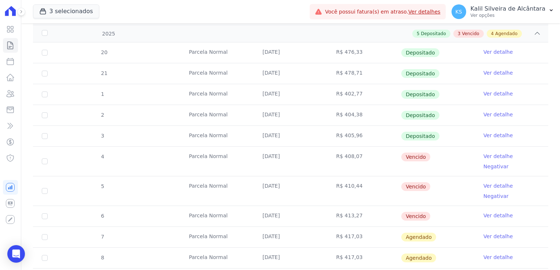
drag, startPoint x: 360, startPoint y: 202, endPoint x: 327, endPoint y: 156, distance: 56.6
click at [327, 156] on tbody "20 Parcela Normal 25/01/2025 R$ 476,33 Depositado Ver detalhe 21 Parcela Normal…" at bounding box center [290, 176] width 515 height 268
click at [359, 206] on td "R$ 413,27" at bounding box center [364, 216] width 74 height 21
click at [67, 206] on tr "6 Parcela Normal 25/08/2025 R$ 413,27 Vencido Ver detalhe" at bounding box center [290, 216] width 515 height 21
drag, startPoint x: 46, startPoint y: 196, endPoint x: 47, endPoint y: 184, distance: 12.5
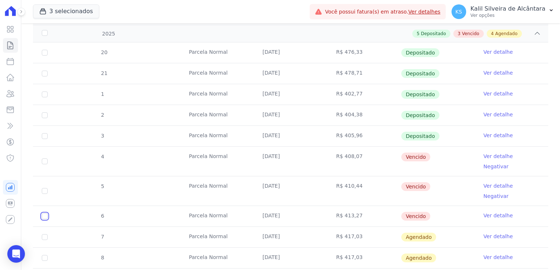
click at [45, 214] on input "checkbox" at bounding box center [45, 217] width 6 height 6
checkbox input "true"
click at [45, 188] on input "checkbox" at bounding box center [45, 191] width 6 height 6
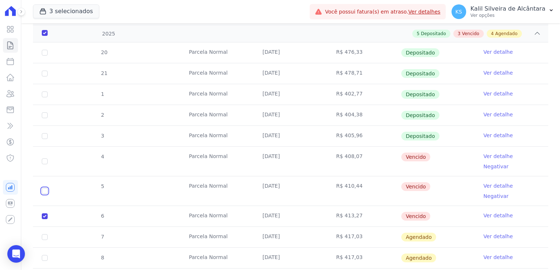
checkbox input "true"
click at [46, 159] on input "checkbox" at bounding box center [45, 162] width 6 height 6
checkbox input "true"
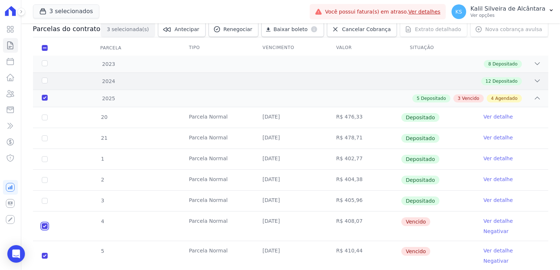
scroll to position [0, 0]
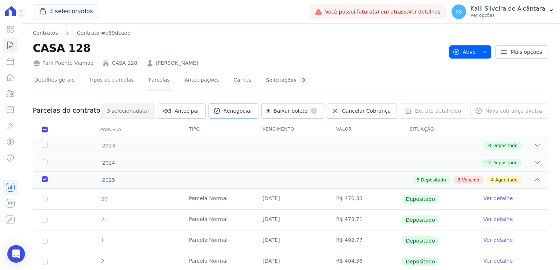
click at [238, 111] on link "Renegociar" at bounding box center [233, 110] width 50 height 15
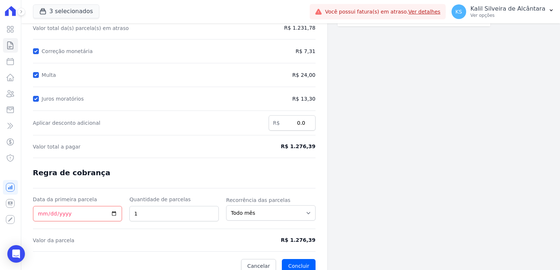
scroll to position [95, 0]
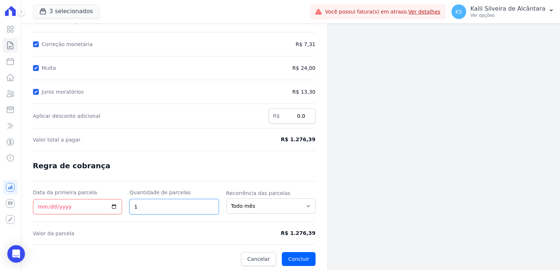
click at [165, 204] on input "1" at bounding box center [173, 206] width 89 height 15
drag, startPoint x: 317, startPoint y: 232, endPoint x: 295, endPoint y: 232, distance: 22.0
click at [295, 232] on div "Contratos Contrato #e69dcaed Renegociação de parcelas Renegociação de parcelas …" at bounding box center [174, 101] width 306 height 344
copy span "1.276,39"
click at [301, 230] on span "R$ 1.276,39" at bounding box center [282, 234] width 65 height 8
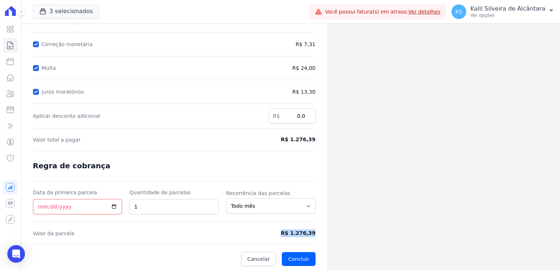
drag, startPoint x: 318, startPoint y: 233, endPoint x: 285, endPoint y: 232, distance: 33.0
click at [285, 232] on div "Contratos Contrato #e69dcaed Renegociação de parcelas Renegociação de parcelas …" at bounding box center [174, 101] width 306 height 344
click at [155, 210] on input "1" at bounding box center [173, 206] width 89 height 15
type input "3"
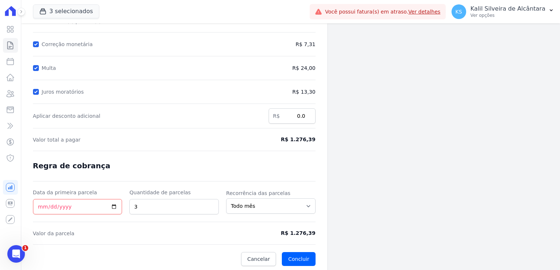
click at [255, 181] on form "Cálculo da renegociação Quantidade de parcelas 3 Valor total da(s) parcela(s) e…" at bounding box center [174, 118] width 282 height 296
click at [358, 199] on div "Parcelas em renegociação Número Vencimento Valor 4 25/06/2025 R$ 408,07 5 25/07…" at bounding box center [413, 101] width 153 height 344
drag, startPoint x: 316, startPoint y: 231, endPoint x: 291, endPoint y: 228, distance: 25.1
click at [291, 228] on div "Contratos Contrato #e69dcaed Renegociação de parcelas Renegociação de parcelas …" at bounding box center [174, 101] width 306 height 344
copy span "R$ 425,46"
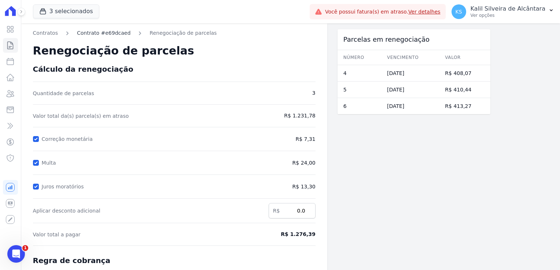
click at [100, 35] on link "Contrato #e69dcaed" at bounding box center [103, 33] width 53 height 8
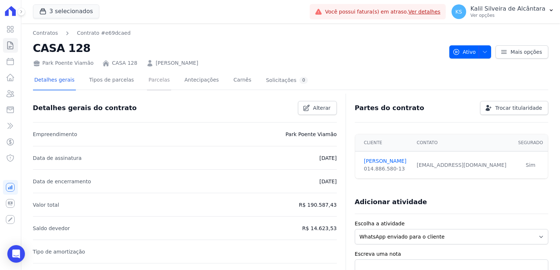
click at [155, 81] on link "Parcelas" at bounding box center [159, 80] width 24 height 19
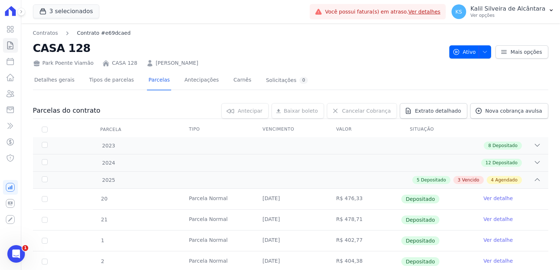
click at [89, 35] on link "Contrato #e69dcaed" at bounding box center [103, 33] width 53 height 8
click at [45, 33] on link "Contratos" at bounding box center [45, 33] width 25 height 8
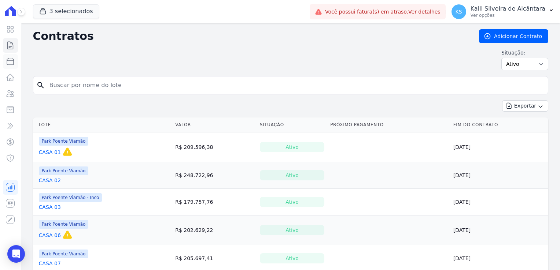
click at [14, 63] on icon at bounding box center [10, 61] width 7 height 7
select select
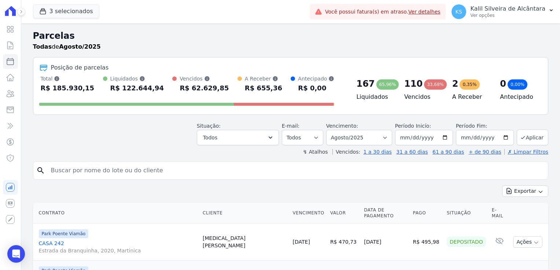
scroll to position [37, 0]
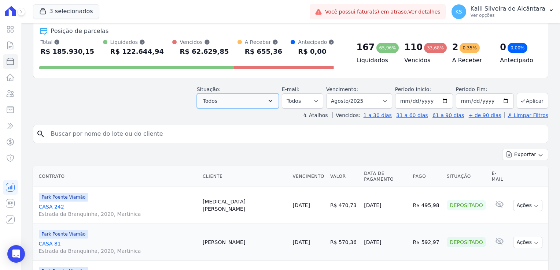
click at [245, 99] on button "Todos" at bounding box center [238, 100] width 82 height 15
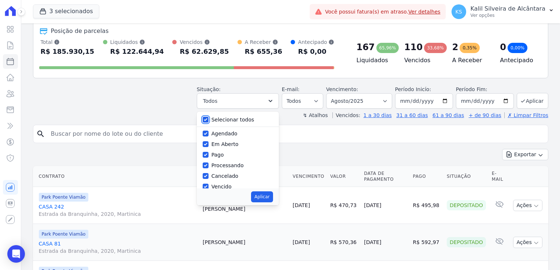
click at [208, 120] on input "Selecionar todos" at bounding box center [206, 120] width 6 height 6
checkbox input "false"
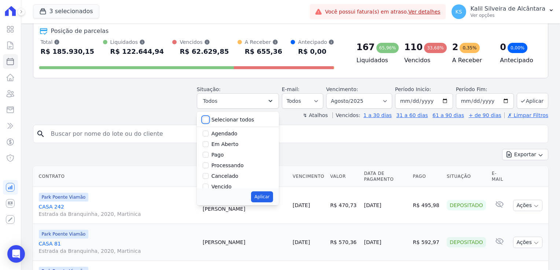
checkbox input "false"
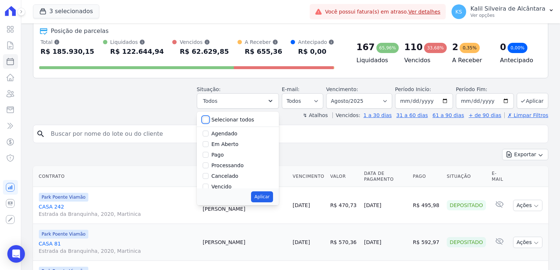
checkbox input "false"
click at [214, 154] on div "Vencido" at bounding box center [238, 150] width 70 height 11
drag, startPoint x: 213, startPoint y: 152, endPoint x: 229, endPoint y: 162, distance: 18.7
click at [208, 151] on input "Vencido" at bounding box center [206, 150] width 6 height 6
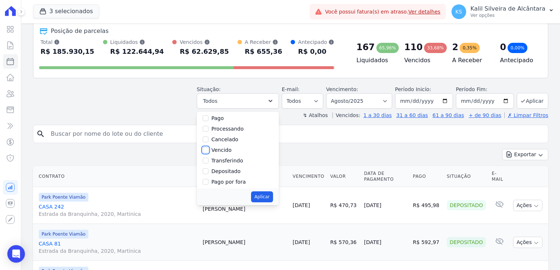
checkbox input "true"
click at [264, 198] on button "Aplicar" at bounding box center [262, 197] width 22 height 11
select select "overdue"
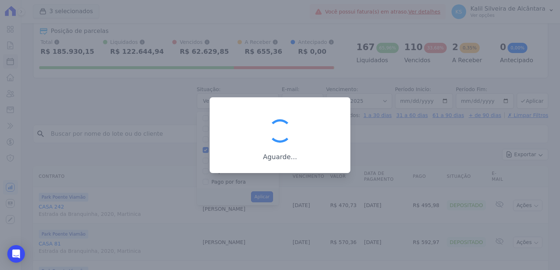
scroll to position [14, 0]
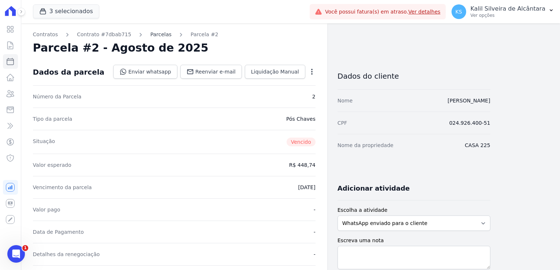
click at [156, 36] on link "Parcelas" at bounding box center [160, 35] width 21 height 8
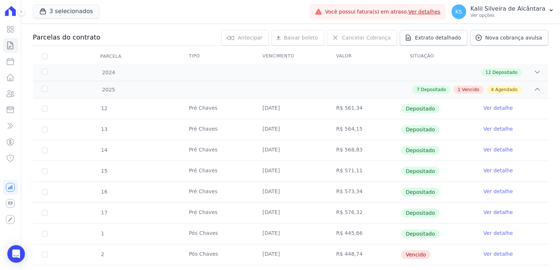
scroll to position [220, 0]
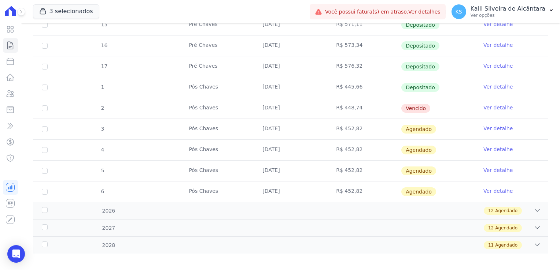
drag, startPoint x: 358, startPoint y: 109, endPoint x: 325, endPoint y: 108, distance: 32.6
click at [327, 108] on td "R$ 448,74" at bounding box center [364, 108] width 74 height 21
drag, startPoint x: 325, startPoint y: 108, endPoint x: 318, endPoint y: 109, distance: 7.5
click at [318, 109] on td "[DATE]" at bounding box center [291, 108] width 74 height 21
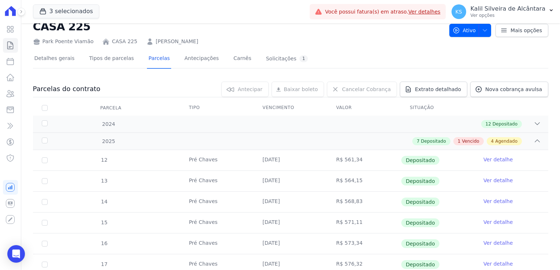
scroll to position [0, 0]
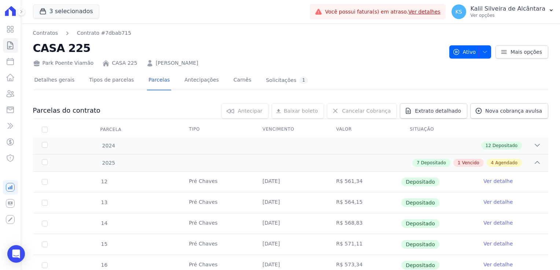
click at [182, 65] on link "[PERSON_NAME]" at bounding box center [177, 63] width 42 height 8
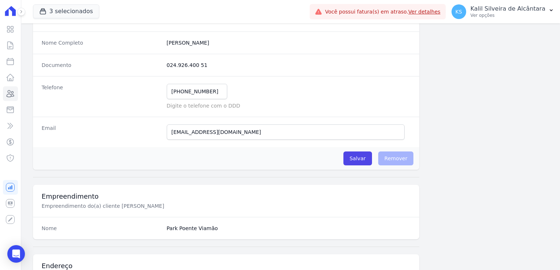
scroll to position [110, 0]
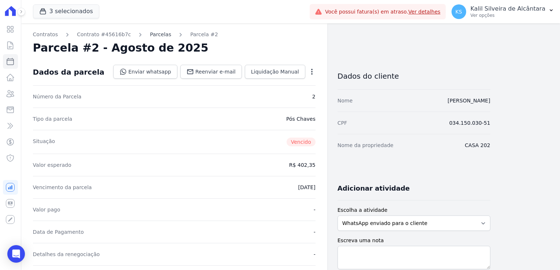
click at [150, 36] on link "Parcelas" at bounding box center [160, 35] width 21 height 8
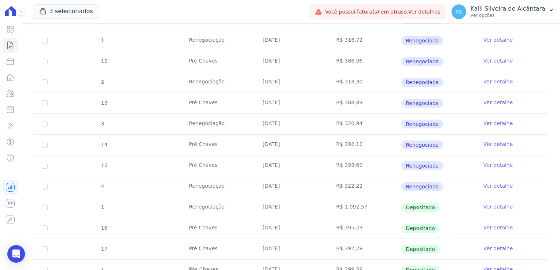
scroll to position [366, 0]
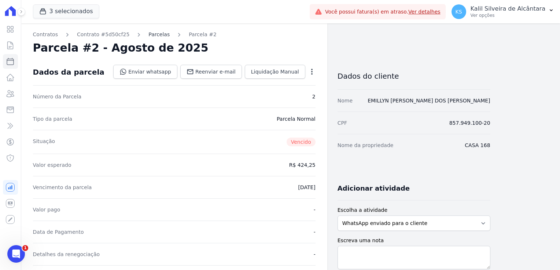
click at [151, 34] on link "Parcelas" at bounding box center [158, 35] width 21 height 8
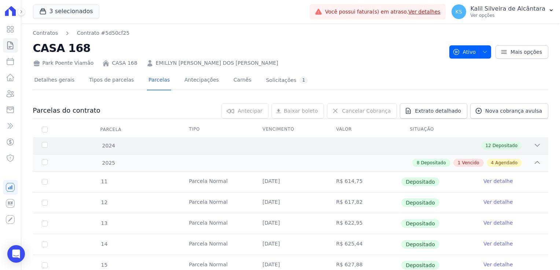
click at [445, 142] on div "12 Depositado" at bounding box center [315, 146] width 450 height 8
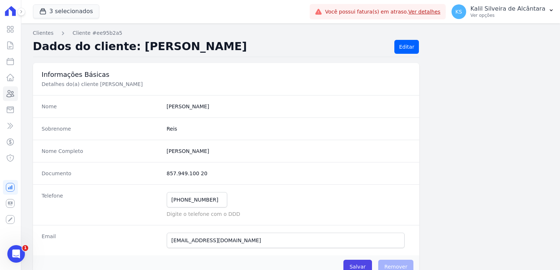
drag, startPoint x: 213, startPoint y: 155, endPoint x: 165, endPoint y: 154, distance: 48.4
click at [165, 154] on div "Nome Completo [PERSON_NAME]" at bounding box center [226, 151] width 386 height 22
copy completo "[PERSON_NAME]"
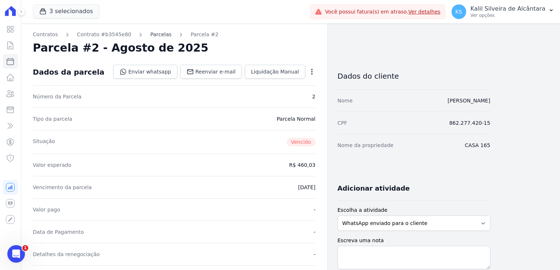
click at [153, 36] on link "Parcelas" at bounding box center [160, 35] width 21 height 8
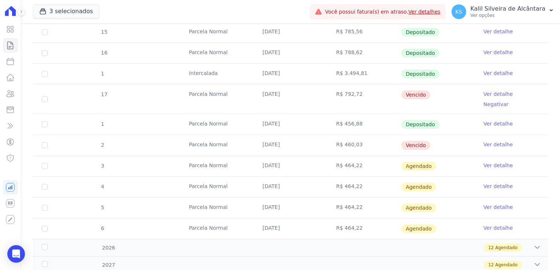
scroll to position [220, 0]
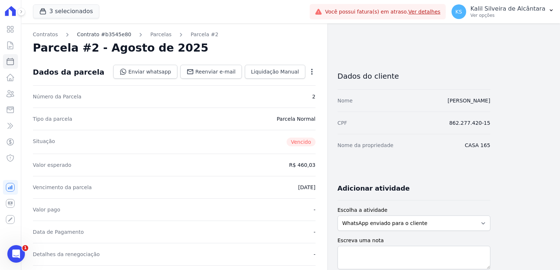
click at [101, 33] on link "Contrato #b3545e80" at bounding box center [104, 35] width 54 height 8
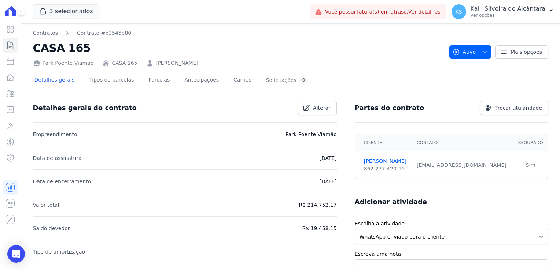
click at [171, 62] on link "Bruno Jaques Carvalho" at bounding box center [177, 63] width 42 height 8
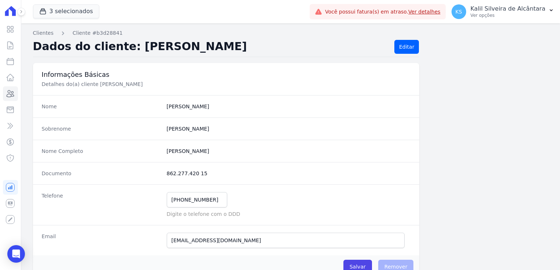
drag, startPoint x: 202, startPoint y: 174, endPoint x: 165, endPoint y: 174, distance: 37.0
click at [167, 174] on dd "862.277.420 15" at bounding box center [289, 173] width 244 height 7
copy dd "862.277.420 15"
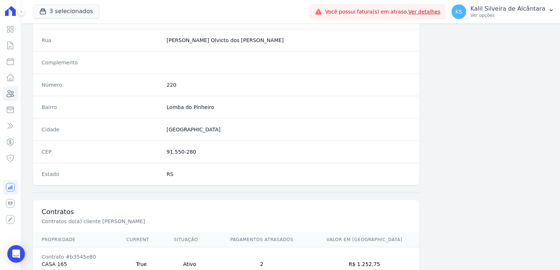
scroll to position [413, 0]
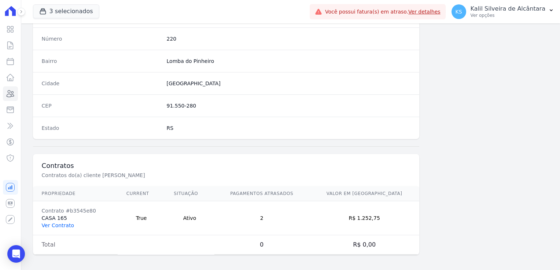
click at [58, 226] on link "Ver Contrato" at bounding box center [58, 226] width 32 height 6
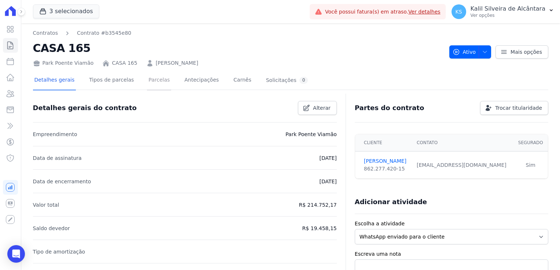
click at [150, 82] on link "Parcelas" at bounding box center [159, 80] width 24 height 19
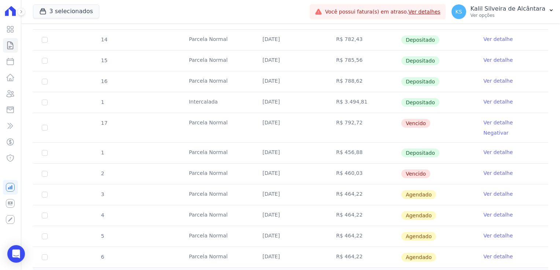
scroll to position [171, 0]
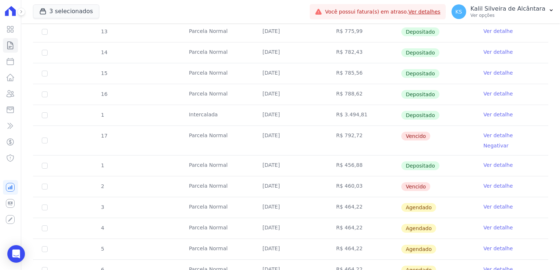
drag, startPoint x: 337, startPoint y: 134, endPoint x: 297, endPoint y: 136, distance: 40.0
click at [297, 136] on tr "17 [GEOGRAPHIC_DATA] [DATE] R$ 792,72 [GEOGRAPHIC_DATA] Ver detalhe Negativar" at bounding box center [290, 141] width 515 height 30
drag, startPoint x: 297, startPoint y: 136, endPoint x: 300, endPoint y: 141, distance: 5.9
click at [300, 141] on td "[DATE]" at bounding box center [291, 140] width 74 height 29
click at [302, 143] on td "[DATE]" at bounding box center [291, 140] width 74 height 29
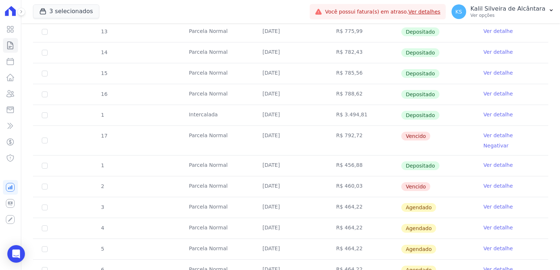
drag, startPoint x: 265, startPoint y: 136, endPoint x: 305, endPoint y: 136, distance: 39.6
click at [305, 136] on td "[DATE]" at bounding box center [291, 140] width 74 height 29
drag, startPoint x: 305, startPoint y: 136, endPoint x: 356, endPoint y: 146, distance: 52.3
click at [356, 156] on td "R$ 456,88" at bounding box center [364, 166] width 74 height 21
drag, startPoint x: 292, startPoint y: 177, endPoint x: 256, endPoint y: 177, distance: 35.2
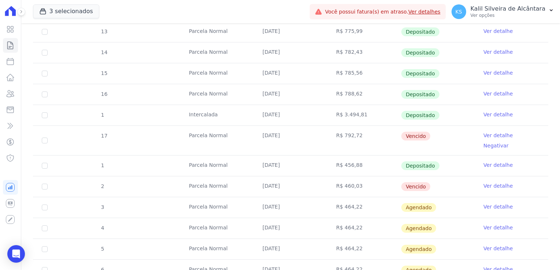
click at [256, 177] on td "[DATE]" at bounding box center [291, 187] width 74 height 21
drag, startPoint x: 256, startPoint y: 177, endPoint x: 301, endPoint y: 177, distance: 44.7
click at [301, 177] on td "[DATE]" at bounding box center [291, 187] width 74 height 21
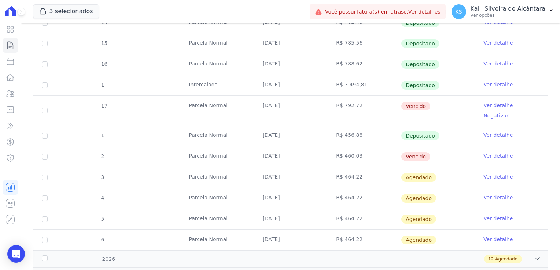
scroll to position [244, 0]
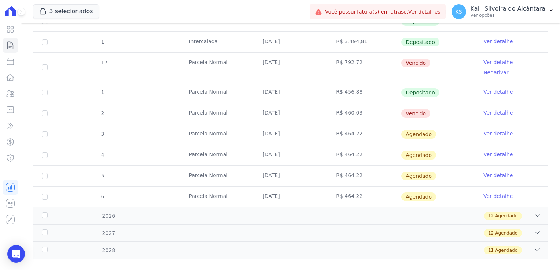
click at [270, 63] on td "25/06/2025" at bounding box center [291, 67] width 74 height 29
click at [275, 104] on td "[DATE]" at bounding box center [291, 113] width 74 height 21
drag, startPoint x: 275, startPoint y: 104, endPoint x: 269, endPoint y: 84, distance: 21.0
click at [269, 84] on td "25/07/2025" at bounding box center [291, 92] width 74 height 21
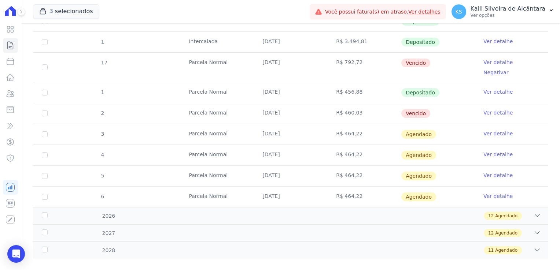
click at [269, 84] on td "25/07/2025" at bounding box center [291, 92] width 74 height 21
drag, startPoint x: 269, startPoint y: 84, endPoint x: 308, endPoint y: 85, distance: 38.9
click at [308, 85] on td "25/07/2025" at bounding box center [291, 92] width 74 height 21
drag, startPoint x: 293, startPoint y: 61, endPoint x: 271, endPoint y: 60, distance: 22.0
click at [271, 60] on td "25/06/2025" at bounding box center [291, 67] width 74 height 29
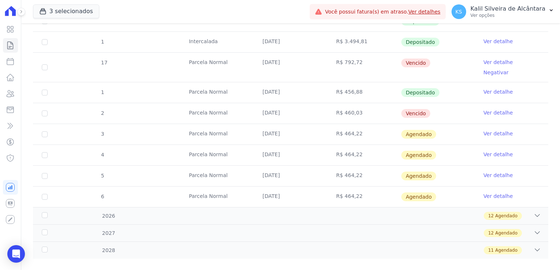
drag, startPoint x: 271, startPoint y: 60, endPoint x: 274, endPoint y: 106, distance: 46.3
click at [274, 106] on td "[DATE]" at bounding box center [291, 113] width 74 height 21
drag, startPoint x: 340, startPoint y: 63, endPoint x: 360, endPoint y: 59, distance: 21.2
click at [360, 59] on td "R$ 792,72" at bounding box center [364, 67] width 74 height 29
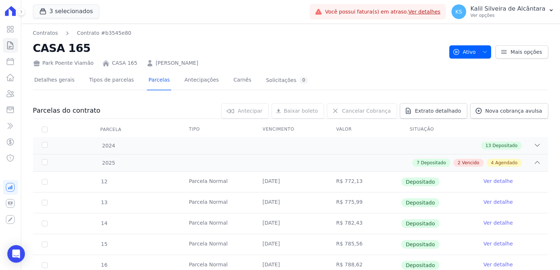
scroll to position [0, 0]
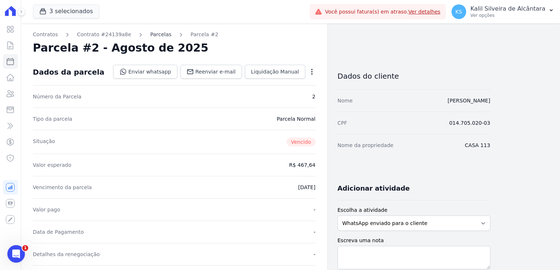
click at [151, 37] on link "Parcelas" at bounding box center [160, 35] width 21 height 8
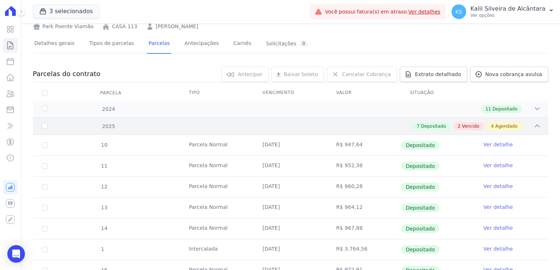
scroll to position [183, 0]
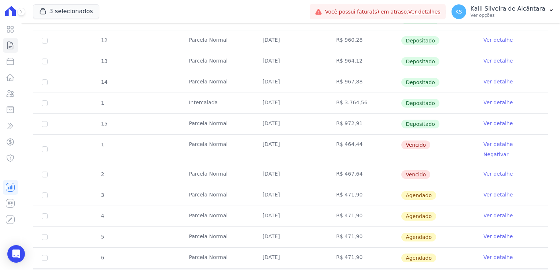
click at [364, 164] on td "R$ 467,64" at bounding box center [364, 174] width 74 height 21
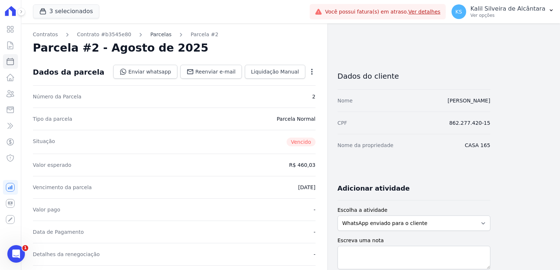
click at [152, 37] on link "Parcelas" at bounding box center [160, 35] width 21 height 8
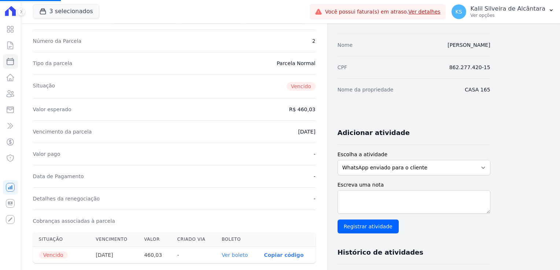
scroll to position [190, 0]
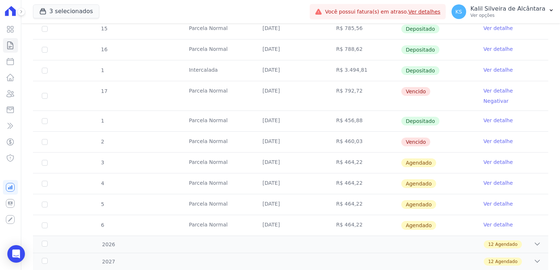
scroll to position [171, 0]
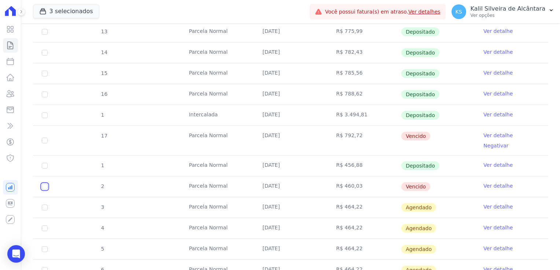
click at [44, 184] on input "checkbox" at bounding box center [45, 187] width 6 height 6
checkbox input "true"
click at [47, 138] on input "checkbox" at bounding box center [45, 141] width 6 height 6
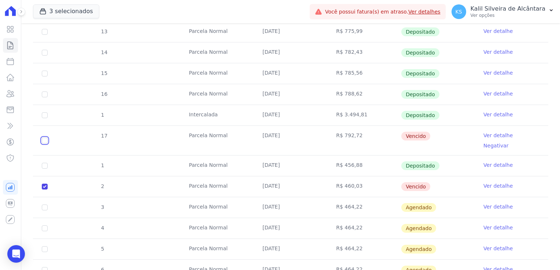
checkbox input "true"
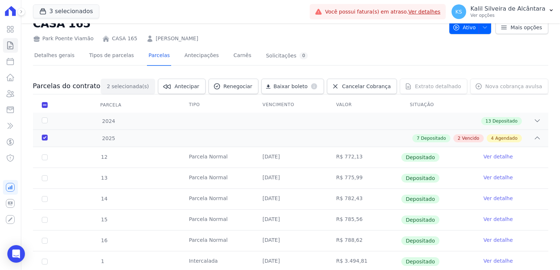
scroll to position [0, 0]
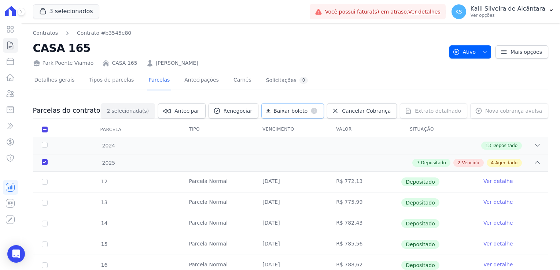
click at [307, 111] on span "Baixar boleto" at bounding box center [290, 110] width 34 height 7
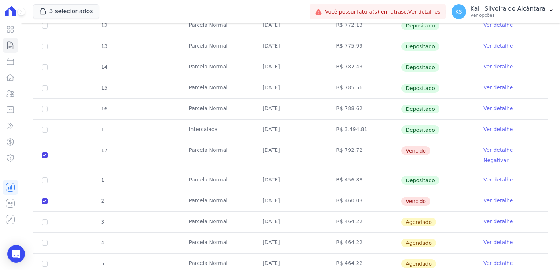
scroll to position [147, 0]
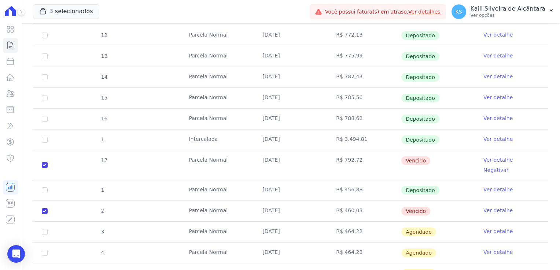
click at [193, 201] on td "Parcela Normal" at bounding box center [217, 211] width 74 height 21
click at [358, 54] on td "R$ 775,99" at bounding box center [364, 56] width 74 height 21
drag, startPoint x: 336, startPoint y: 163, endPoint x: 182, endPoint y: 163, distance: 153.9
click at [182, 163] on tr "17 Parcela Normal 25/06/2025 R$ 792,72 Vencido Ver detalhe Negativar" at bounding box center [290, 165] width 515 height 30
drag, startPoint x: 265, startPoint y: 202, endPoint x: 224, endPoint y: 203, distance: 40.7
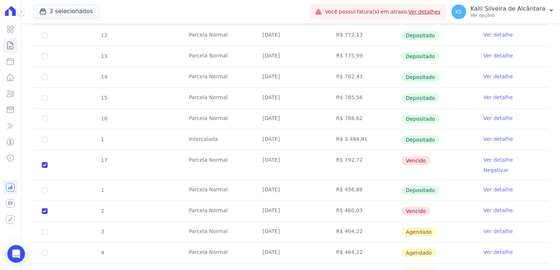
click at [224, 203] on tr "2 Parcela Normal 25/08/2025 R$ 460,03 Vencido Ver detalhe" at bounding box center [290, 211] width 515 height 21
click at [207, 205] on td "Parcela Normal" at bounding box center [217, 211] width 74 height 21
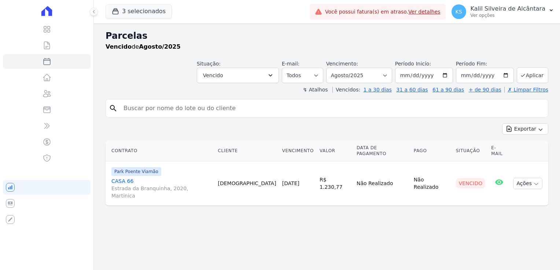
select select
